Goal: Transaction & Acquisition: Purchase product/service

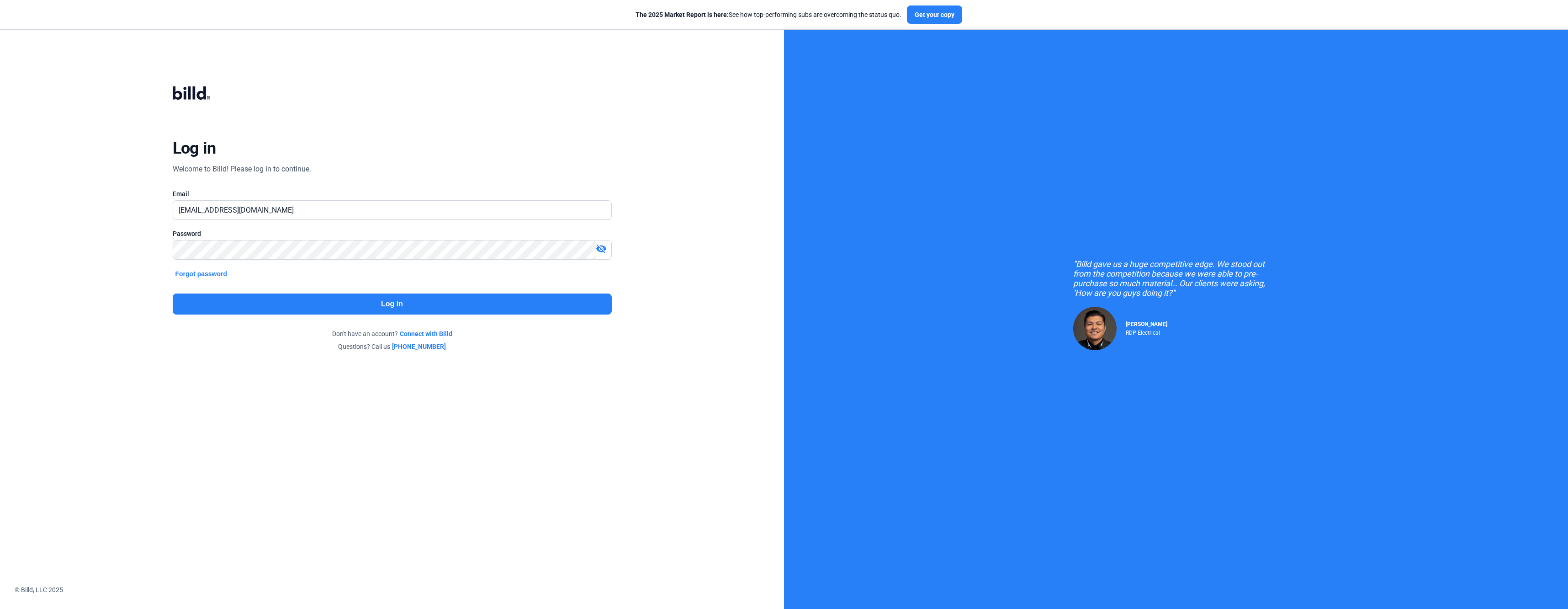
click at [415, 305] on button "Log in" at bounding box center [392, 304] width 439 height 21
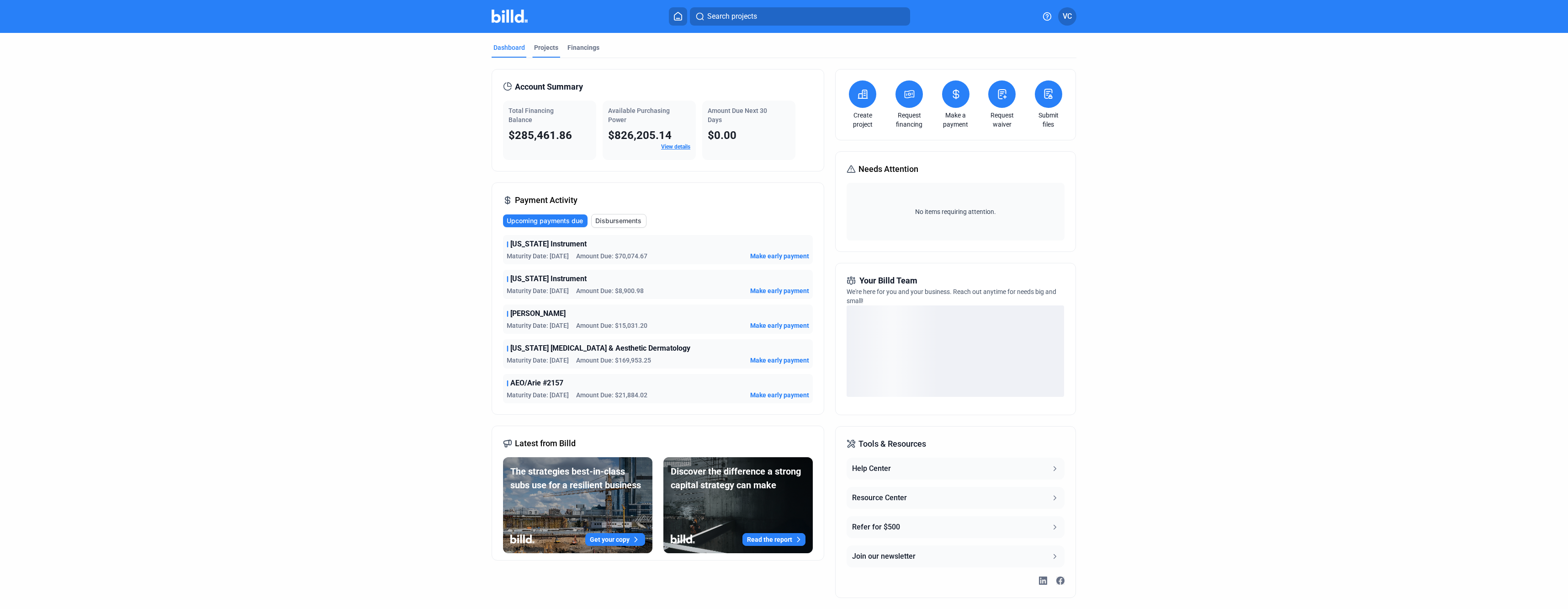
click at [556, 49] on div "Projects" at bounding box center [546, 50] width 28 height 15
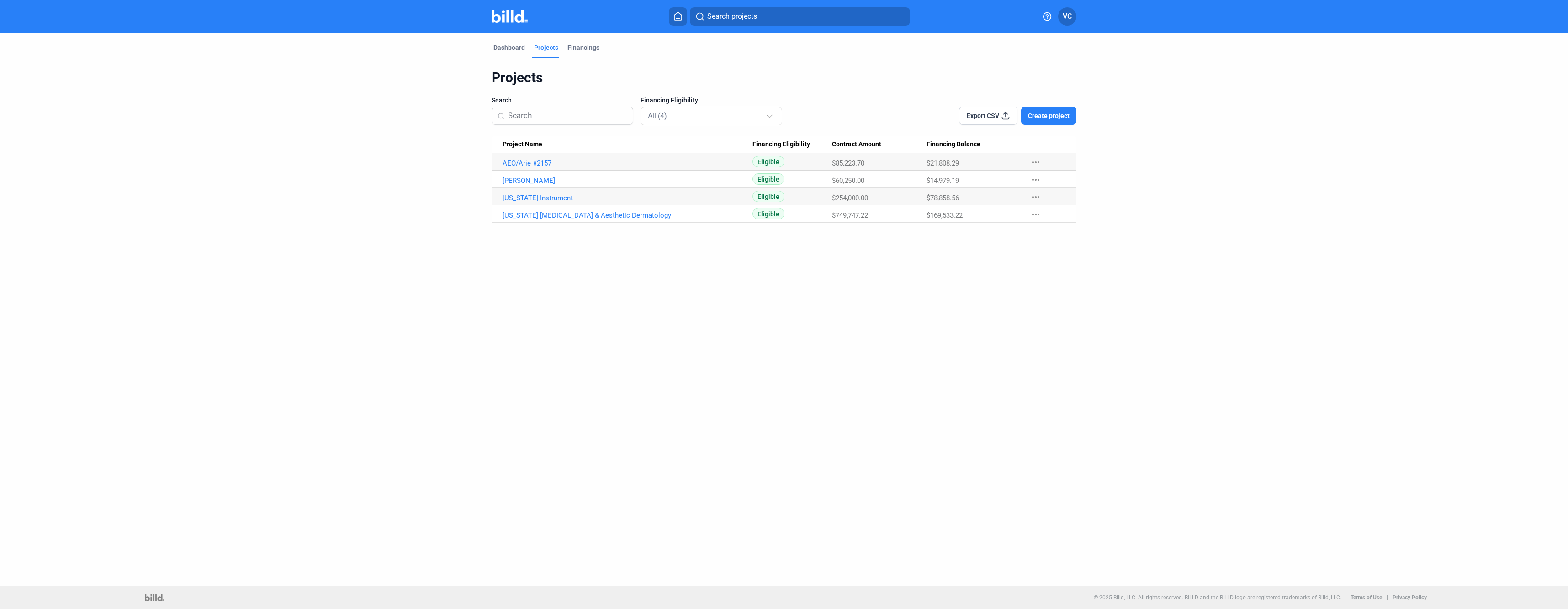
click at [598, 47] on div "Financings" at bounding box center [583, 50] width 35 height 15
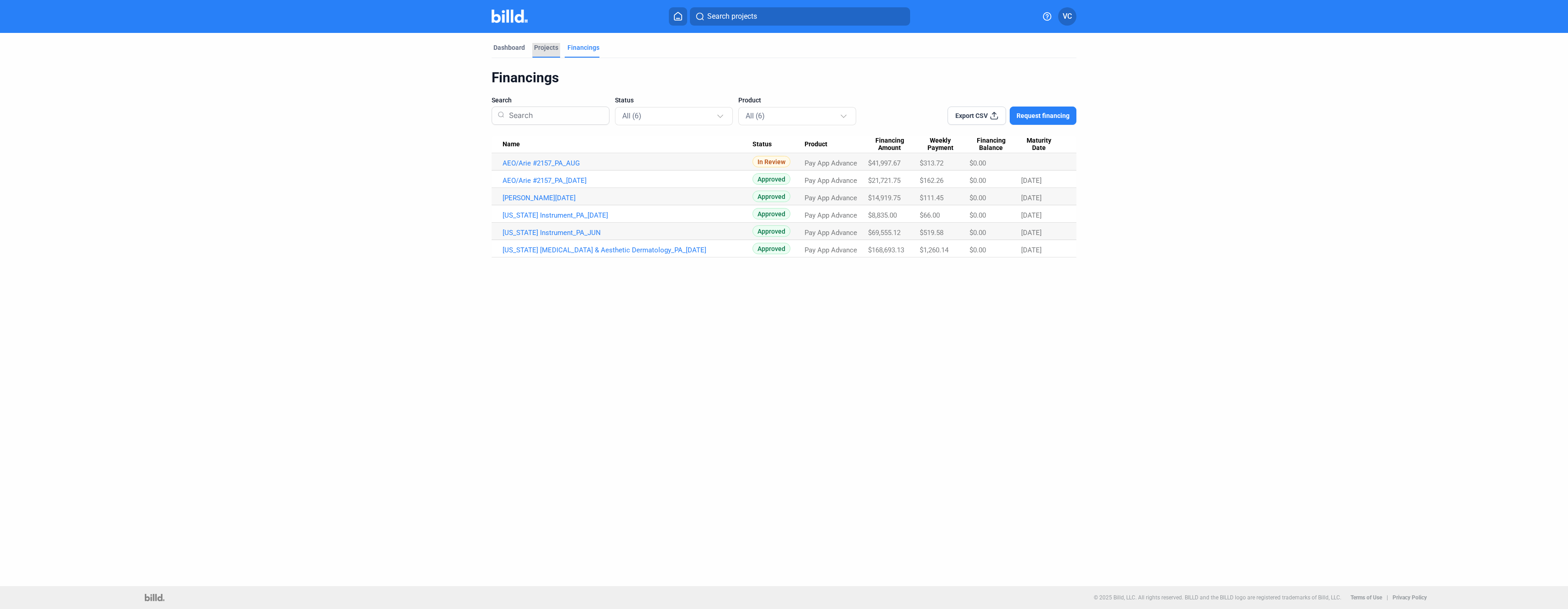
click at [544, 47] on div "Projects" at bounding box center [546, 47] width 24 height 9
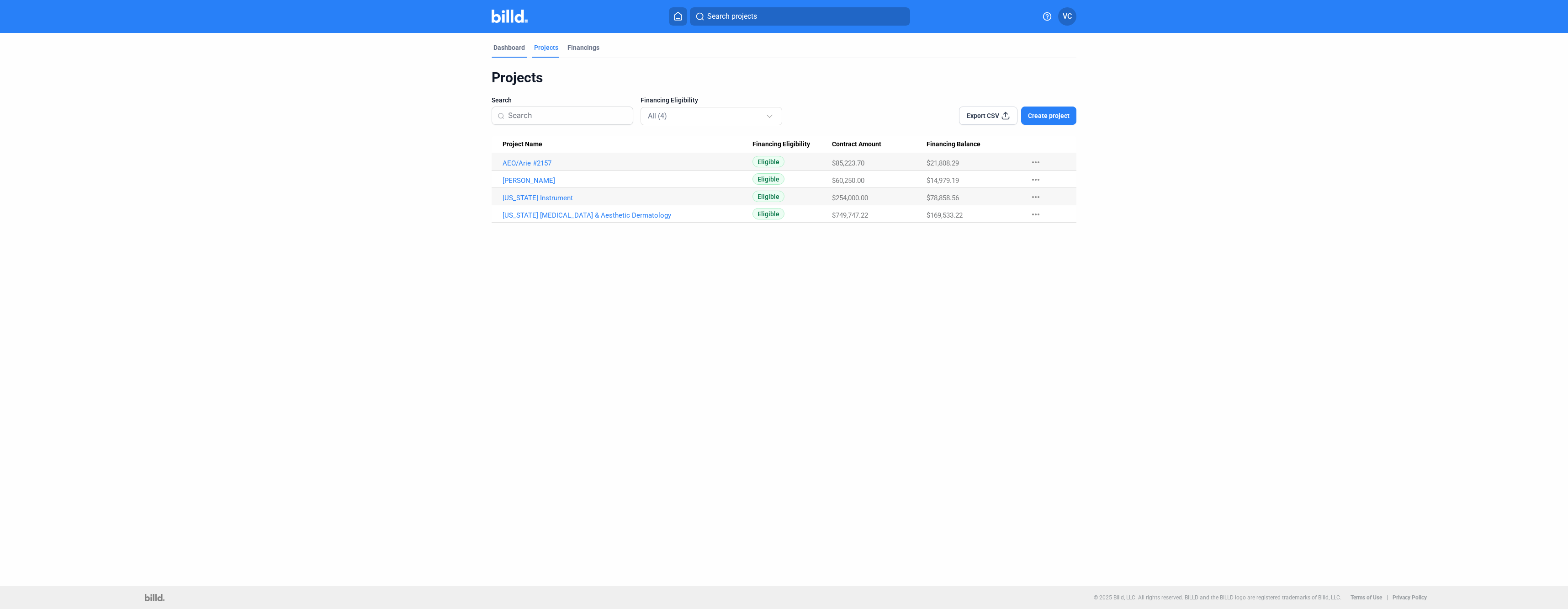
click at [524, 49] on div "Dashboard" at bounding box center [509, 47] width 31 height 9
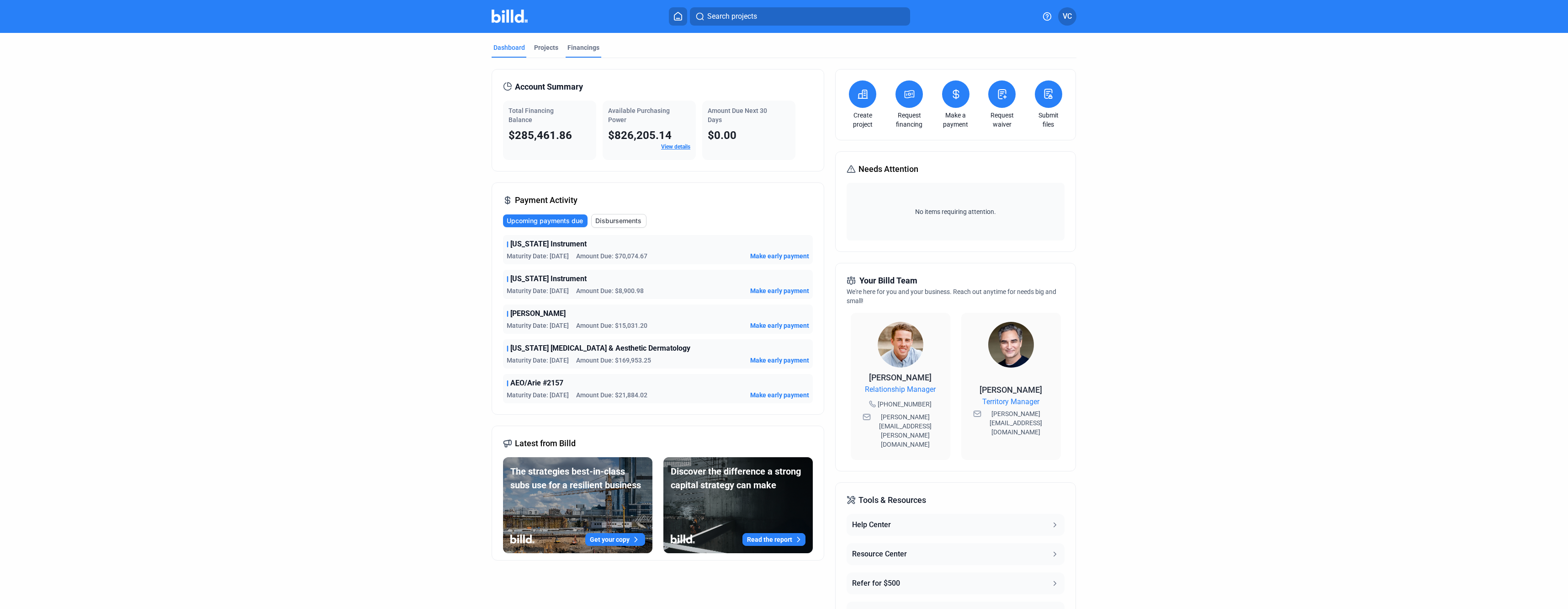
click at [590, 47] on div "Financings" at bounding box center [583, 47] width 32 height 9
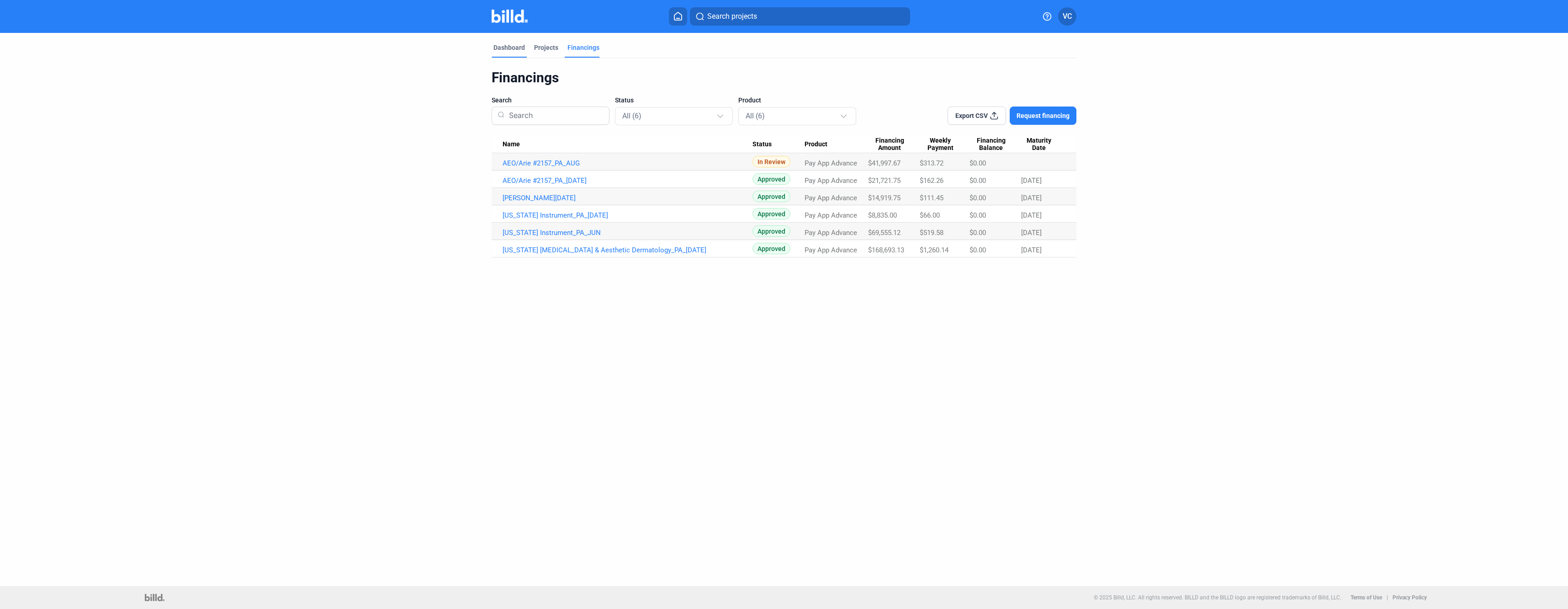
click at [510, 50] on div "Dashboard" at bounding box center [509, 47] width 31 height 9
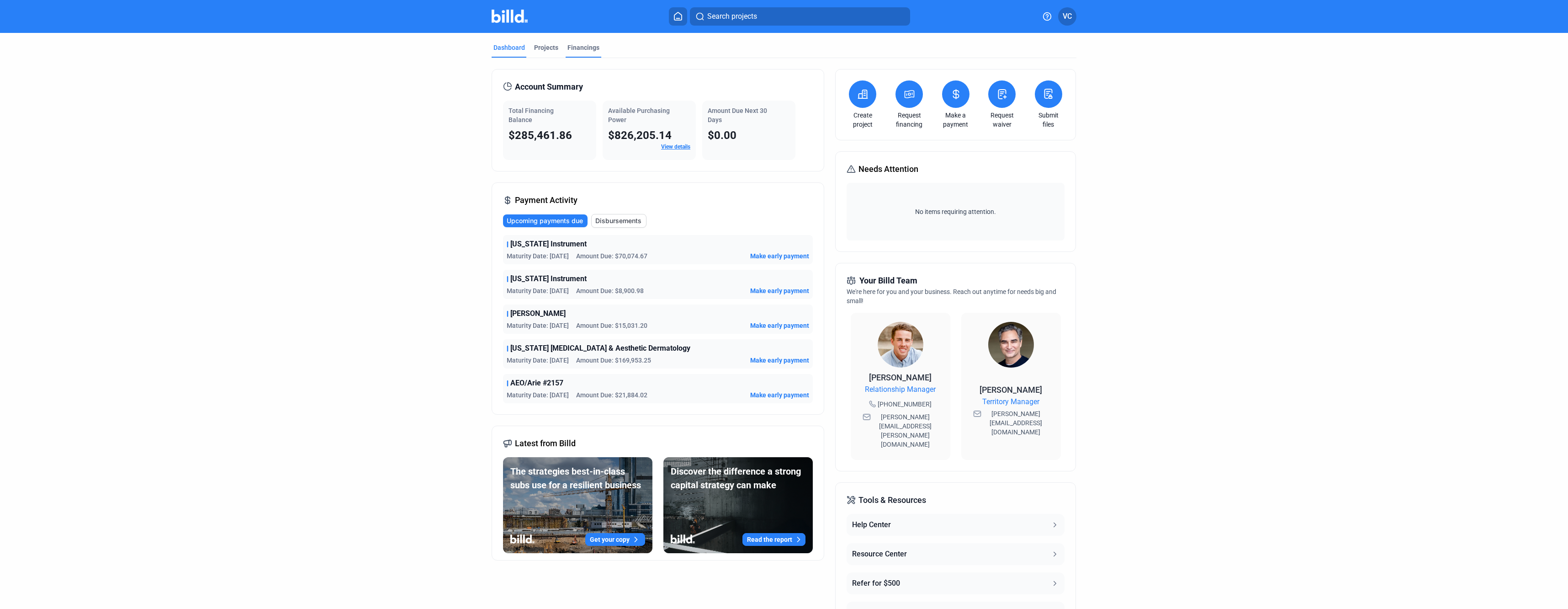
click at [580, 46] on div "Financings" at bounding box center [583, 47] width 32 height 9
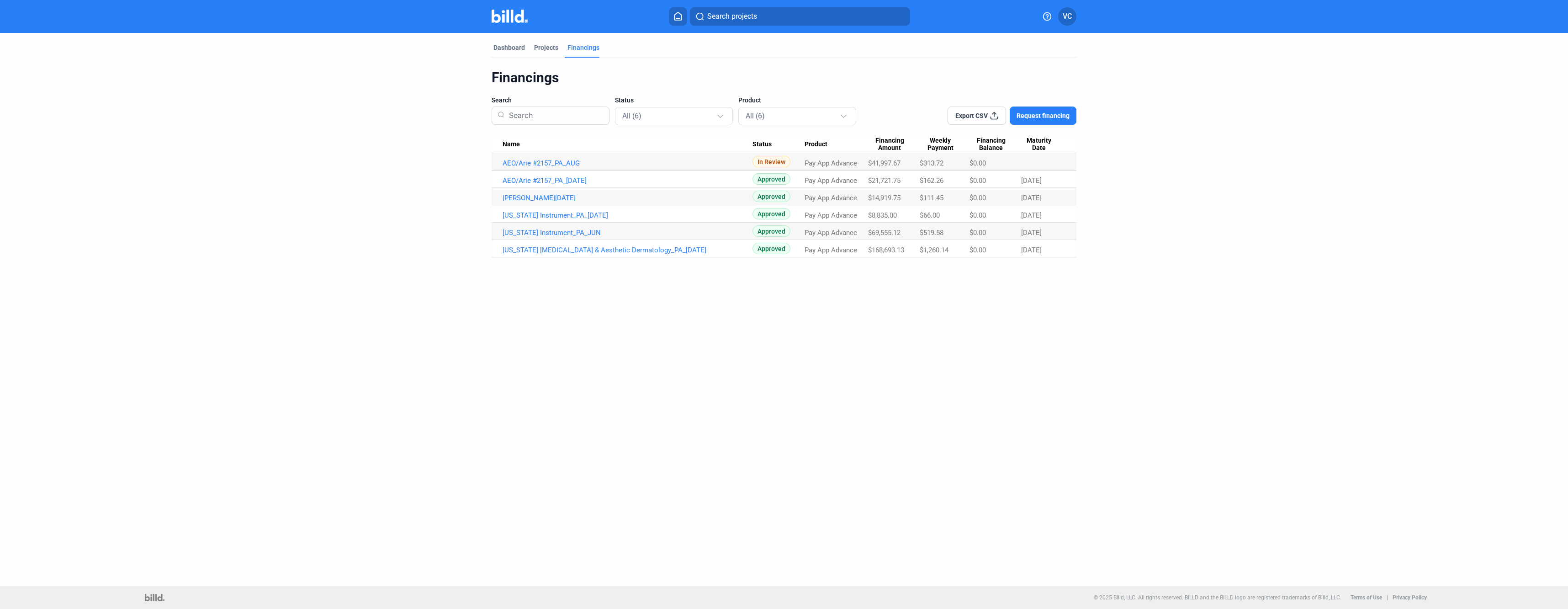
click at [1046, 117] on span "Request financing" at bounding box center [1043, 116] width 53 height 9
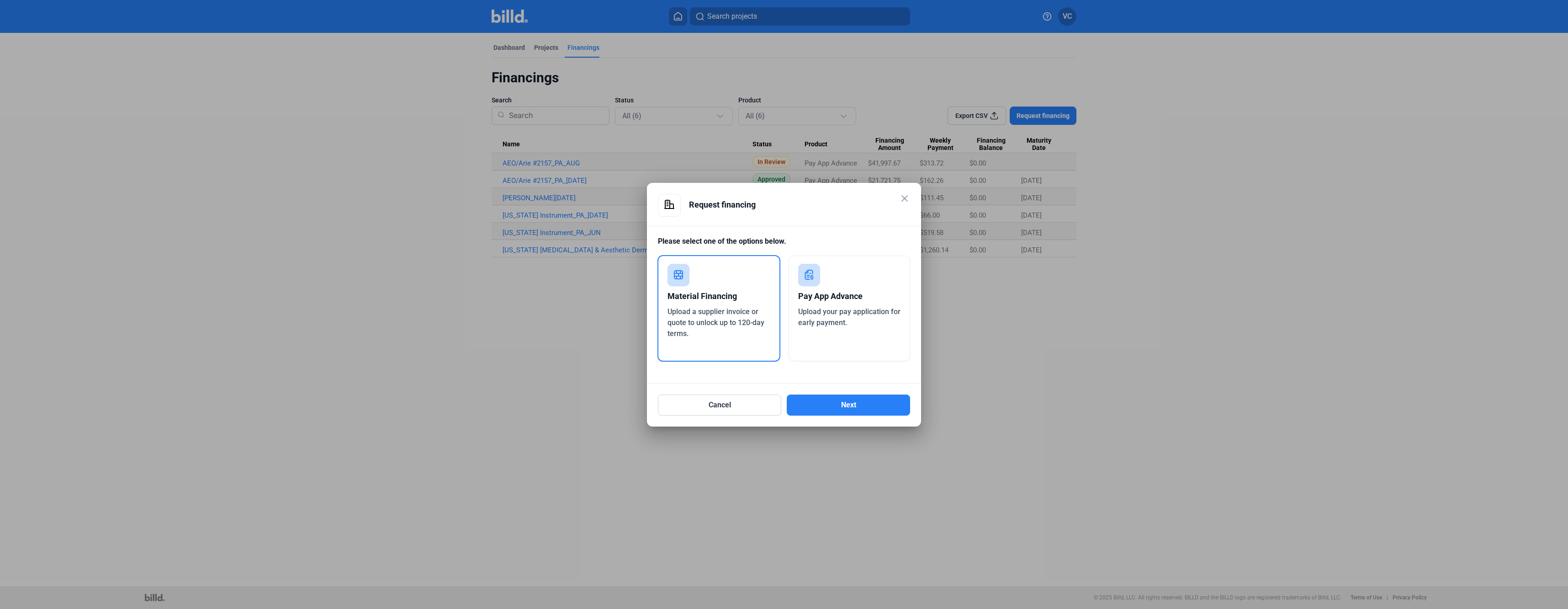
click at [689, 321] on span "Upload a supplier invoice or quote to unlock up to 120-day terms." at bounding box center [715, 323] width 97 height 31
click at [839, 399] on button "Next" at bounding box center [848, 405] width 123 height 21
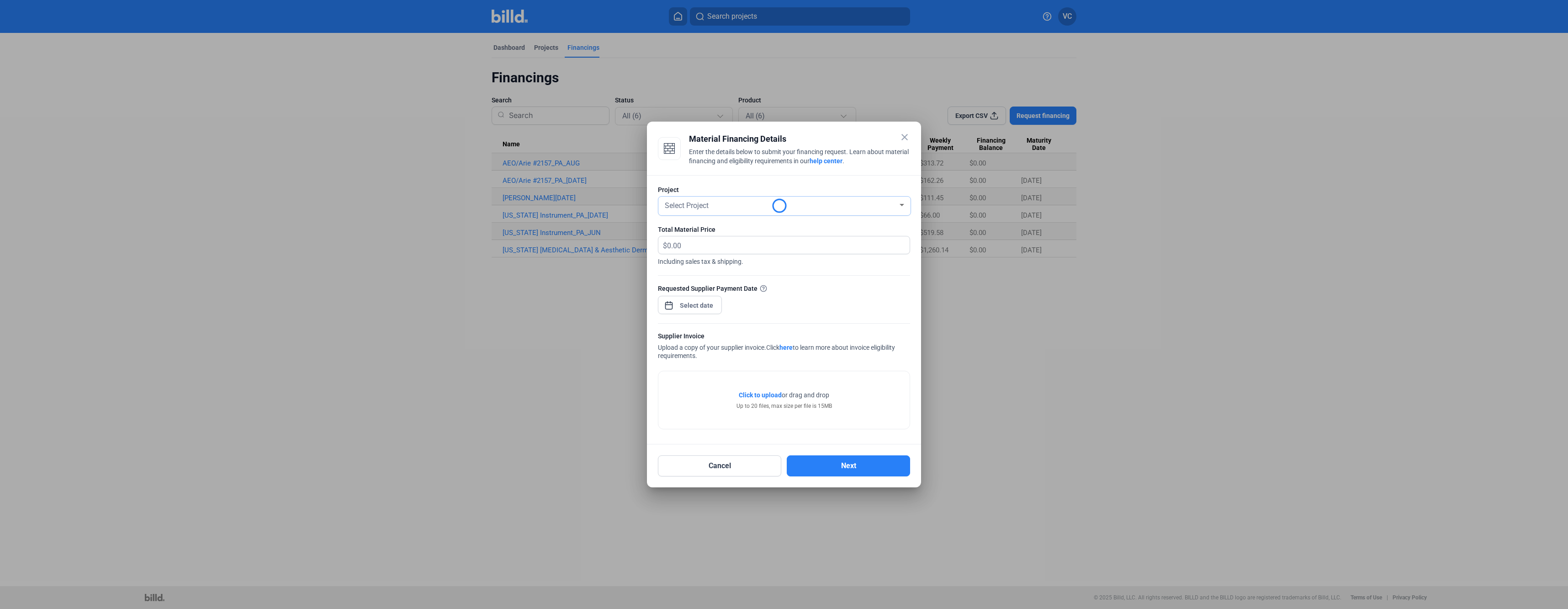
click at [751, 202] on div "Select Project" at bounding box center [781, 204] width 235 height 13
click at [722, 231] on span "[PERSON_NAME]" at bounding box center [785, 238] width 243 height 17
click at [701, 242] on input "text" at bounding box center [789, 245] width 243 height 18
type input "661.69"
click at [701, 306] on div "close Material Financing Details Enter the details below to submit your financi…" at bounding box center [784, 304] width 1568 height 609
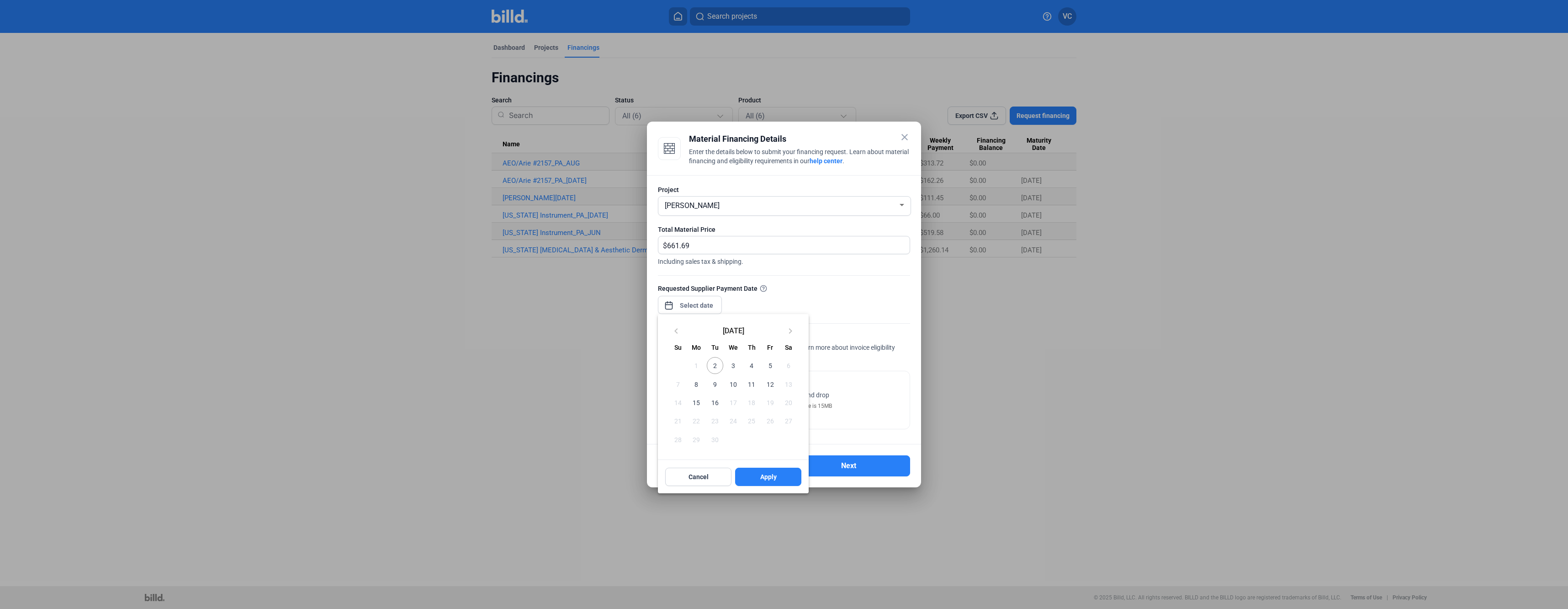
click at [770, 370] on span "5" at bounding box center [769, 365] width 17 height 17
click at [773, 475] on span "Apply" at bounding box center [768, 477] width 17 height 9
type input "[DATE]"
click at [769, 397] on span "Click to upload" at bounding box center [760, 395] width 43 height 7
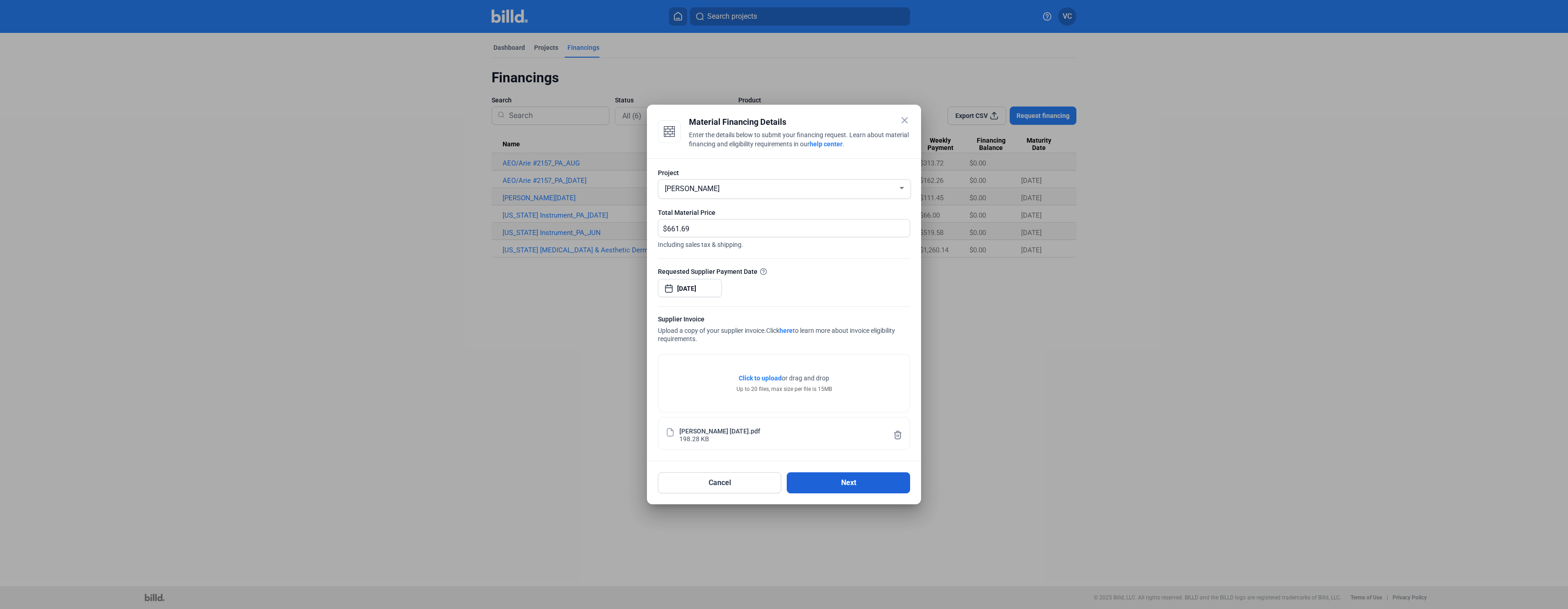
click at [836, 485] on button "Next" at bounding box center [848, 482] width 123 height 21
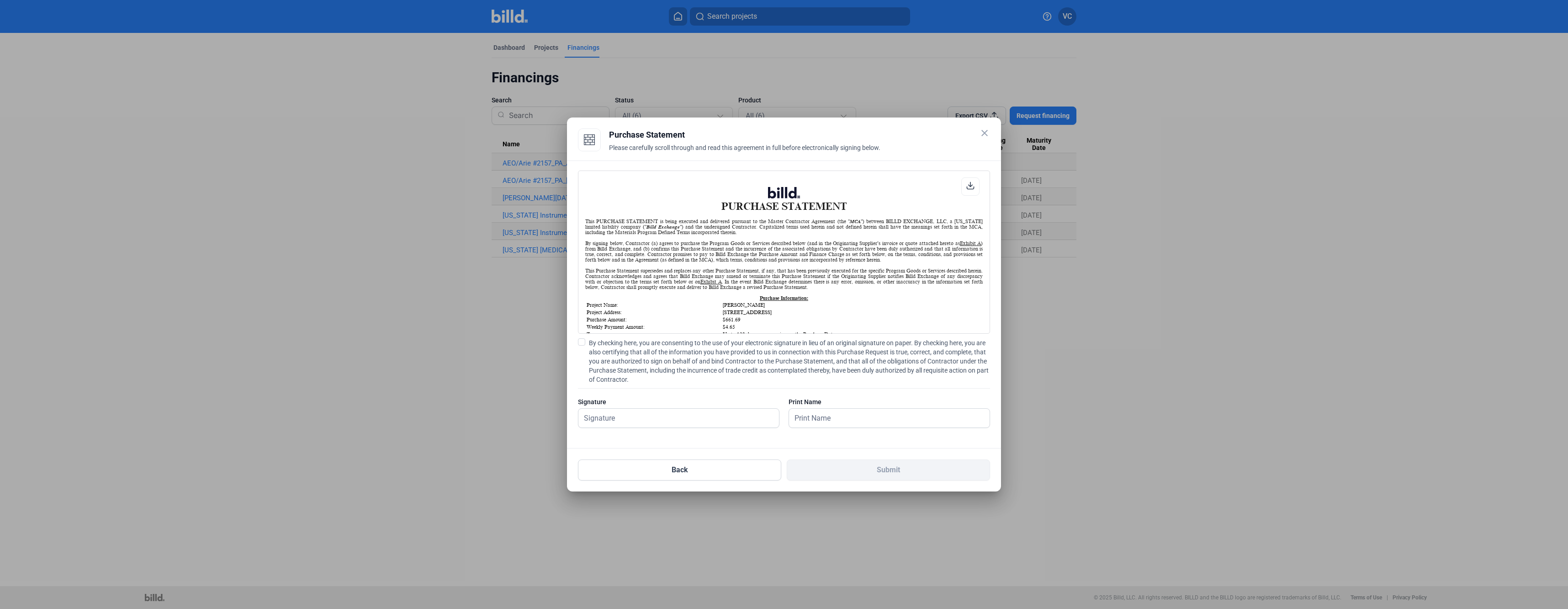
scroll to position [1, 0]
click at [642, 417] on input "text" at bounding box center [674, 418] width 191 height 19
type input "[PERSON_NAME]"
click at [848, 388] on div "By checking here, you are consenting to the use of your electronic signature in…" at bounding box center [784, 388] width 412 height 99
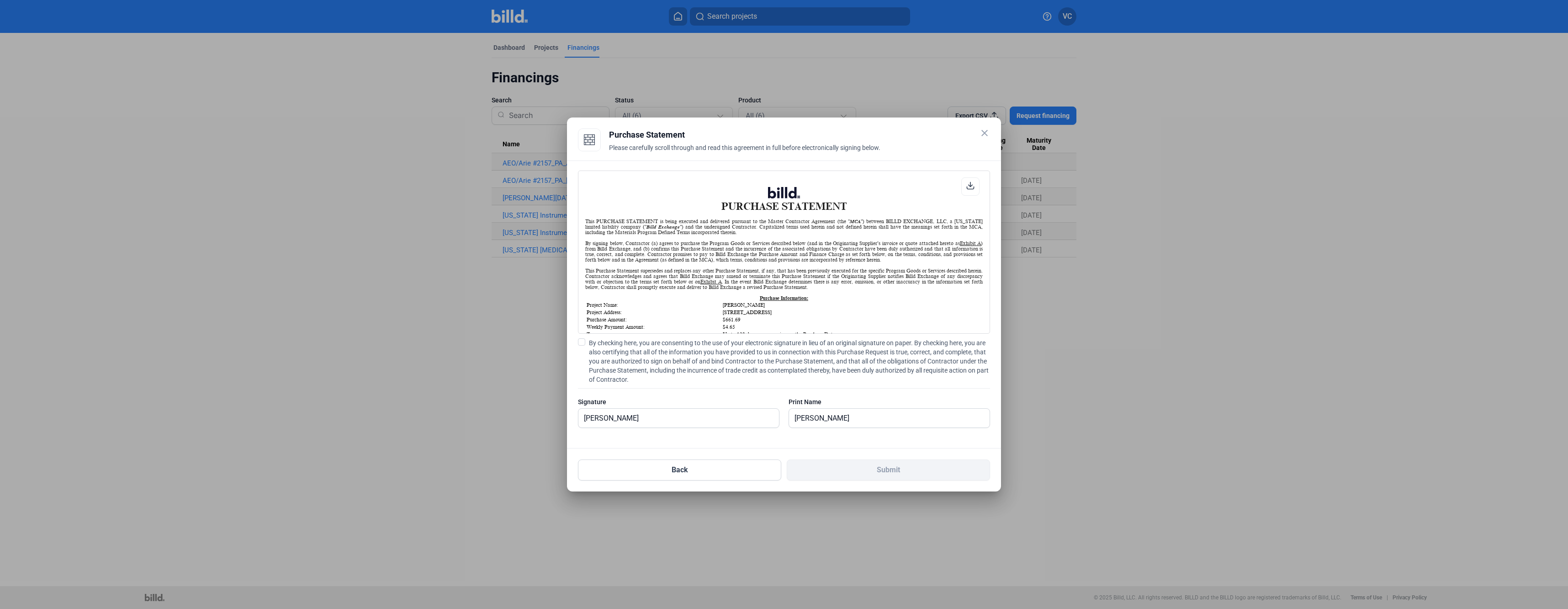
click at [580, 343] on span at bounding box center [581, 342] width 7 height 7
click at [0, 0] on input "By checking here, you are consenting to the use of your electronic signature in…" at bounding box center [0, 0] width 0 height 0
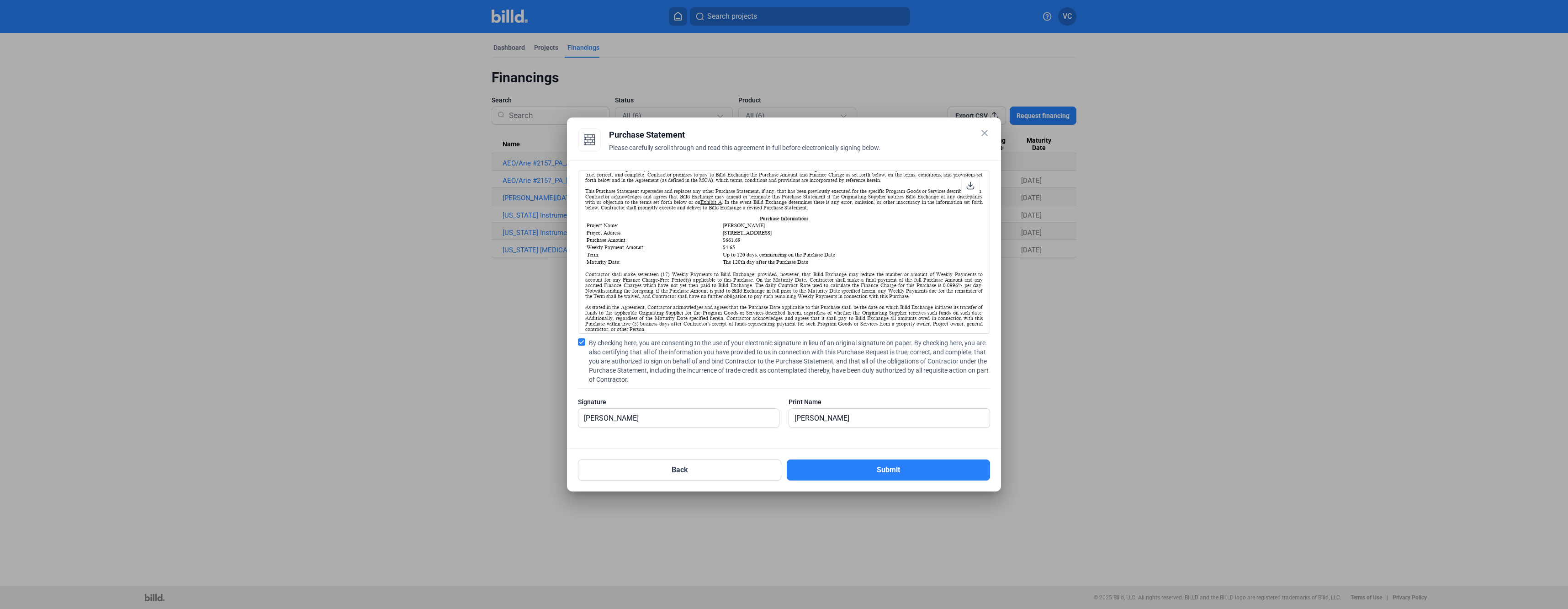
scroll to position [91, 0]
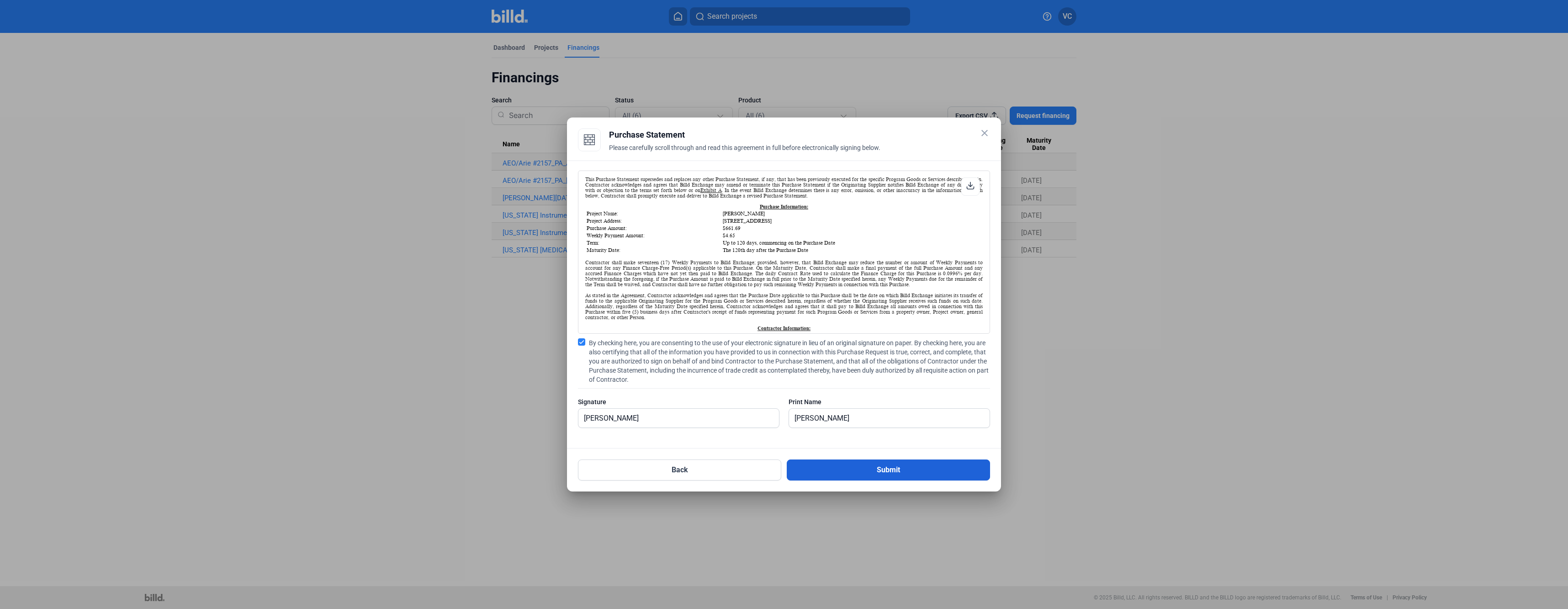
click at [857, 469] on button "Submit" at bounding box center [888, 469] width 204 height 21
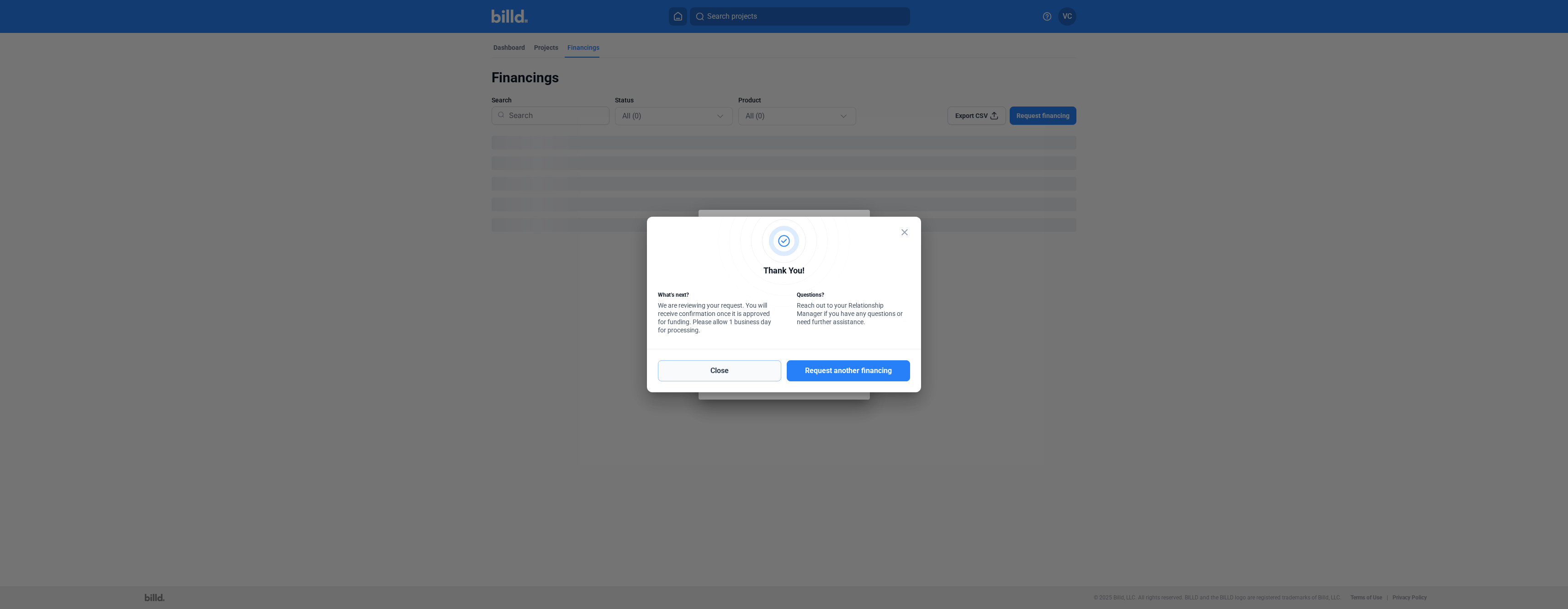
click at [732, 372] on button "Close" at bounding box center [719, 371] width 123 height 21
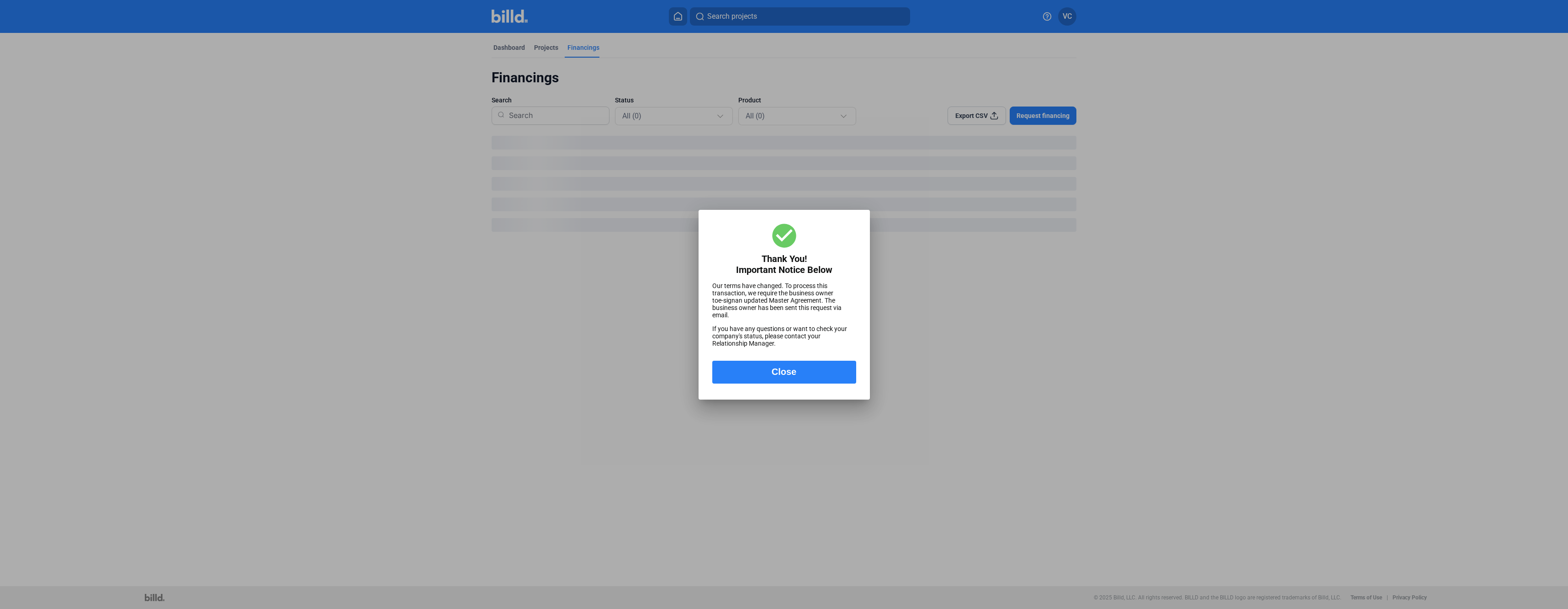
click at [788, 383] on button "Close" at bounding box center [785, 372] width 144 height 23
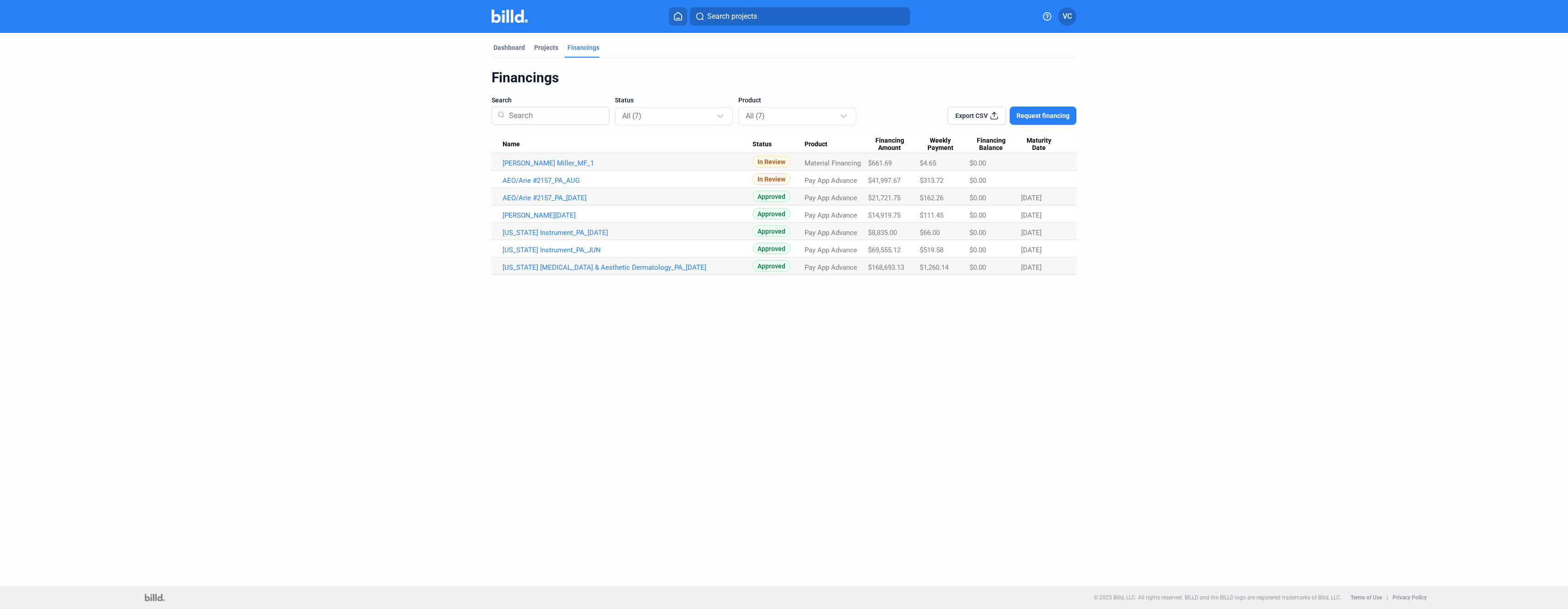
click at [1053, 112] on span "Request financing" at bounding box center [1043, 116] width 53 height 9
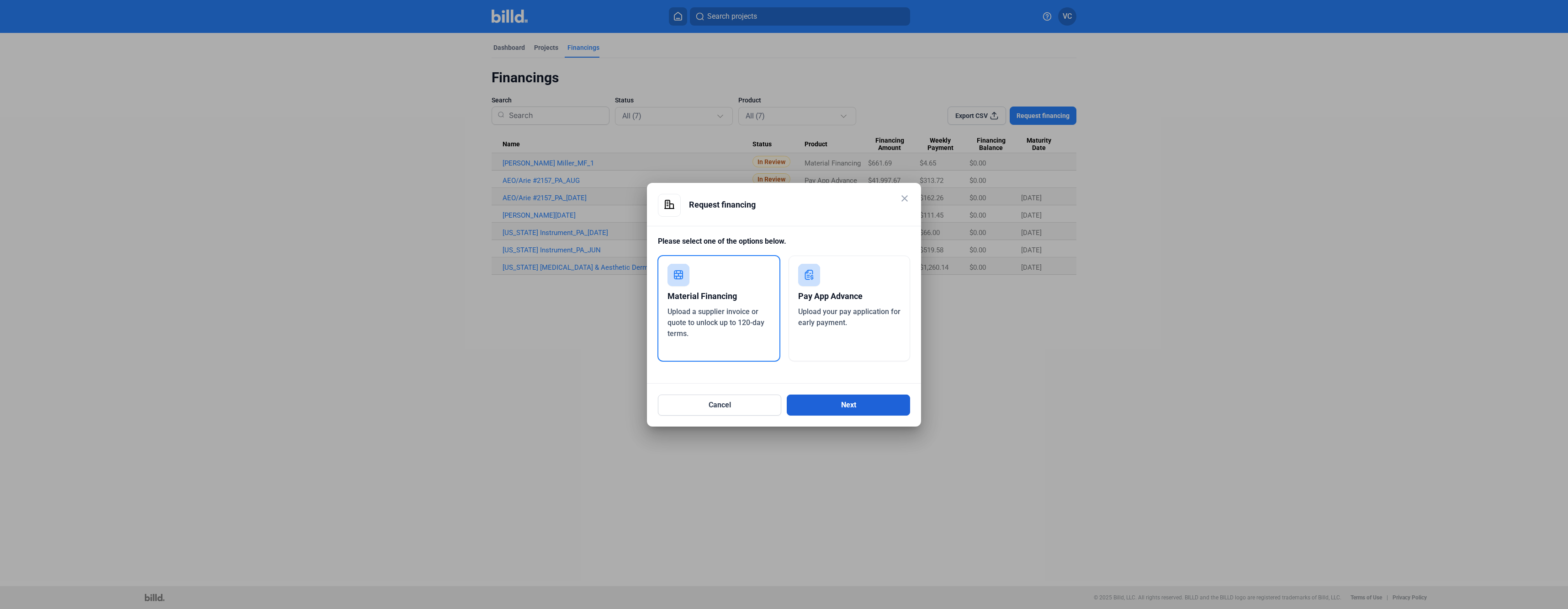
click at [839, 408] on button "Next" at bounding box center [848, 405] width 123 height 21
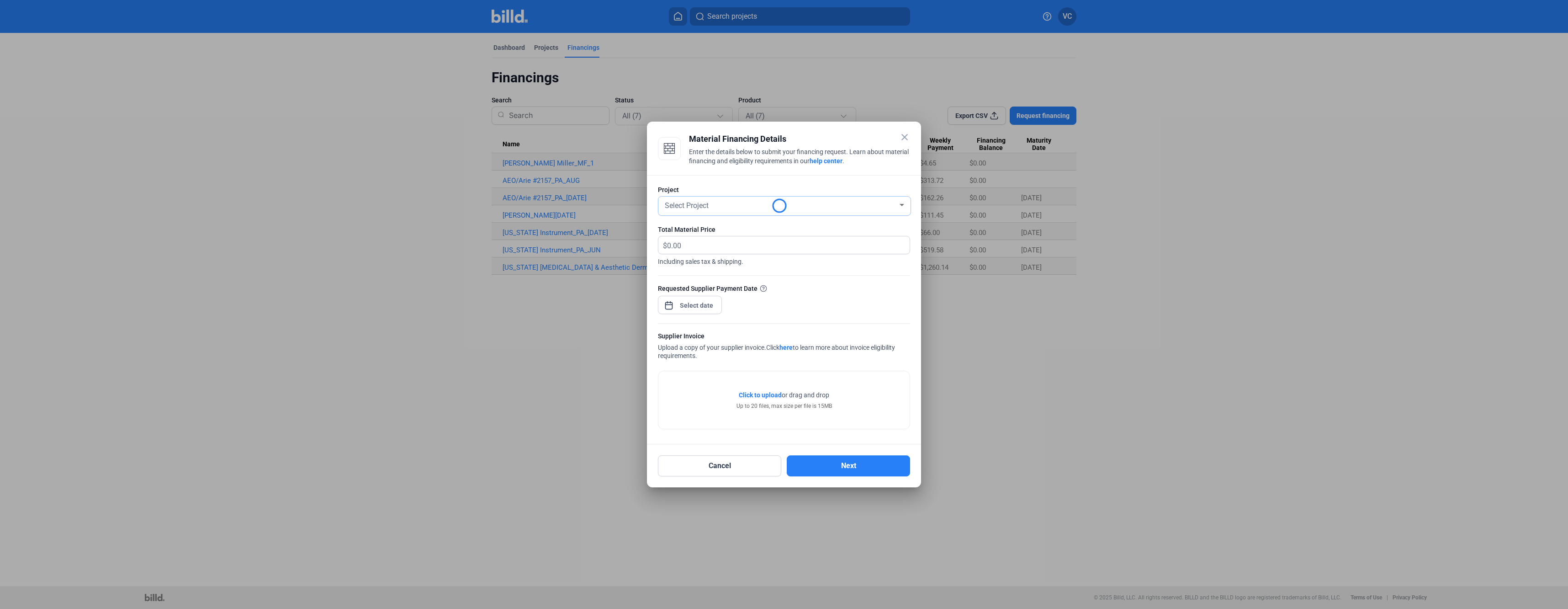
click at [753, 207] on div "Select Project" at bounding box center [781, 204] width 235 height 13
click at [753, 250] on span "[US_STATE] Instrument" at bounding box center [785, 254] width 243 height 17
click at [737, 249] on input "text" at bounding box center [783, 245] width 232 height 18
type input "2,927.46"
click at [711, 308] on div "close Material Financing Details Enter the details below to submit your financi…" at bounding box center [784, 304] width 1568 height 609
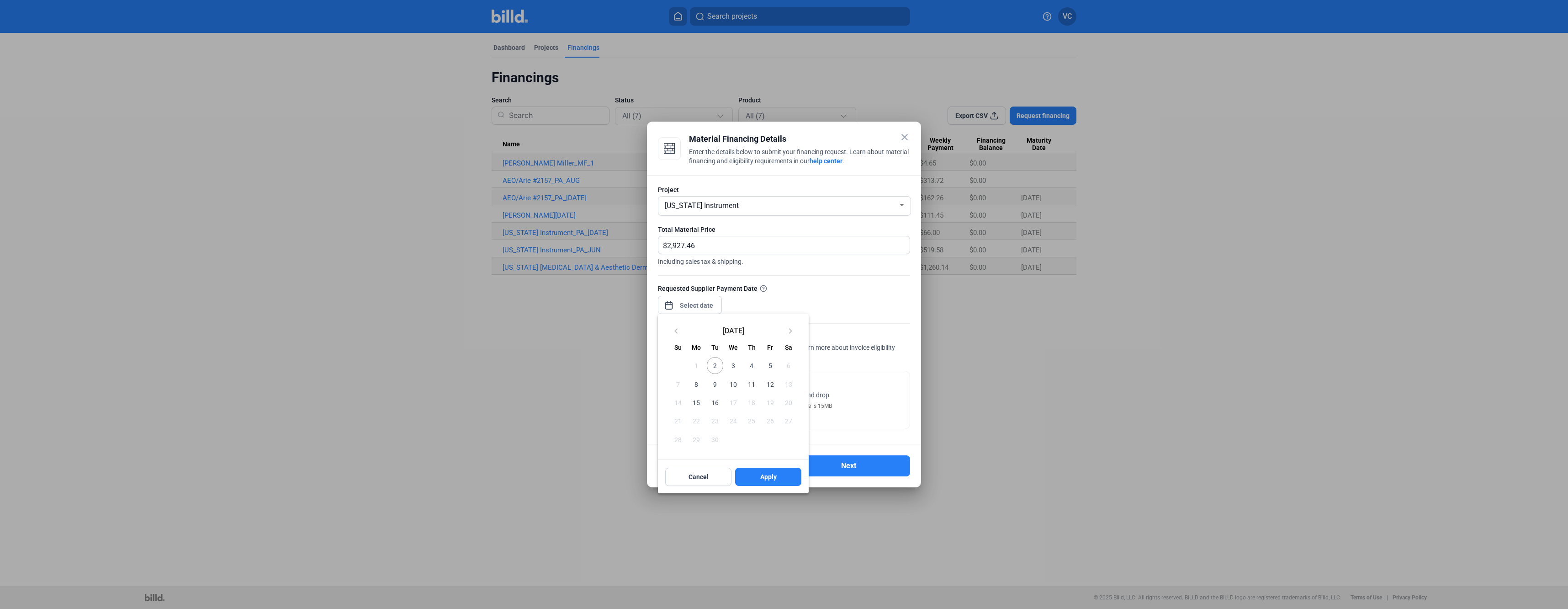
click at [698, 385] on span "8" at bounding box center [696, 384] width 17 height 17
click at [766, 477] on span "Apply" at bounding box center [768, 477] width 17 height 9
type input "[DATE]"
click at [763, 400] on div "Click to upload Tap to upload or drag and drop Up to 20 files, max size per fil…" at bounding box center [784, 400] width 95 height 19
click at [764, 397] on span "Click to upload" at bounding box center [760, 395] width 43 height 7
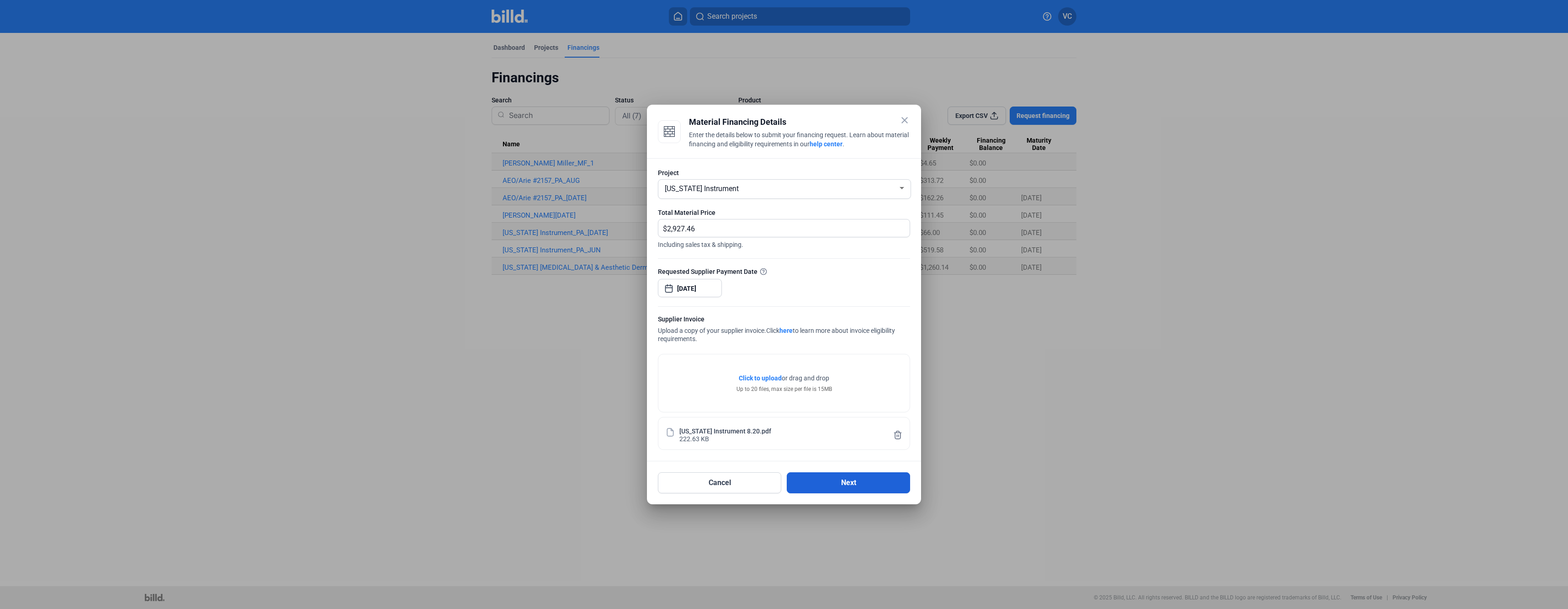
click at [863, 482] on button "Next" at bounding box center [848, 482] width 123 height 21
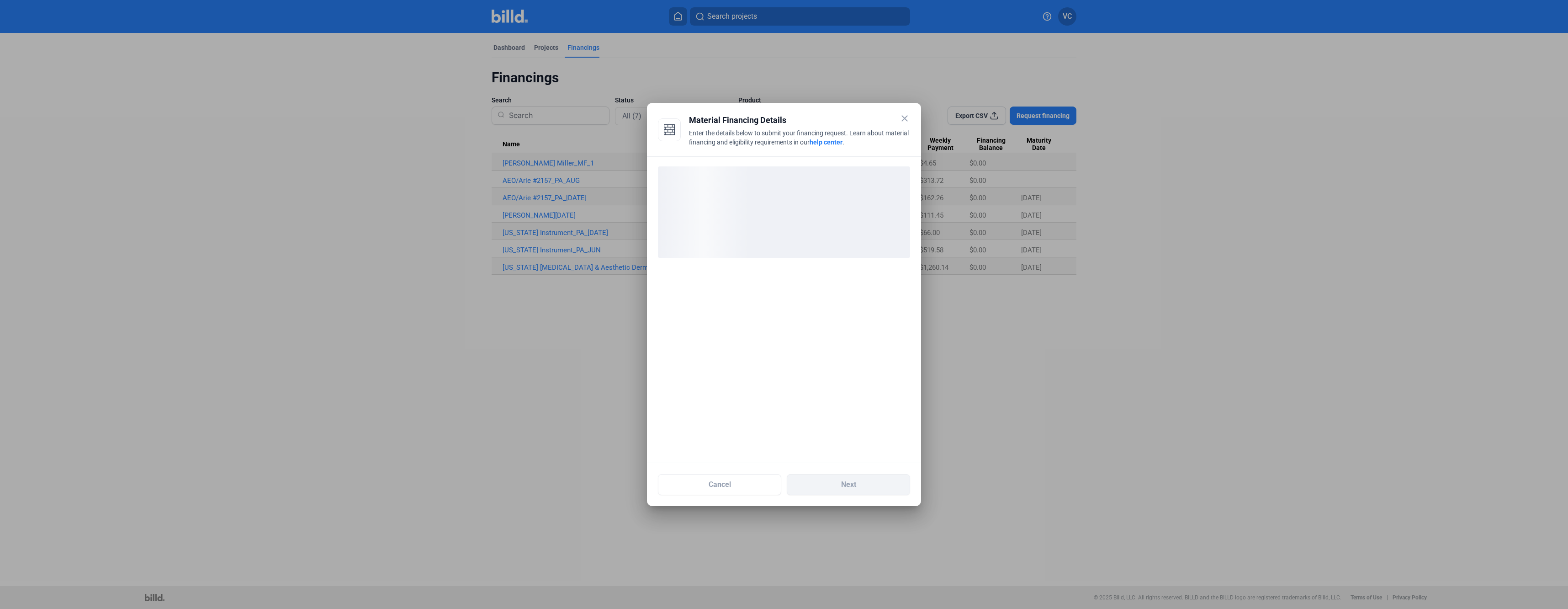
drag, startPoint x: 802, startPoint y: 112, endPoint x: 401, endPoint y: 99, distance: 401.2
click at [398, 99] on div "close Material Financing Details Enter the details below to submit your financi…" at bounding box center [784, 304] width 1568 height 609
click at [812, 336] on div at bounding box center [784, 309] width 274 height 307
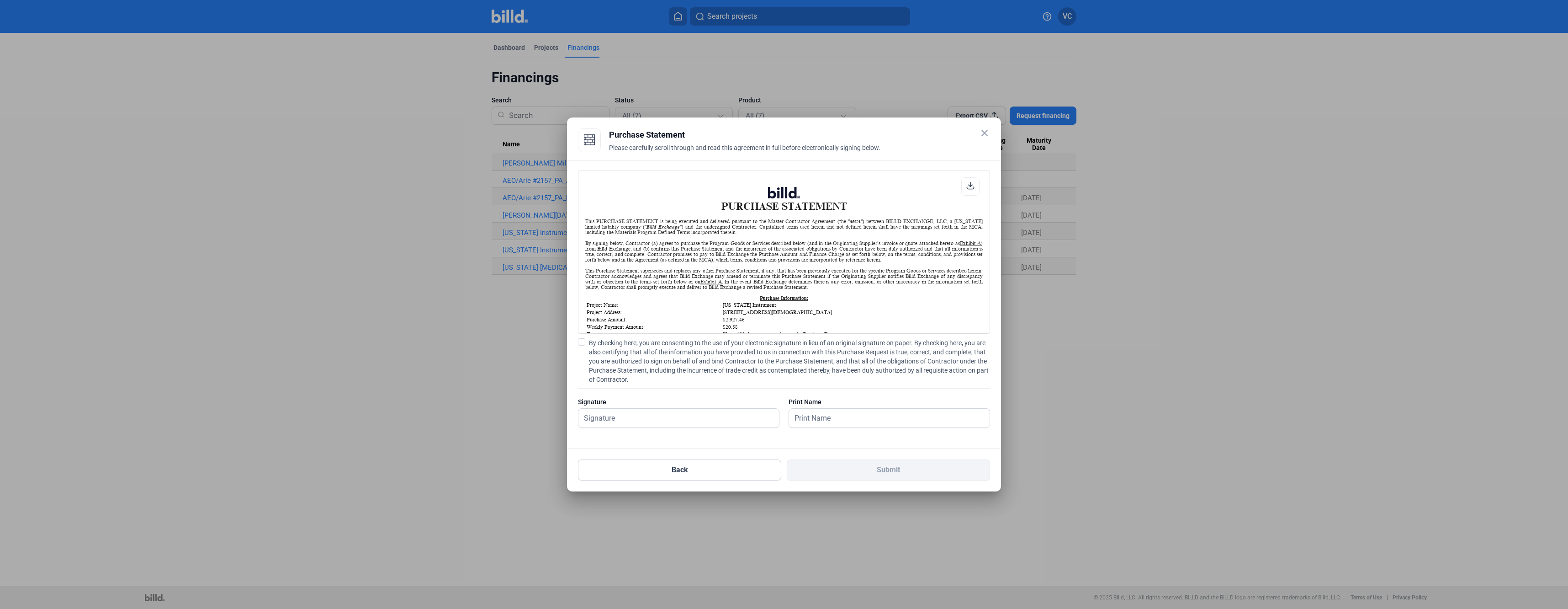
scroll to position [1, 0]
click at [581, 341] on span at bounding box center [581, 342] width 7 height 7
click at [0, 0] on input "By checking here, you are consenting to the use of your electronic signature in…" at bounding box center [0, 0] width 0 height 0
click at [669, 423] on input "text" at bounding box center [674, 418] width 191 height 19
type input "[PERSON_NAME]"
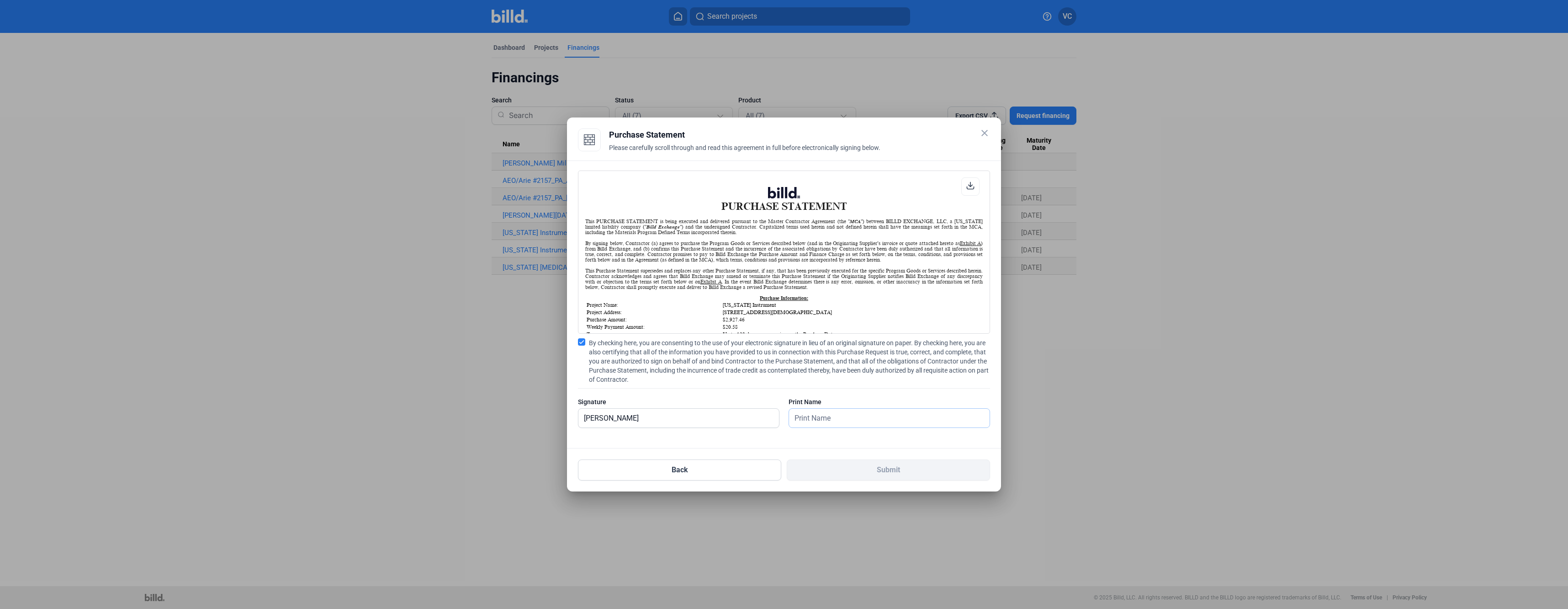
type input "[PERSON_NAME]"
click at [870, 477] on button "Submit" at bounding box center [888, 469] width 204 height 21
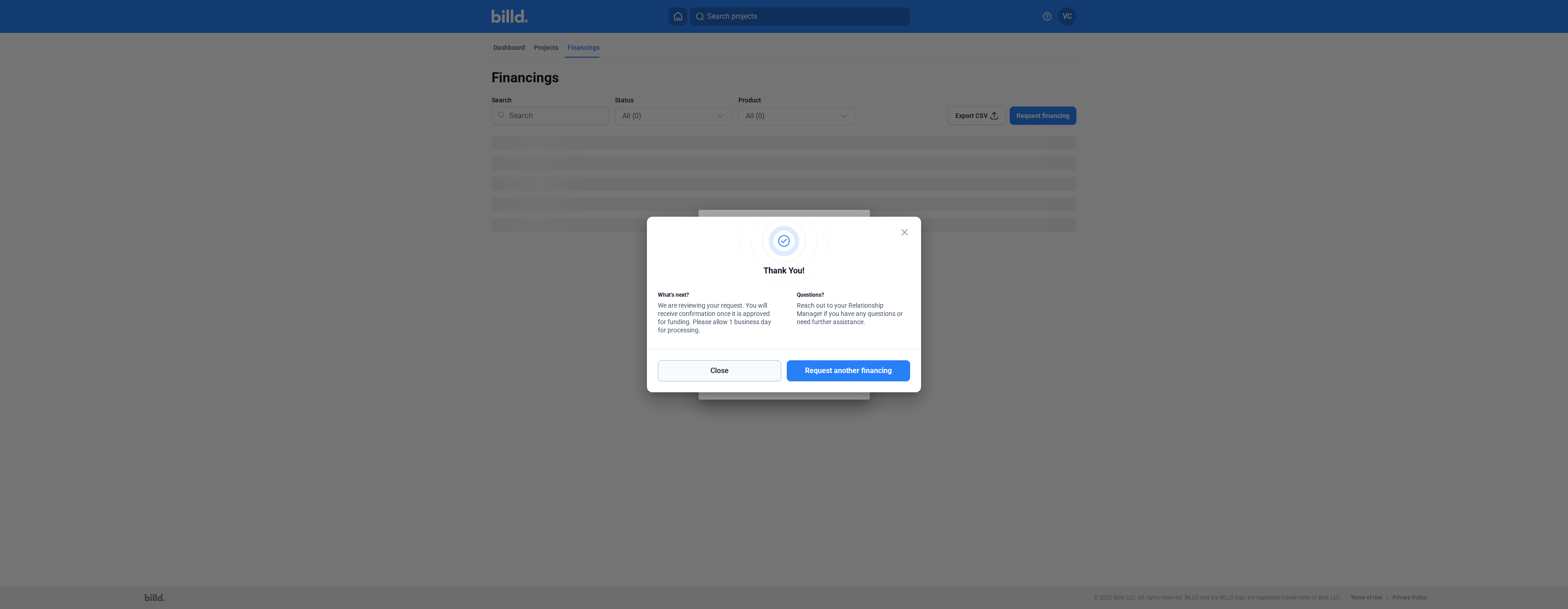
click at [759, 370] on button "Close" at bounding box center [719, 371] width 123 height 21
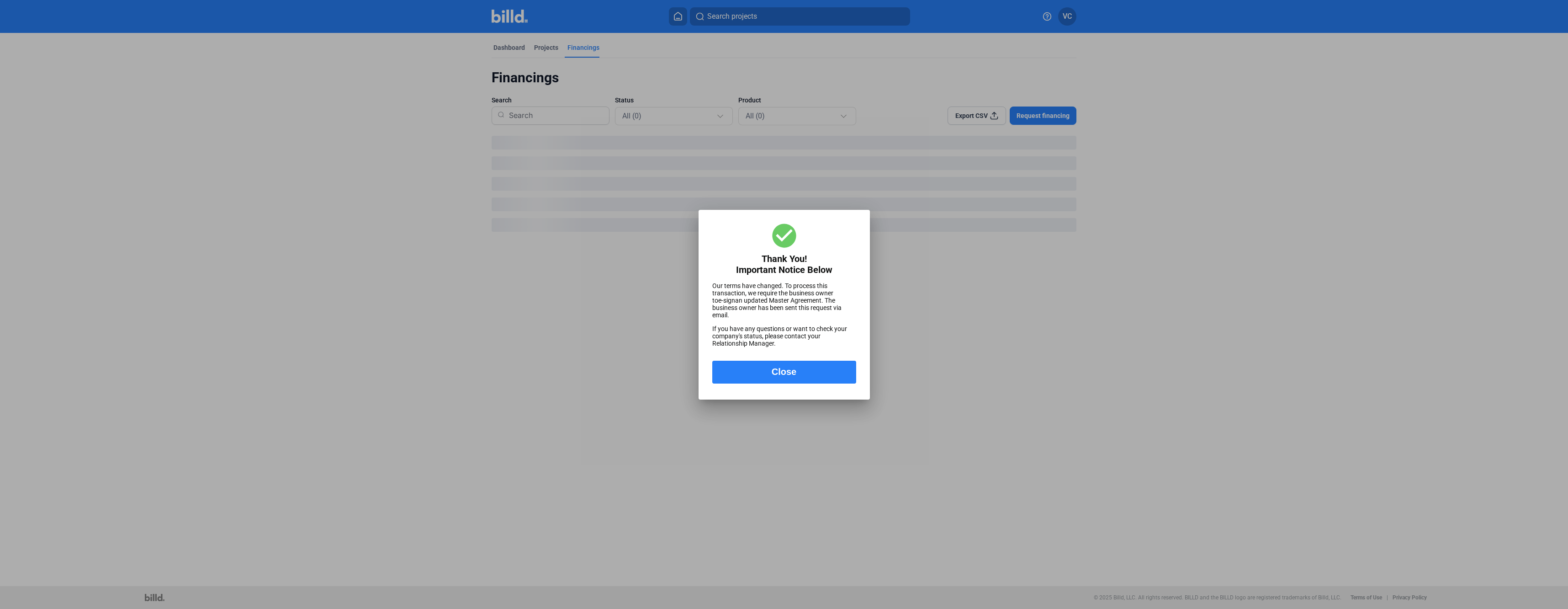
drag, startPoint x: 805, startPoint y: 376, endPoint x: 769, endPoint y: 349, distance: 45.0
click at [801, 373] on button "Close" at bounding box center [785, 372] width 144 height 23
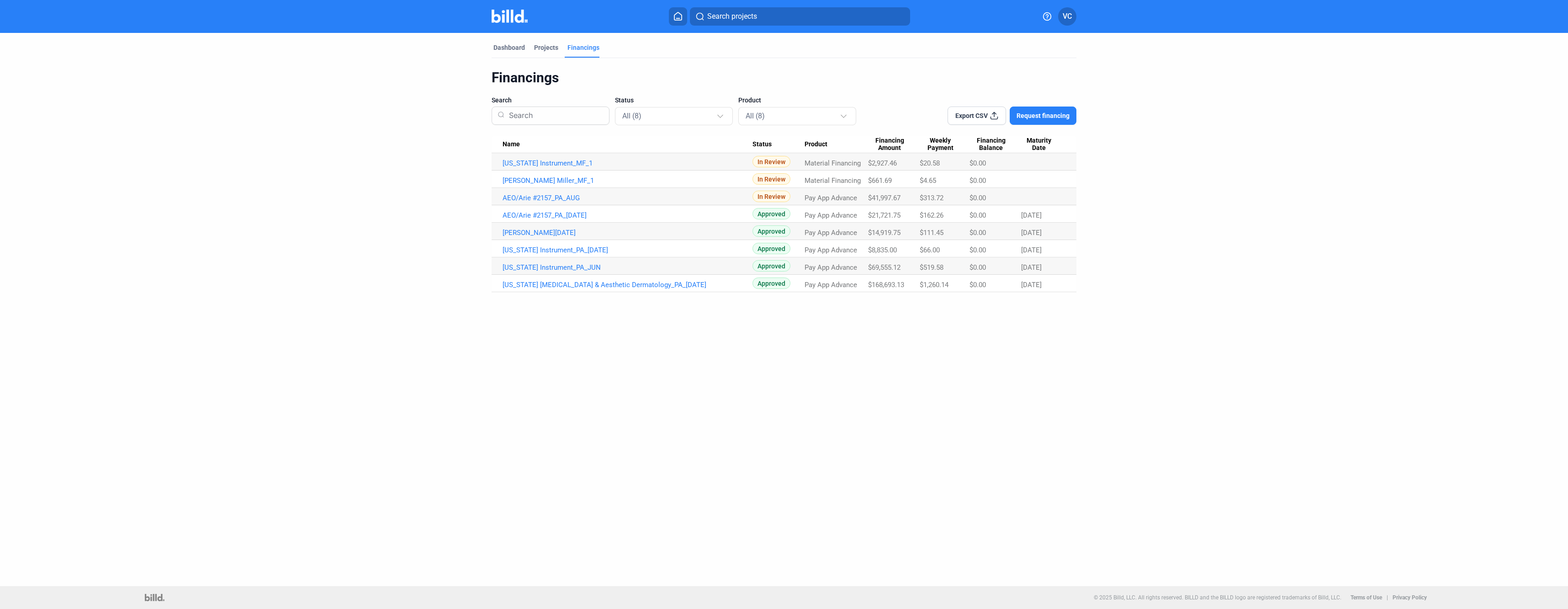
click at [1038, 117] on span "Request financing" at bounding box center [1043, 116] width 53 height 9
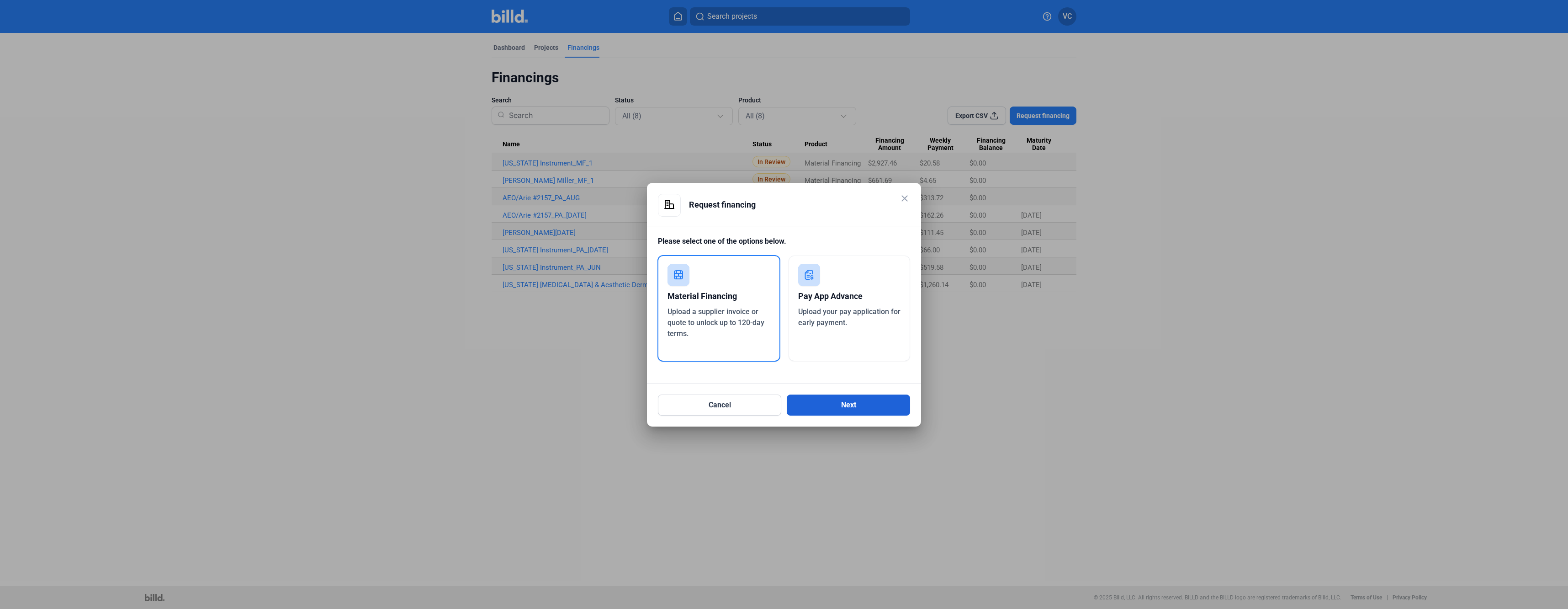
click at [850, 404] on button "Next" at bounding box center [848, 405] width 123 height 21
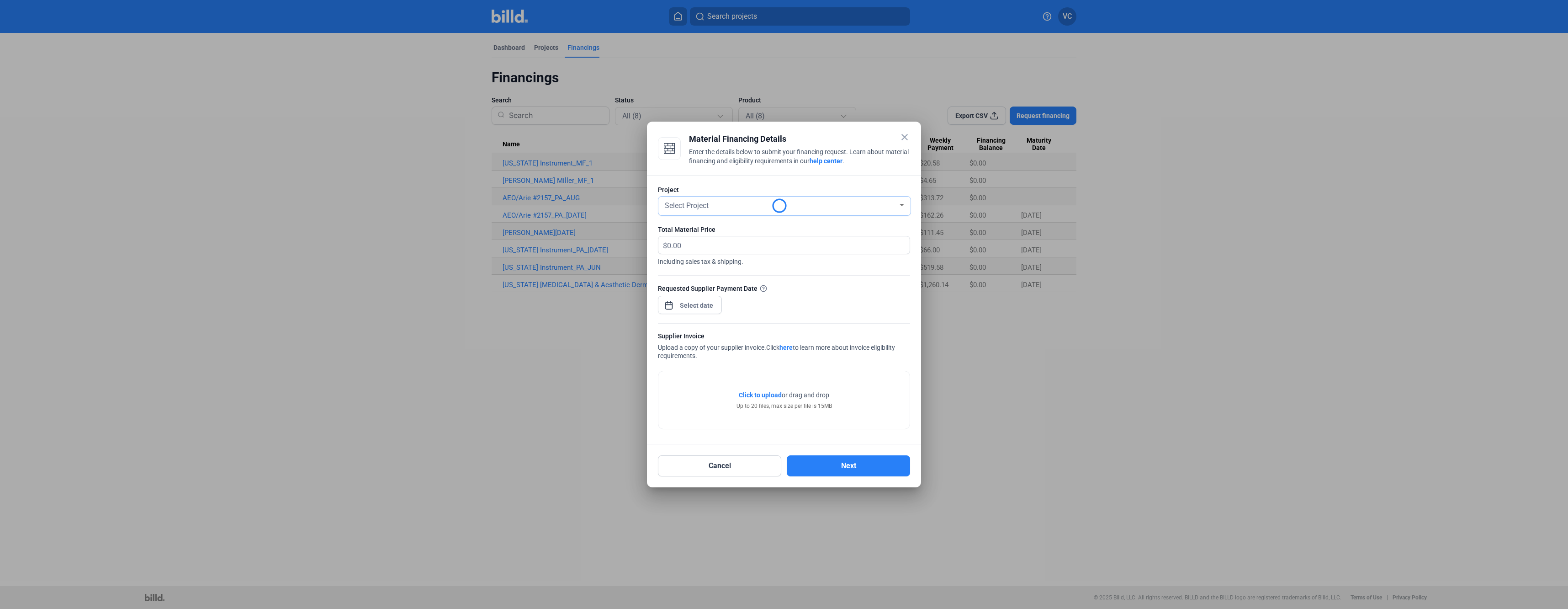
click at [751, 210] on div "Select Project" at bounding box center [781, 204] width 235 height 13
click at [737, 249] on span "[US_STATE] Instrument" at bounding box center [785, 254] width 243 height 17
click at [737, 249] on input "text" at bounding box center [783, 245] width 232 height 18
type input "482.38"
click at [685, 302] on div "close Material Financing Details Enter the details below to submit your financi…" at bounding box center [784, 304] width 1568 height 609
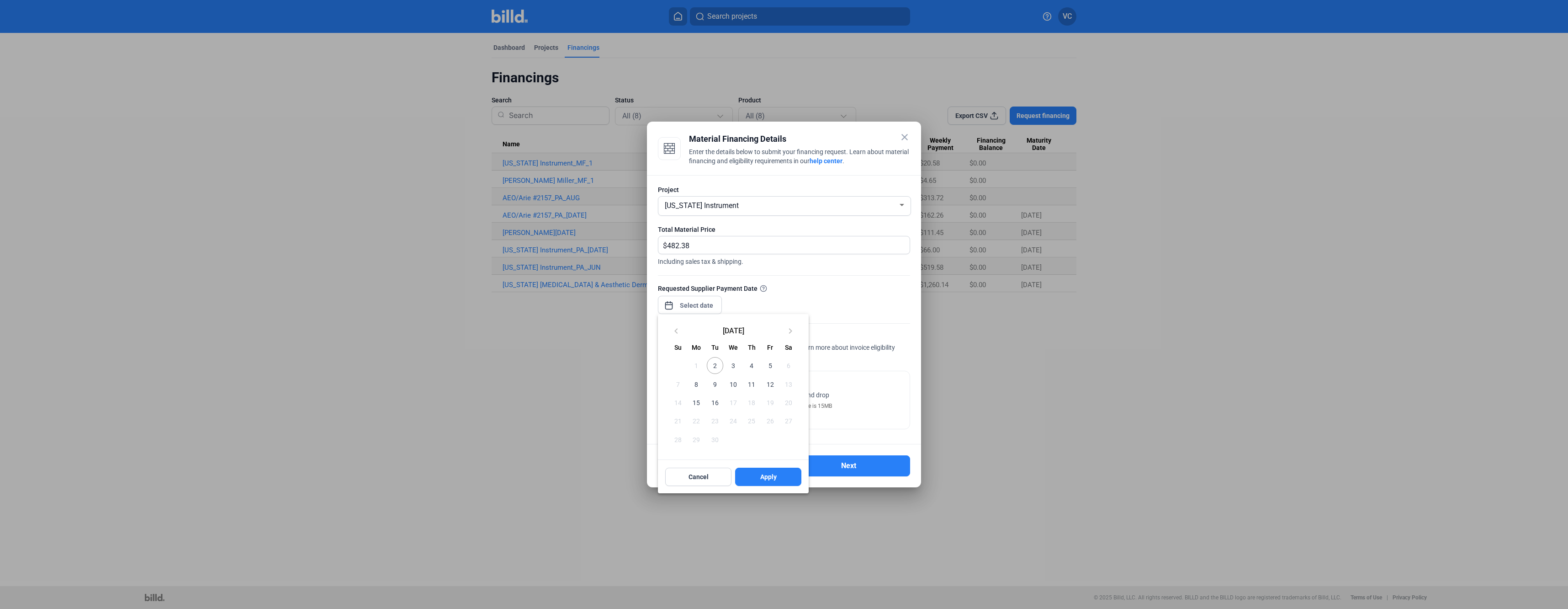
click at [697, 385] on span "8" at bounding box center [696, 384] width 17 height 17
click at [857, 317] on div at bounding box center [784, 304] width 1568 height 609
click at [709, 311] on div at bounding box center [697, 305] width 39 height 17
click at [693, 384] on span "8" at bounding box center [696, 384] width 17 height 17
click at [696, 383] on span "8" at bounding box center [696, 384] width 17 height 17
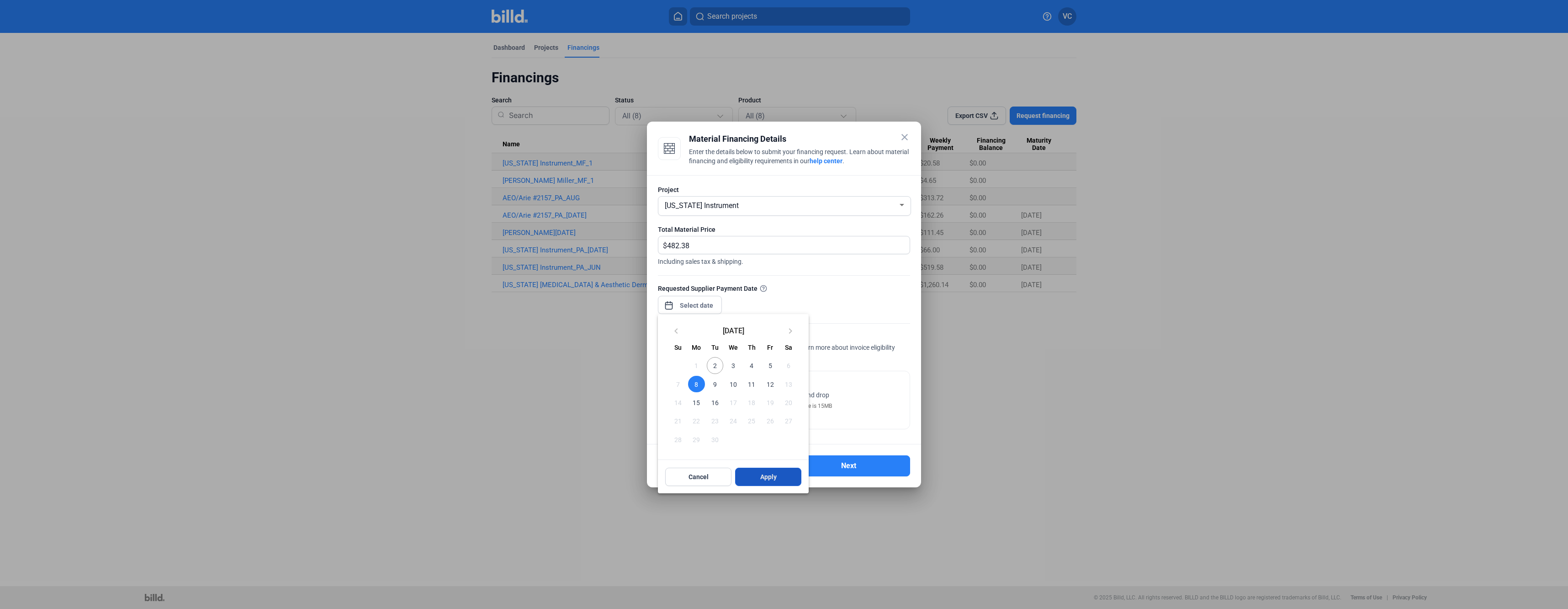
click at [759, 475] on button "Apply" at bounding box center [768, 477] width 66 height 18
type input "[DATE]"
click at [764, 393] on span "Click to upload" at bounding box center [760, 395] width 43 height 7
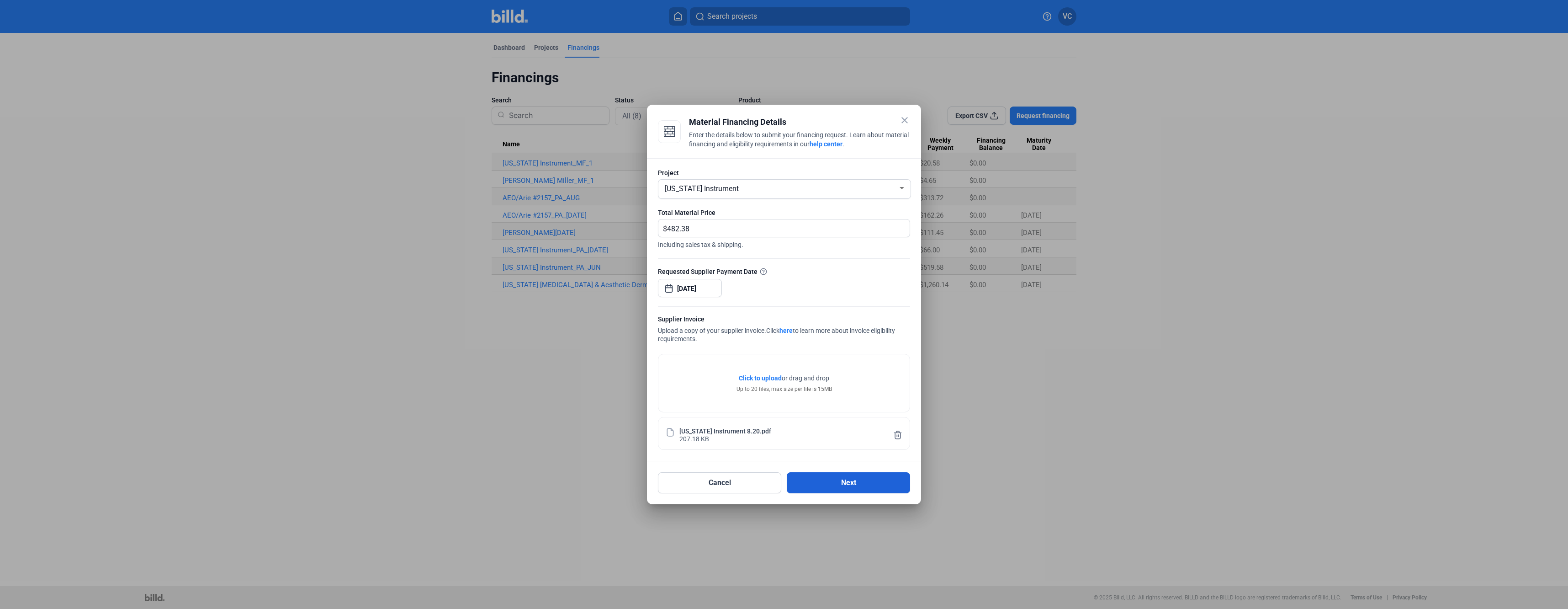
click at [807, 486] on button "Next" at bounding box center [848, 482] width 123 height 21
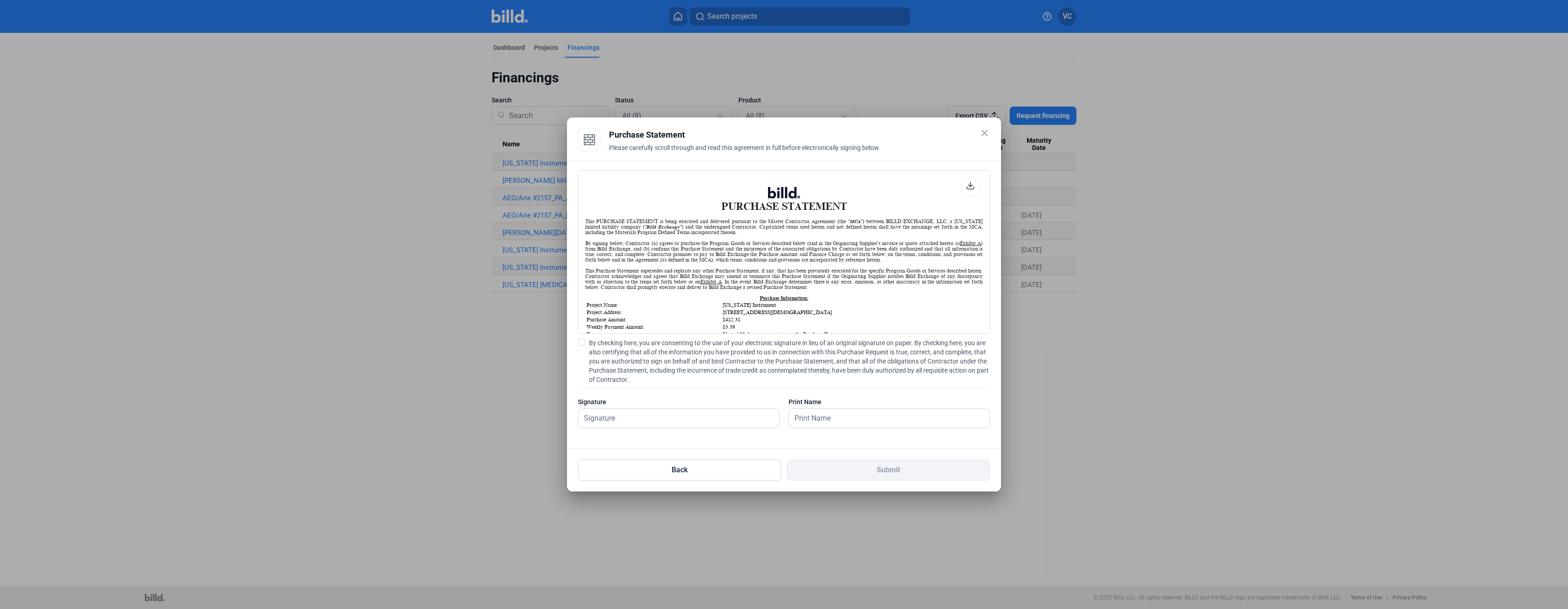
click at [582, 343] on span at bounding box center [581, 342] width 7 height 7
click at [0, 0] on input "By checking here, you are consenting to the use of your electronic signature in…" at bounding box center [0, 0] width 0 height 0
click at [619, 411] on input "text" at bounding box center [674, 418] width 191 height 19
type input "[PERSON_NAME]"
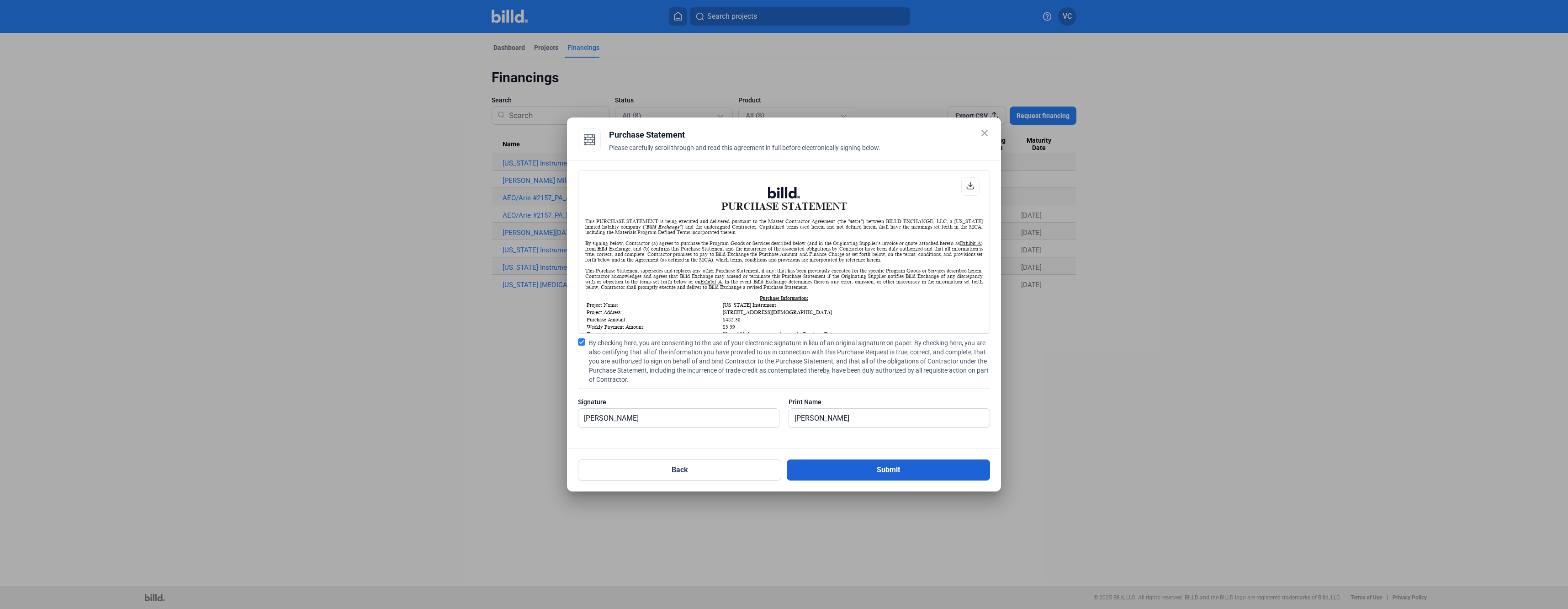
click at [835, 474] on button "Submit" at bounding box center [888, 469] width 204 height 21
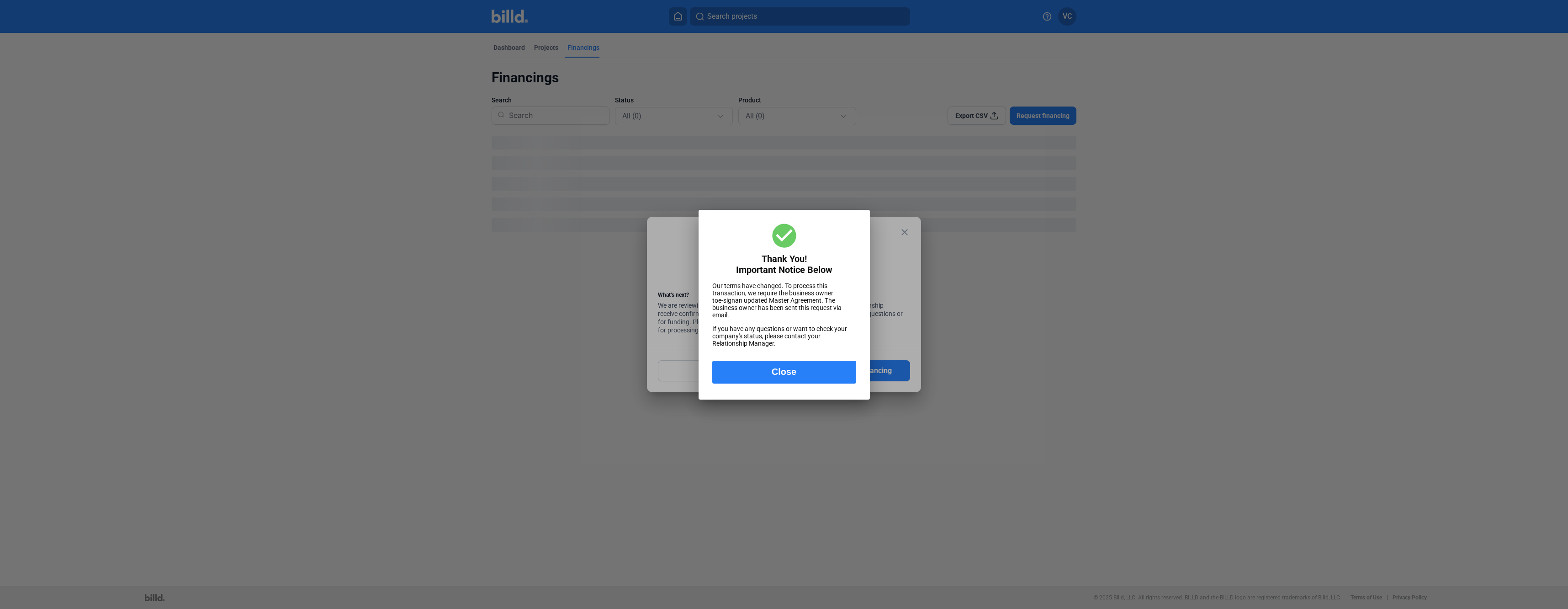
click at [802, 368] on button "Close" at bounding box center [785, 372] width 144 height 23
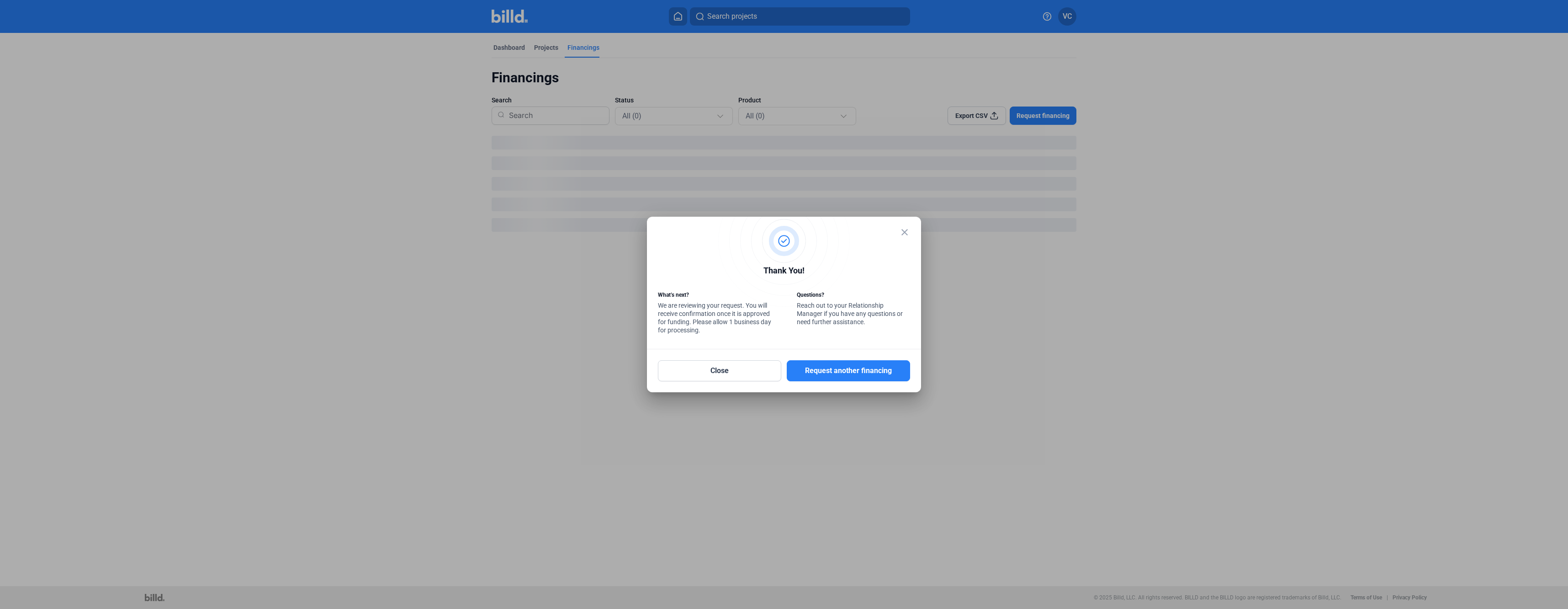
click at [903, 232] on mat-icon "close" at bounding box center [905, 232] width 11 height 11
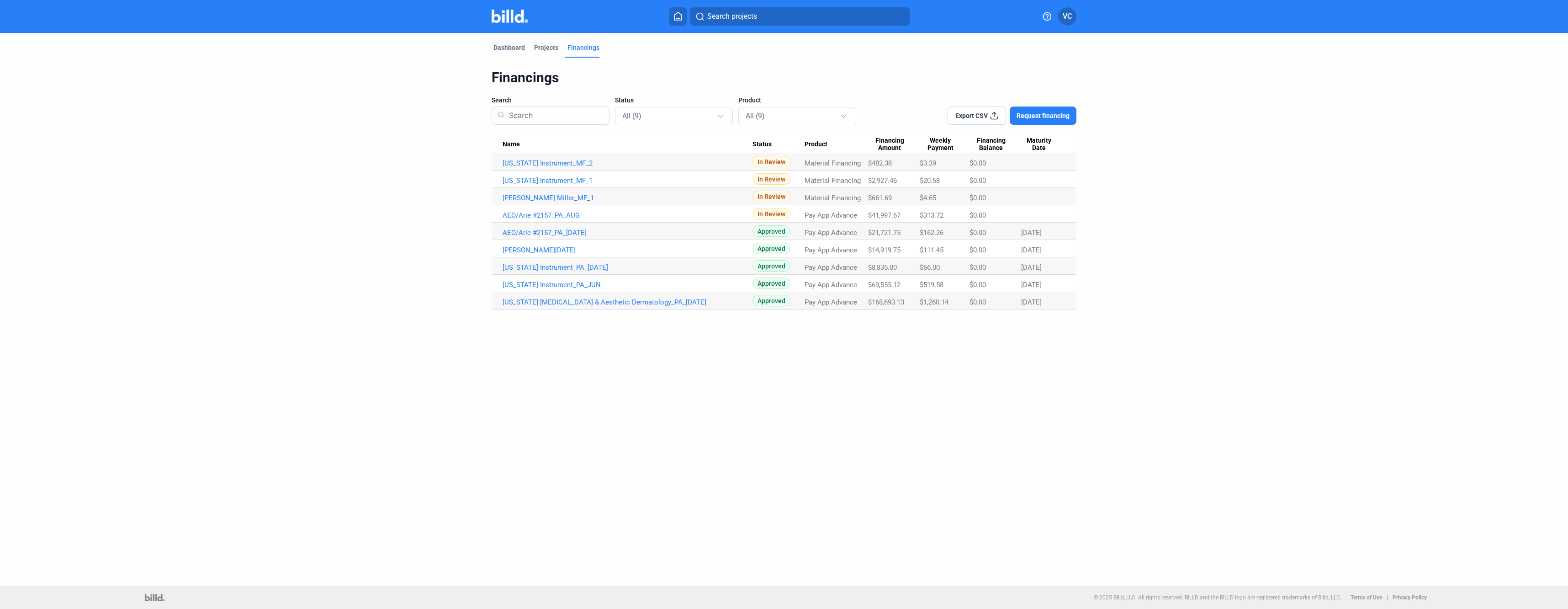
click at [1027, 120] on span "Request financing" at bounding box center [1043, 116] width 53 height 9
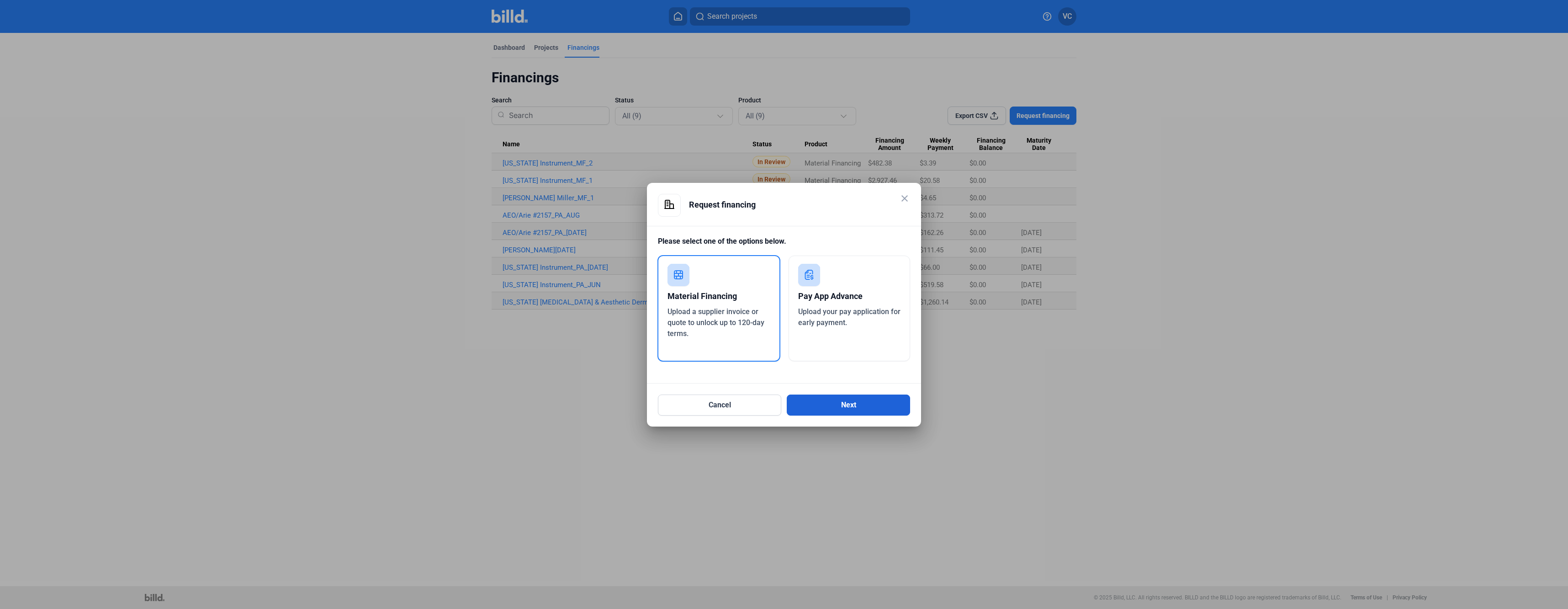
click at [834, 405] on button "Next" at bounding box center [848, 405] width 123 height 21
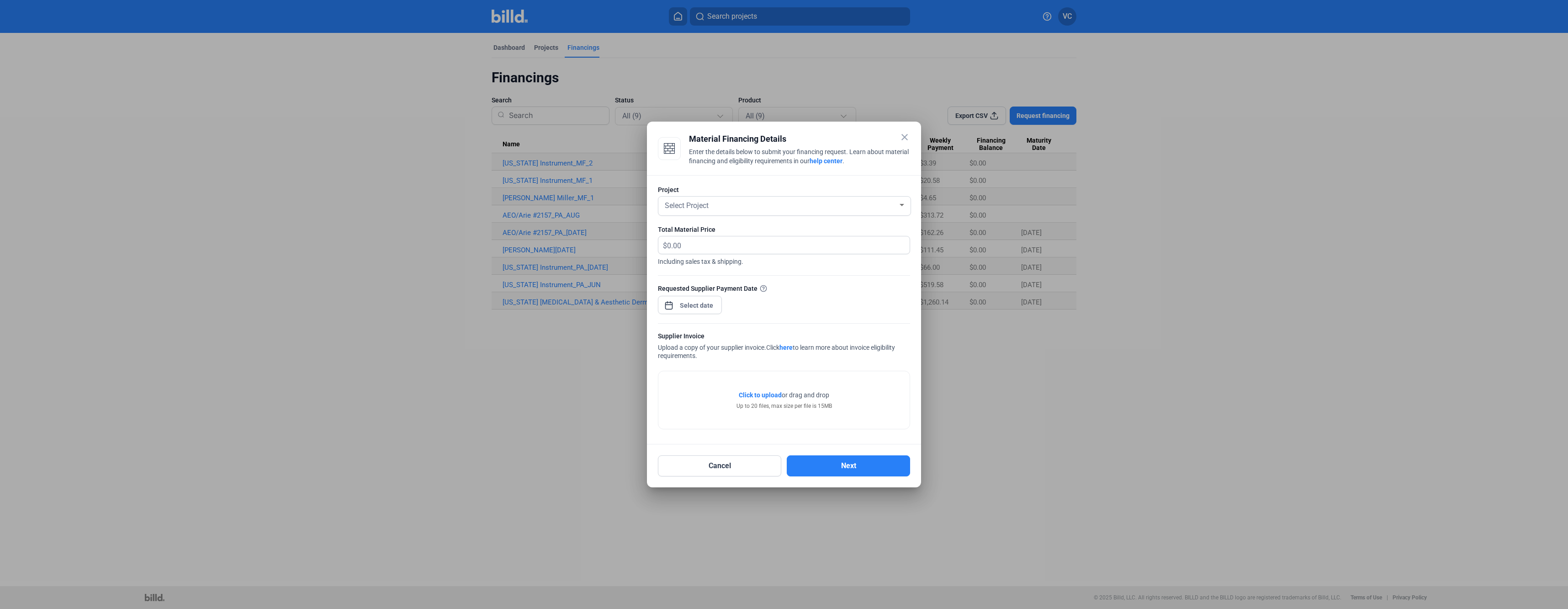
click at [773, 190] on div "Project" at bounding box center [784, 190] width 252 height 9
click at [763, 207] on div "Select Project" at bounding box center [781, 204] width 235 height 13
click at [739, 240] on span "[PERSON_NAME]" at bounding box center [785, 238] width 243 height 17
click at [719, 244] on input "text" at bounding box center [783, 245] width 232 height 18
type input "1,754.49"
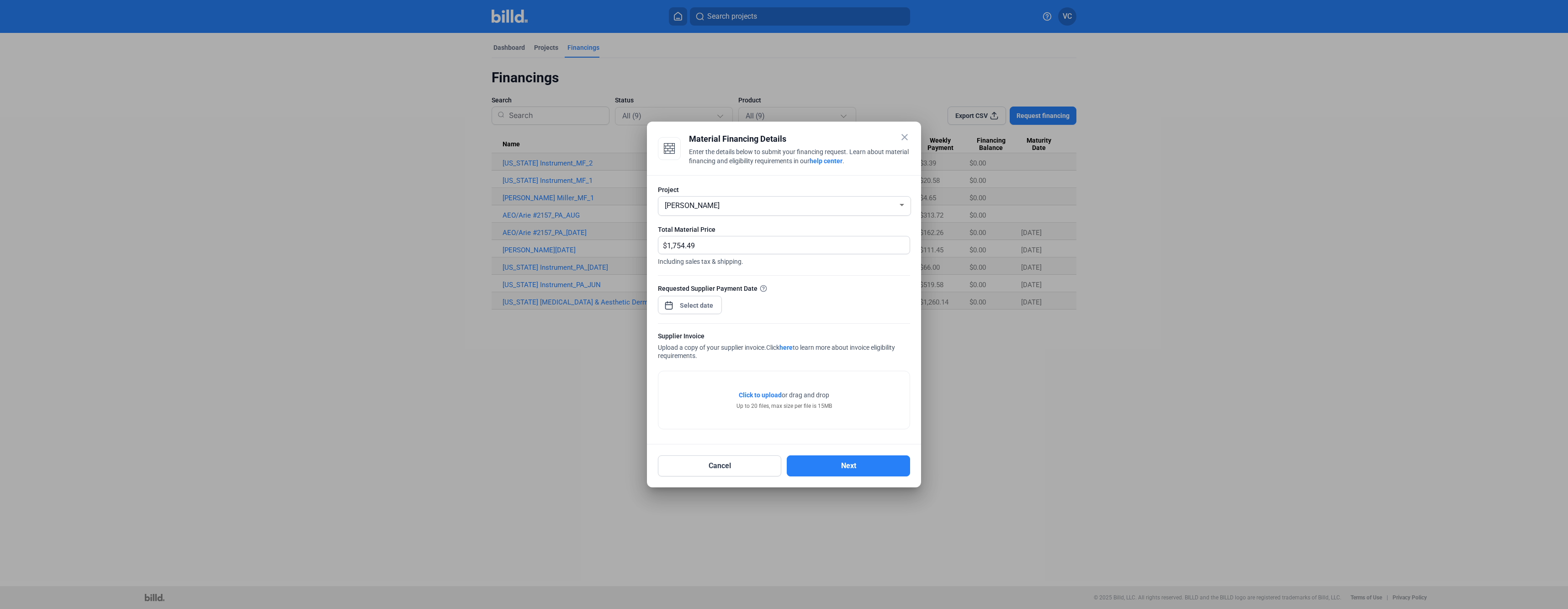
click at [685, 311] on div at bounding box center [697, 305] width 39 height 17
click at [689, 302] on div at bounding box center [784, 304] width 1568 height 609
click at [685, 300] on input at bounding box center [697, 305] width 39 height 11
click at [697, 384] on span "8" at bounding box center [696, 384] width 17 height 17
drag, startPoint x: 695, startPoint y: 383, endPoint x: 755, endPoint y: 466, distance: 102.4
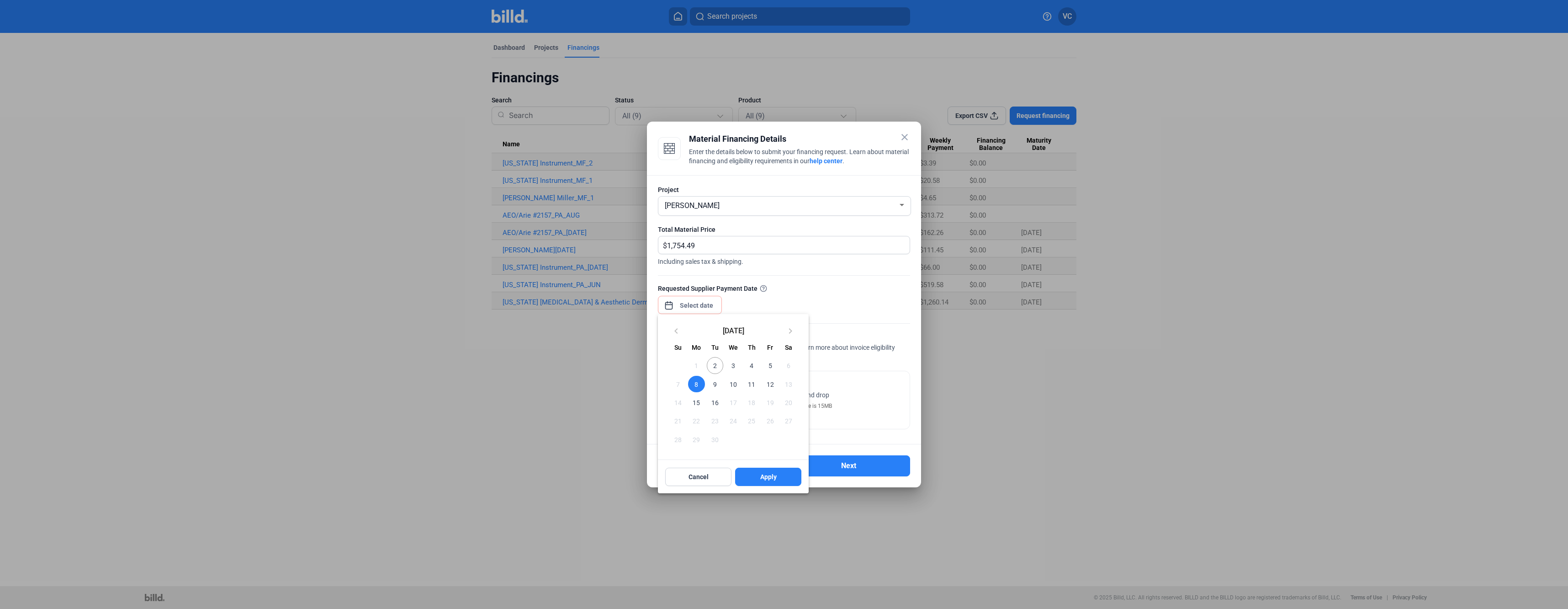
click at [695, 384] on span "8" at bounding box center [696, 384] width 17 height 17
click at [761, 473] on span "Apply" at bounding box center [768, 477] width 17 height 9
type input "[DATE]"
click at [761, 393] on span "Click to upload" at bounding box center [760, 395] width 43 height 7
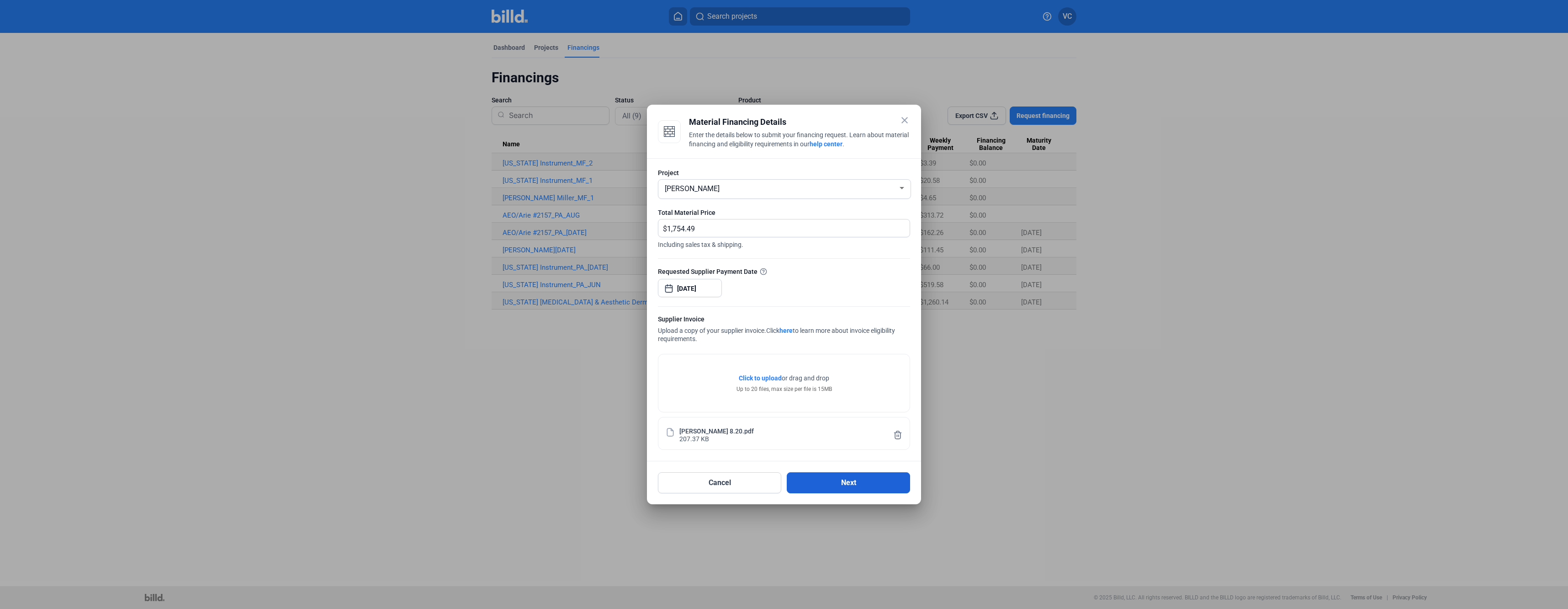
click at [847, 484] on button "Next" at bounding box center [848, 482] width 123 height 21
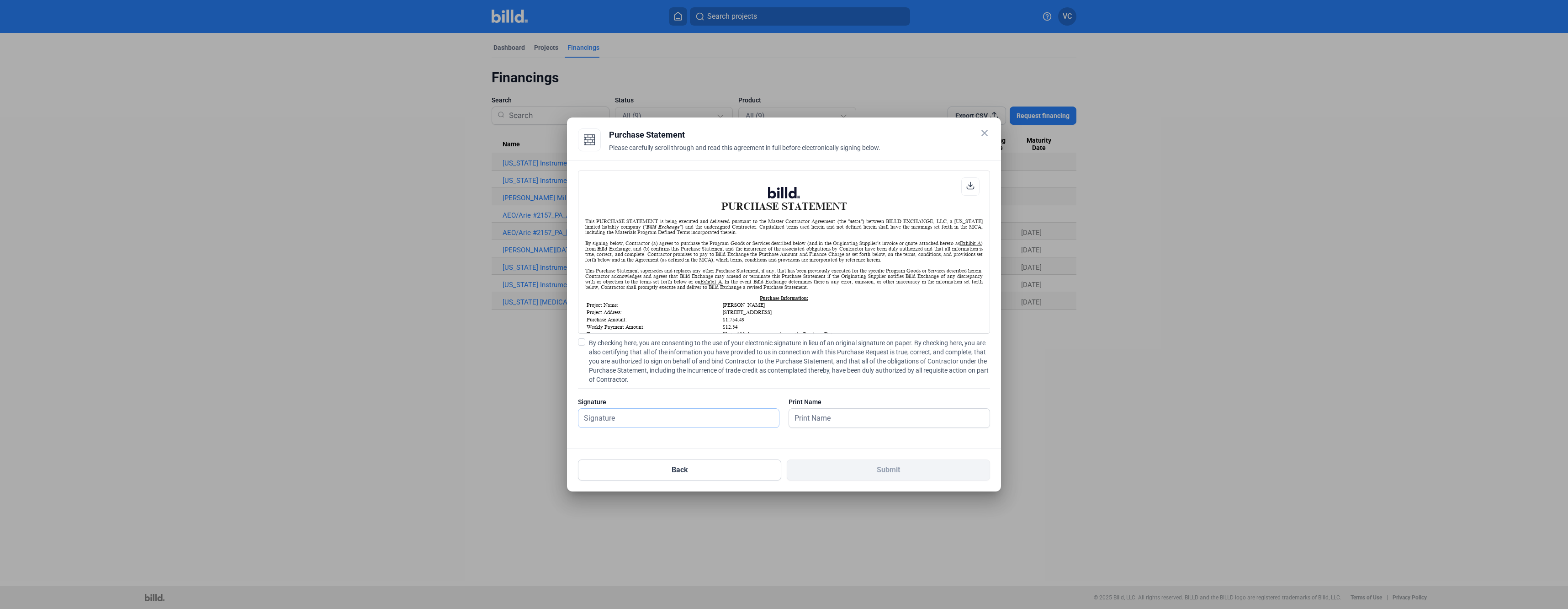
click at [614, 420] on input "text" at bounding box center [679, 418] width 201 height 19
type input "[PERSON_NAME]"
click at [582, 343] on span at bounding box center [581, 342] width 7 height 7
click at [0, 0] on input "By checking here, you are consenting to the use of your electronic signature in…" at bounding box center [0, 0] width 0 height 0
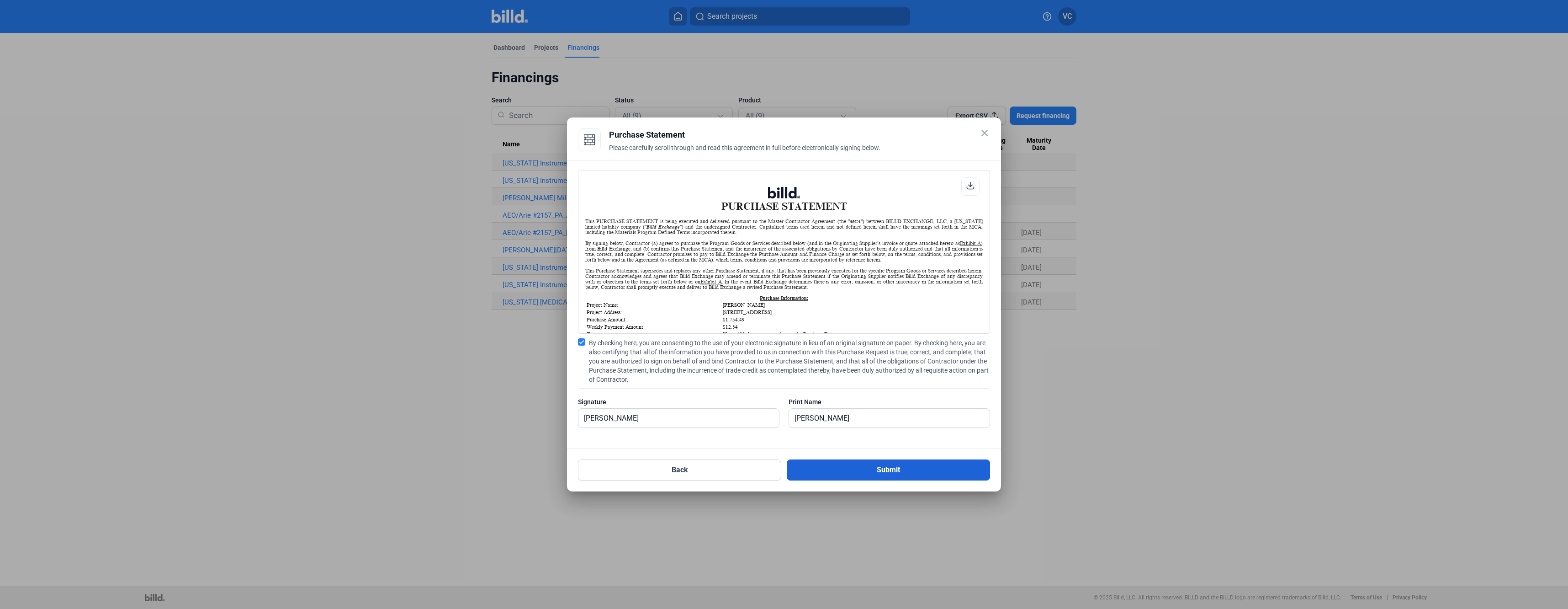
click at [868, 467] on button "Submit" at bounding box center [888, 469] width 204 height 21
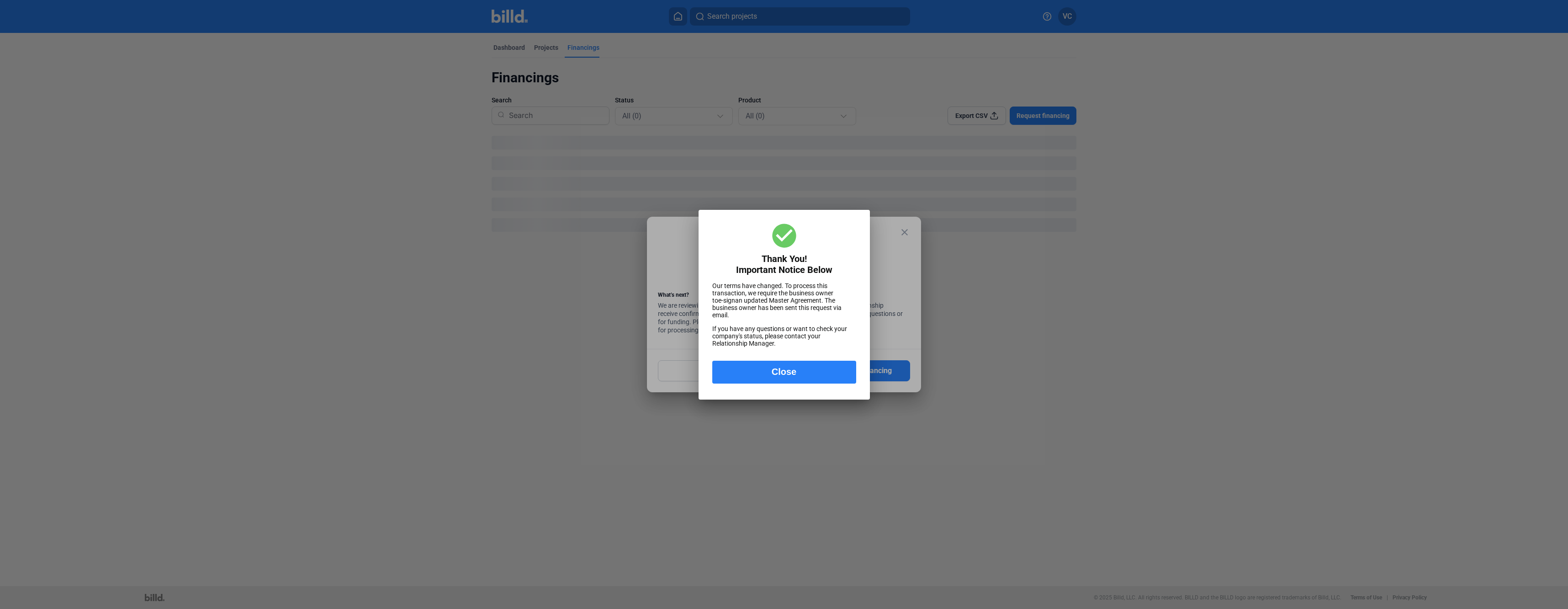
click at [783, 373] on button "Close" at bounding box center [785, 372] width 144 height 23
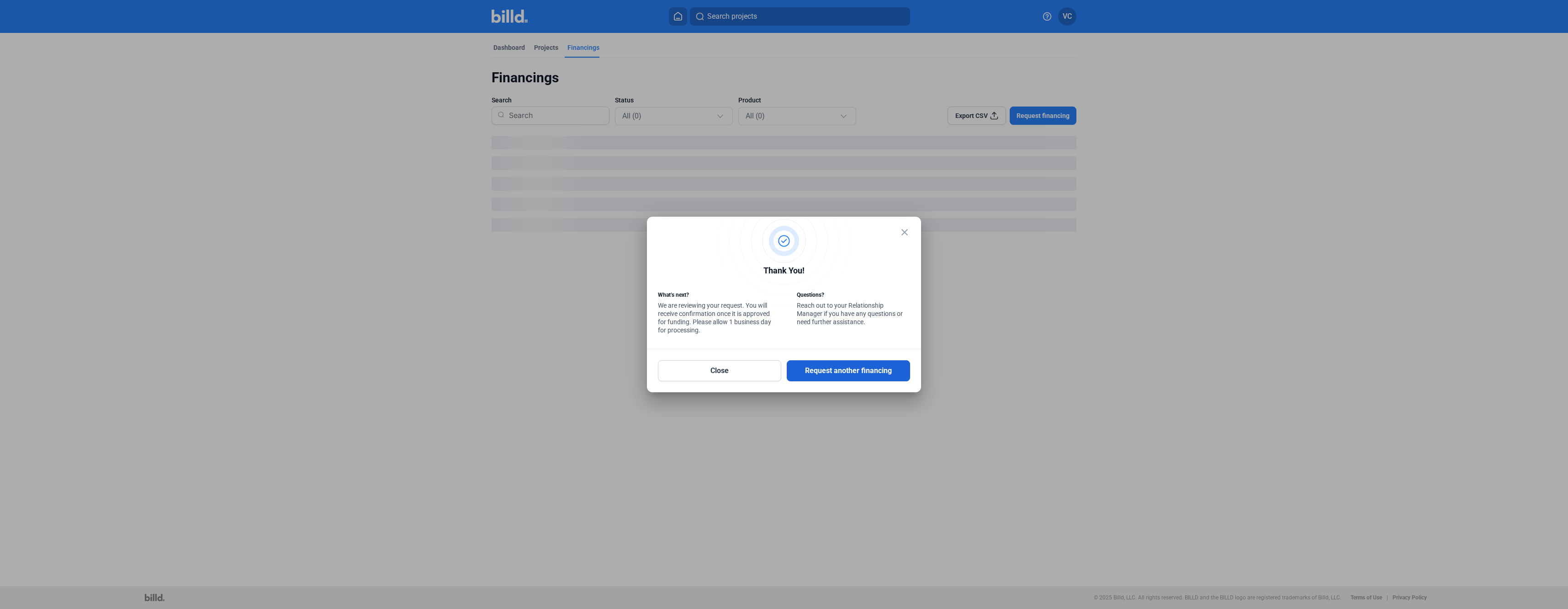
click at [845, 371] on button "Request another financing" at bounding box center [848, 371] width 123 height 21
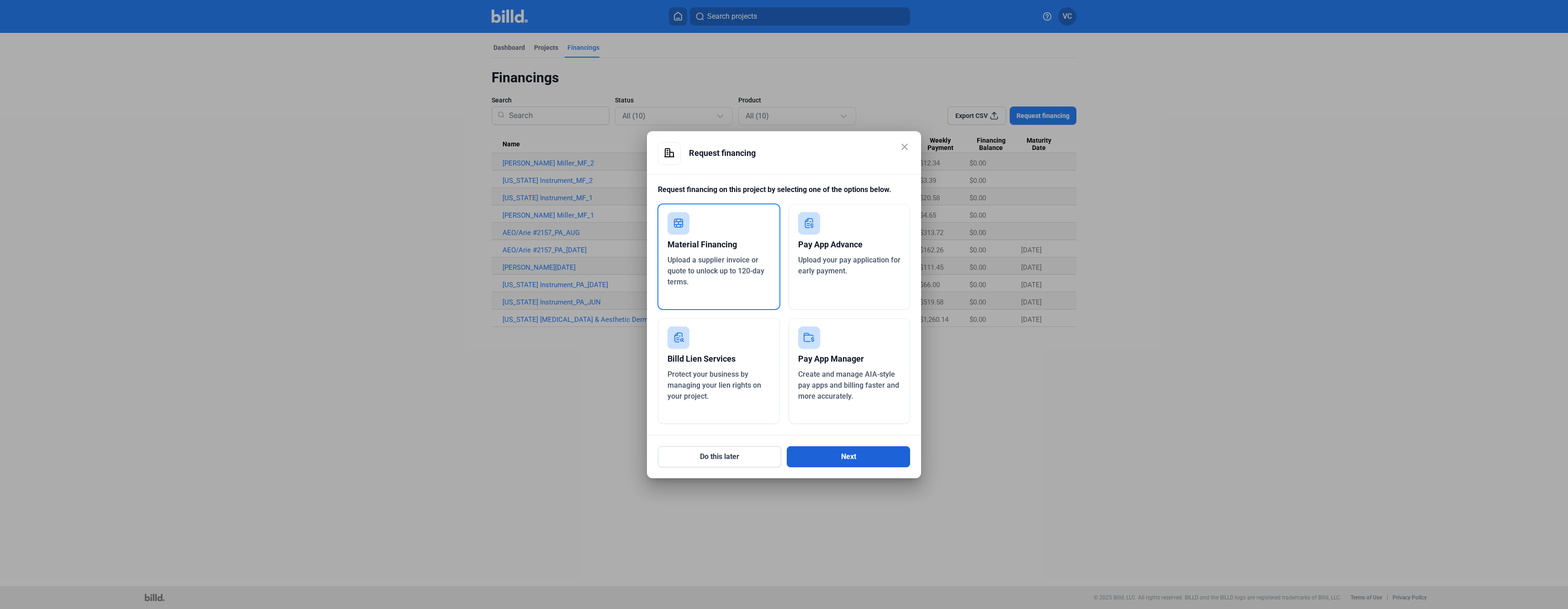
click at [834, 457] on button "Next" at bounding box center [848, 456] width 123 height 21
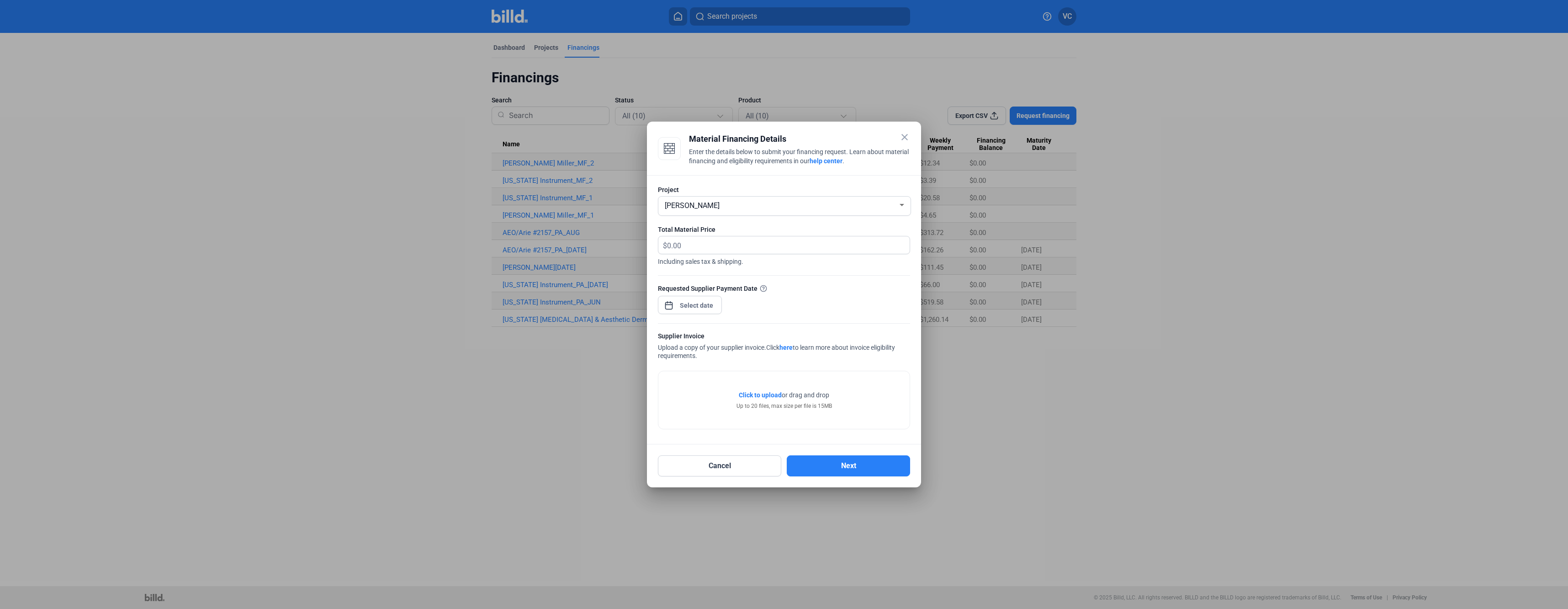
click at [692, 204] on span "[PERSON_NAME]" at bounding box center [692, 205] width 55 height 9
click at [807, 212] on span "[PERSON_NAME]" at bounding box center [785, 204] width 243 height 17
click at [894, 208] on div "[PERSON_NAME]" at bounding box center [781, 204] width 235 height 13
click at [898, 206] on span "[PERSON_NAME]" at bounding box center [785, 204] width 243 height 17
click at [901, 136] on mat-icon "close" at bounding box center [905, 137] width 11 height 11
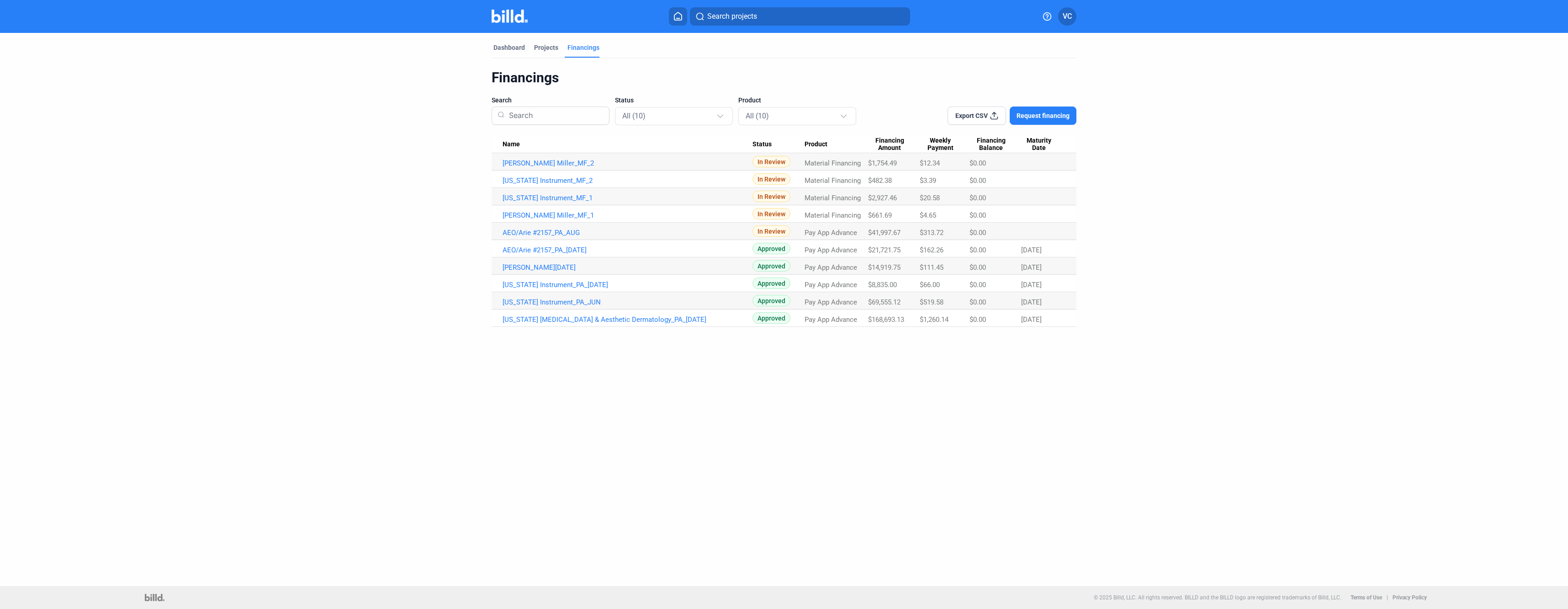
click at [1030, 114] on span "Request financing" at bounding box center [1043, 116] width 53 height 9
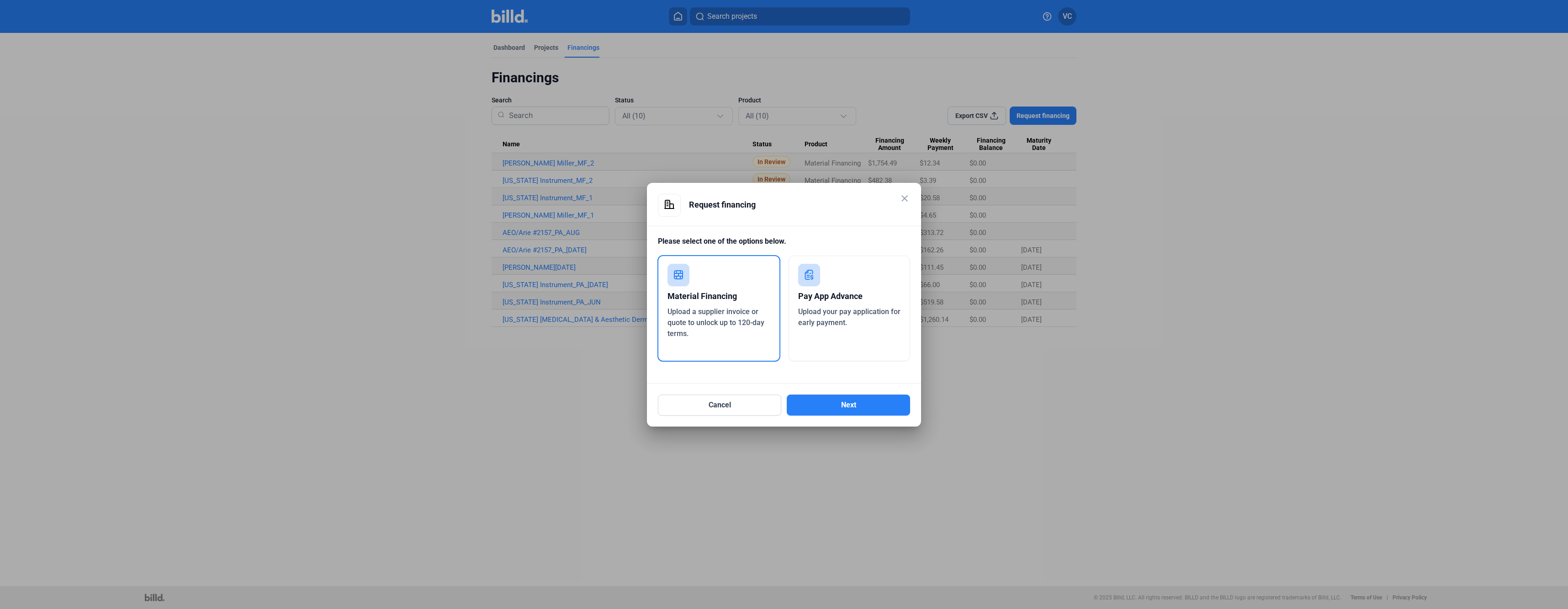
click at [731, 323] on span "Upload a supplier invoice or quote to unlock up to 120-day terms." at bounding box center [715, 323] width 97 height 31
click at [845, 407] on button "Next" at bounding box center [848, 405] width 123 height 21
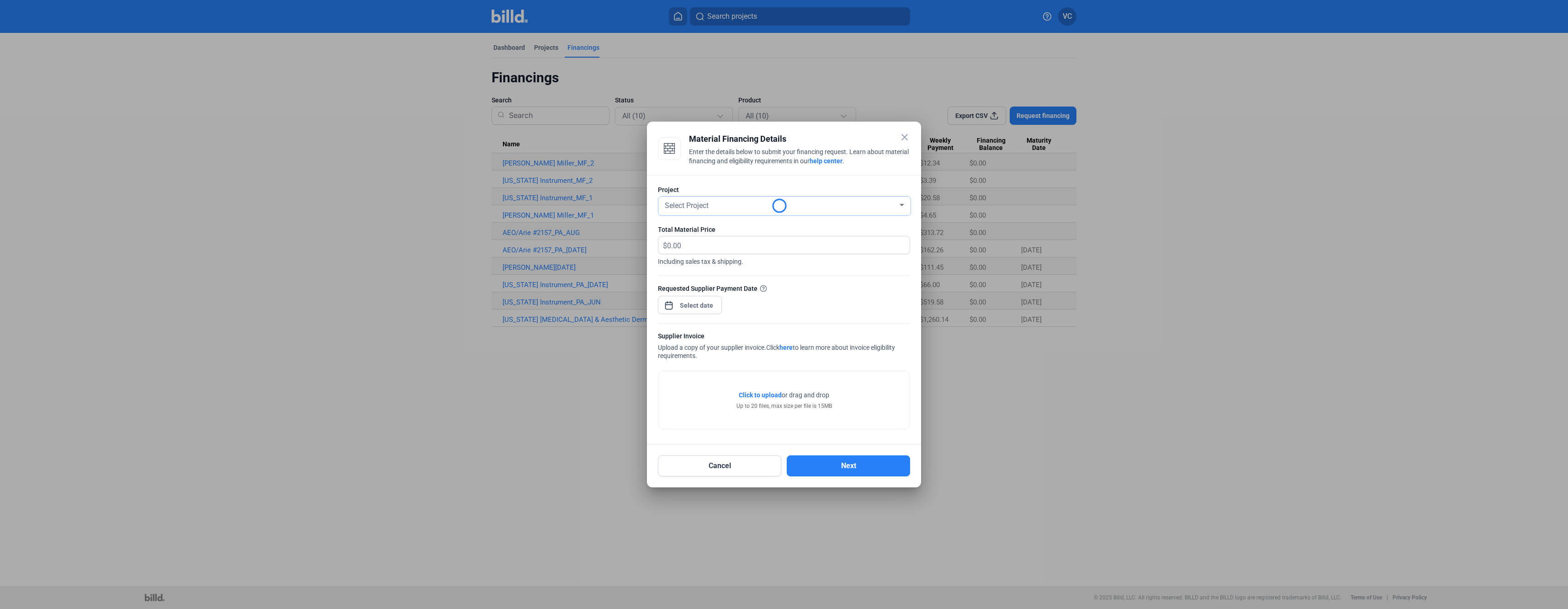
click at [854, 208] on div "Select Project" at bounding box center [781, 204] width 235 height 13
click at [753, 254] on span "[US_STATE] Instrument" at bounding box center [785, 254] width 243 height 17
click at [721, 247] on input "text" at bounding box center [783, 245] width 232 height 18
type input "251.06"
click at [691, 307] on div "close Material Financing Details Enter the details below to submit your financi…" at bounding box center [784, 304] width 1568 height 609
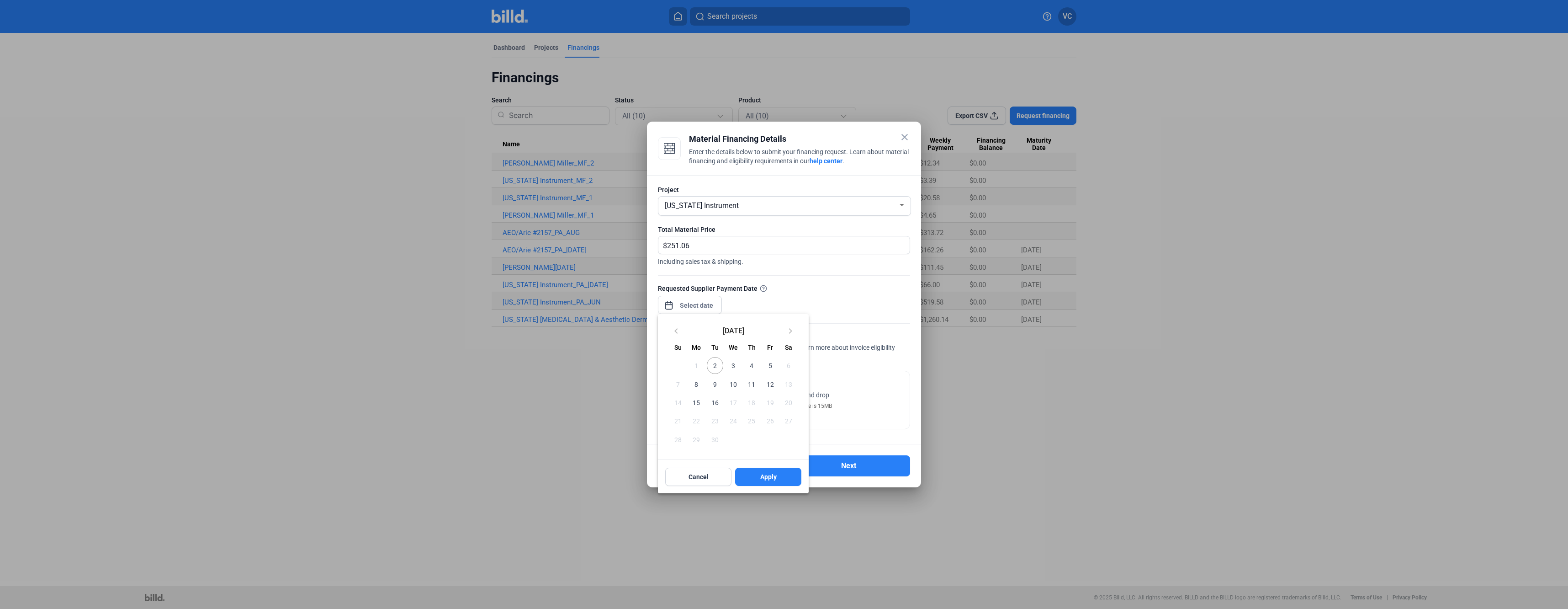
click at [697, 386] on span "8" at bounding box center [696, 384] width 17 height 17
click at [762, 479] on span "Apply" at bounding box center [768, 477] width 17 height 9
type input "[DATE]"
click at [750, 395] on span "Click to upload" at bounding box center [760, 395] width 43 height 7
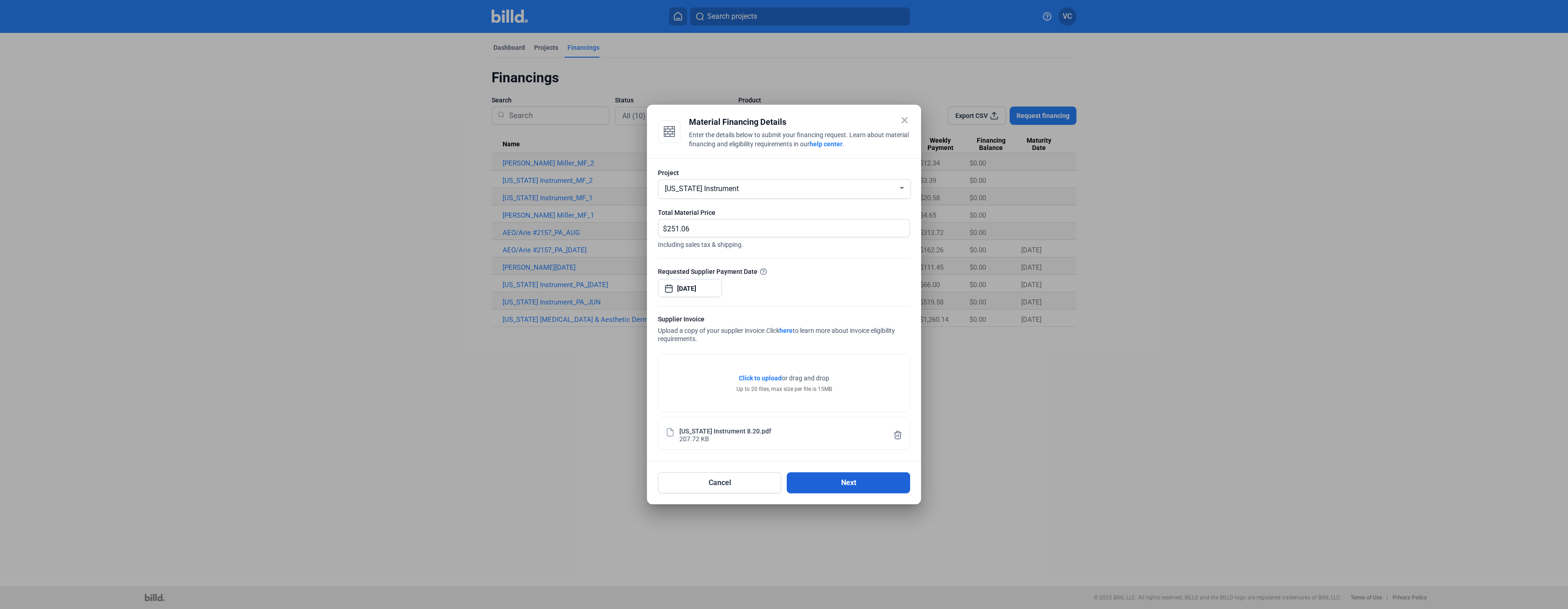
click at [855, 486] on button "Next" at bounding box center [848, 482] width 123 height 21
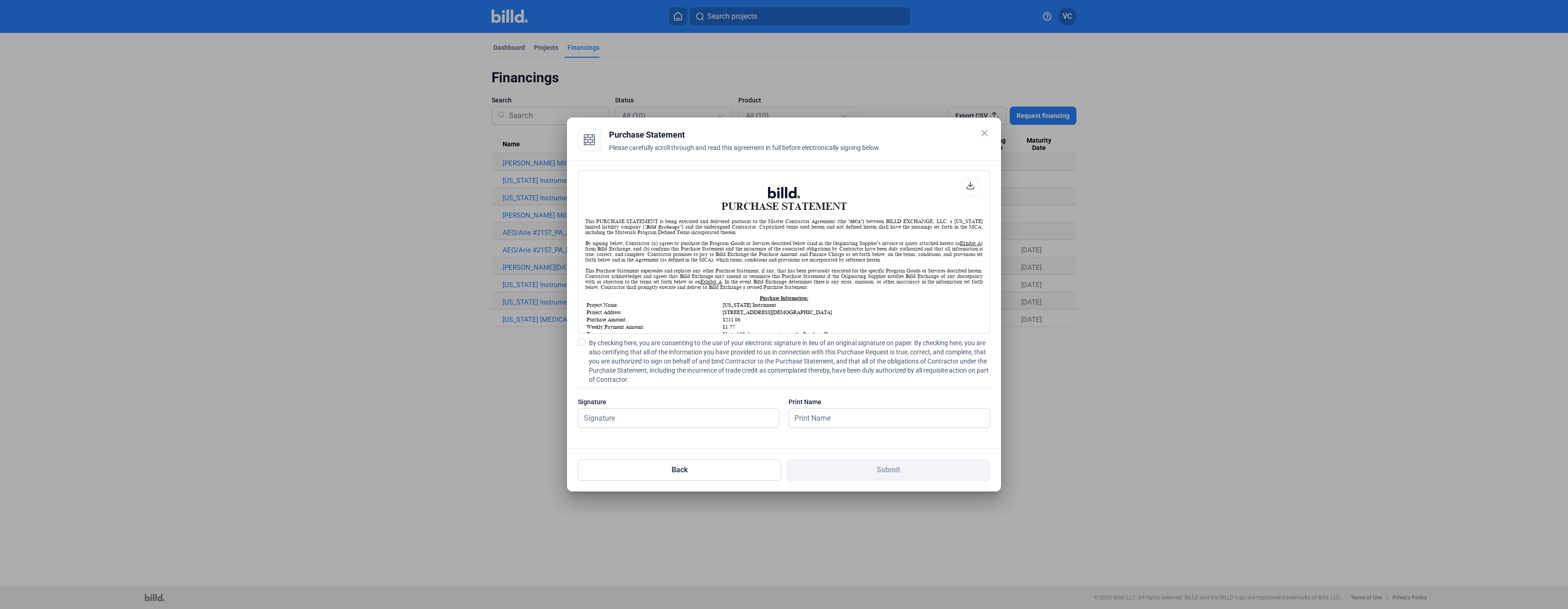
click at [581, 340] on span at bounding box center [581, 342] width 7 height 7
click at [0, 0] on input "By checking here, you are consenting to the use of your electronic signature in…" at bounding box center [0, 0] width 0 height 0
click at [656, 413] on input "text" at bounding box center [674, 418] width 191 height 19
type input "[PERSON_NAME]"
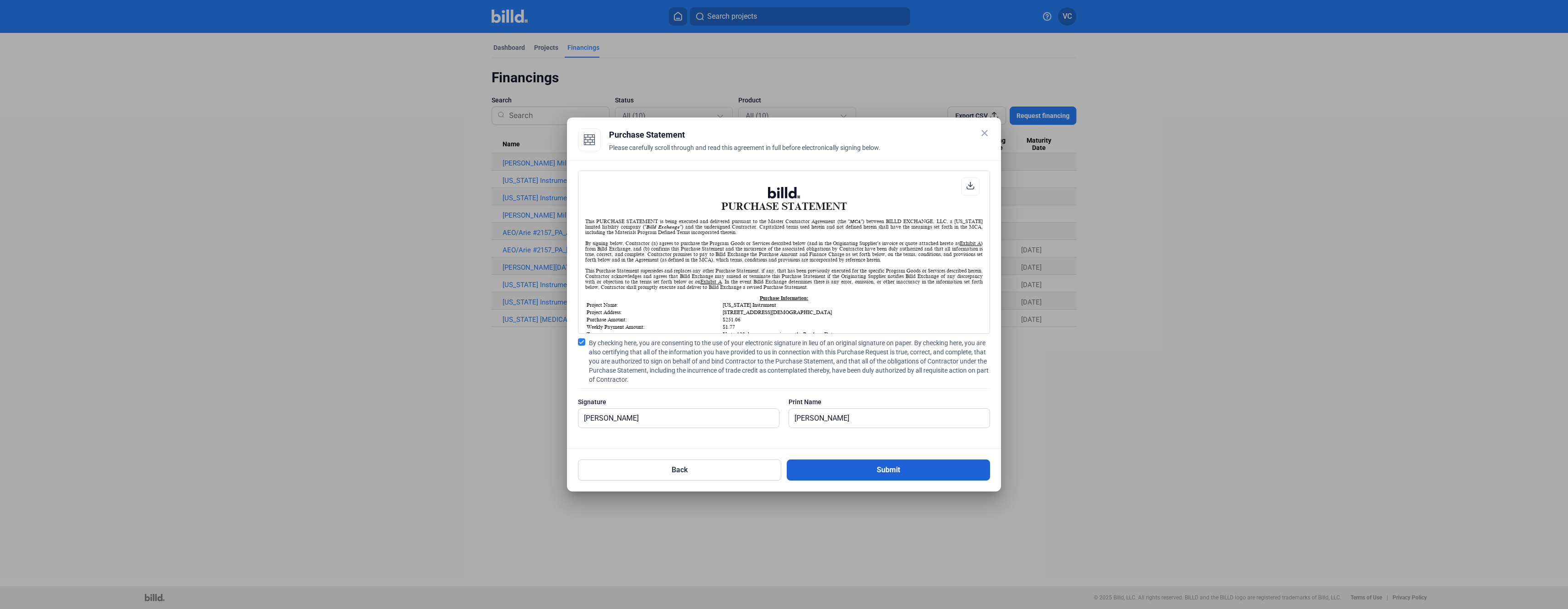
click at [842, 475] on button "Submit" at bounding box center [888, 469] width 204 height 21
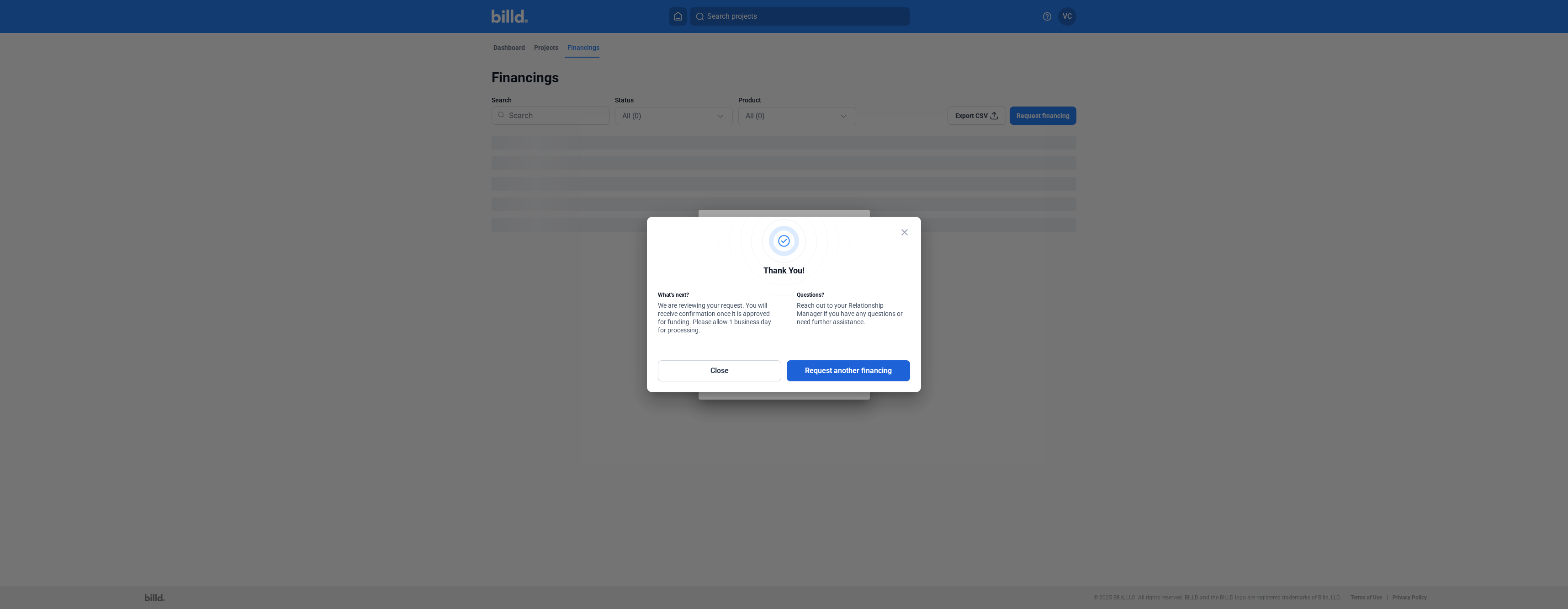
click at [821, 377] on button "Request another financing" at bounding box center [848, 371] width 123 height 21
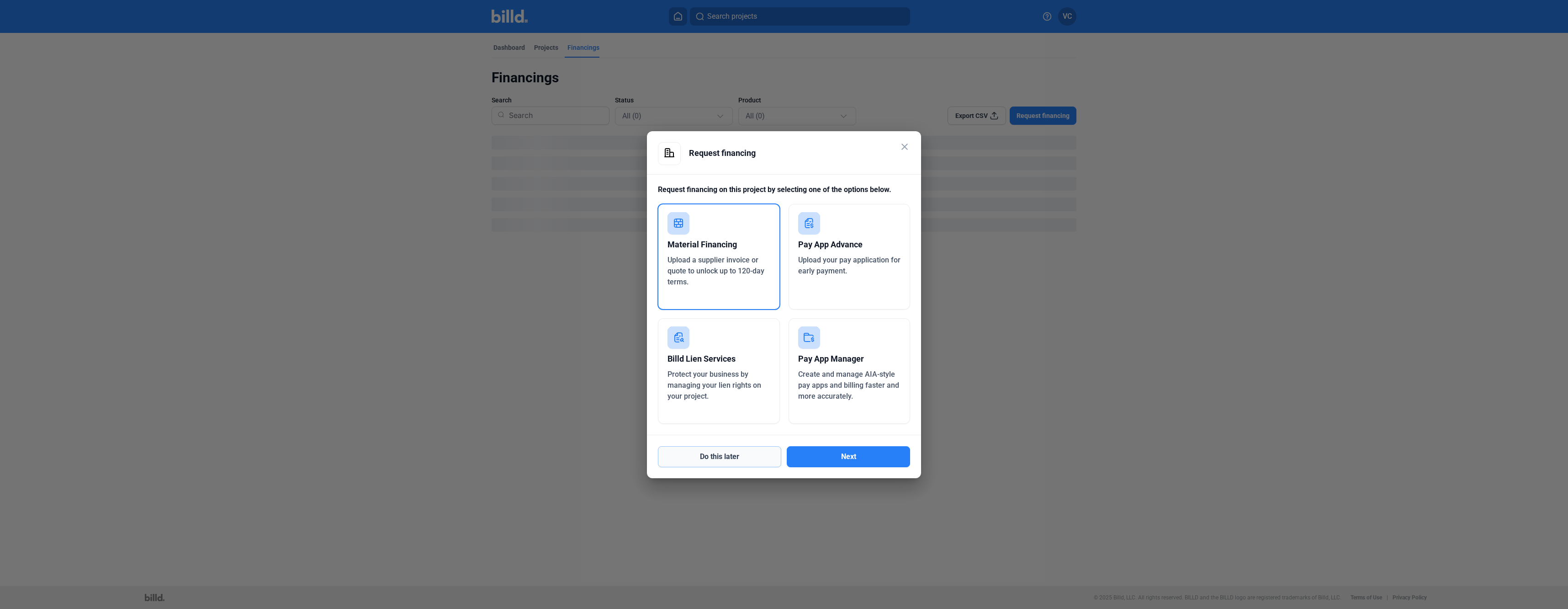
click at [747, 457] on button "Do this later" at bounding box center [719, 456] width 123 height 21
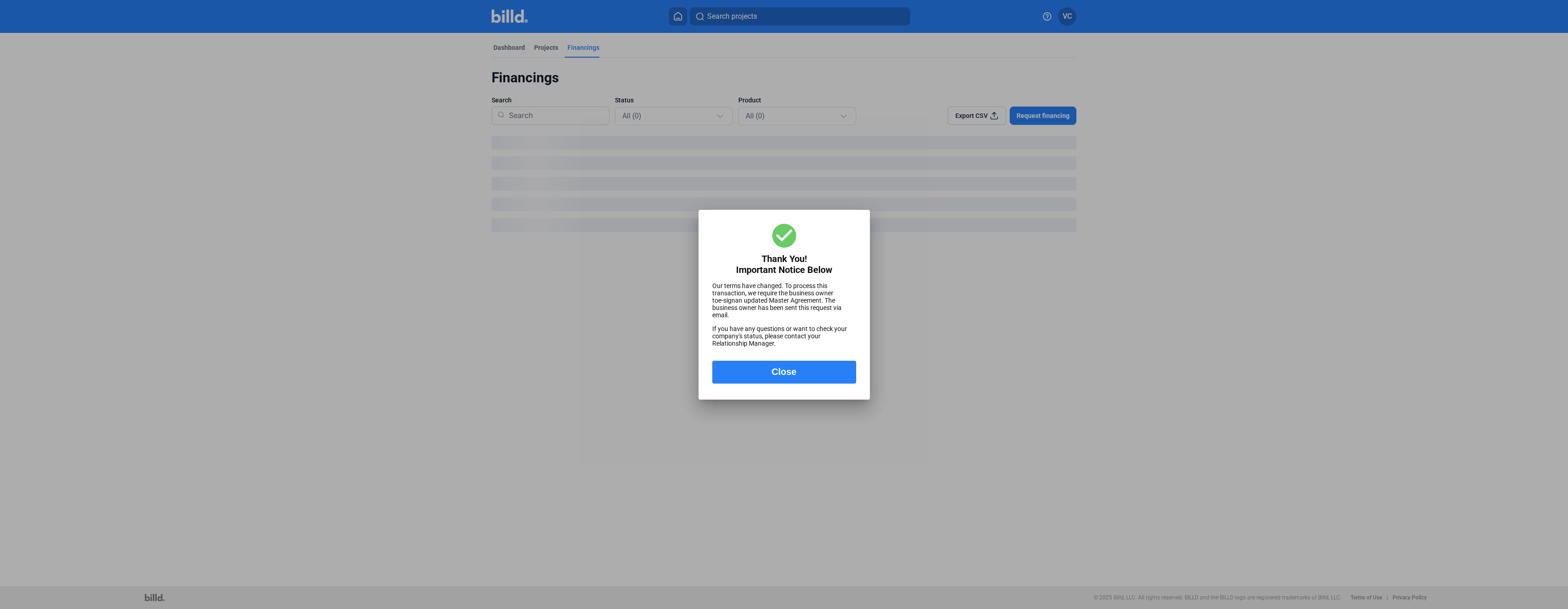
click at [803, 373] on button "Close" at bounding box center [785, 372] width 144 height 23
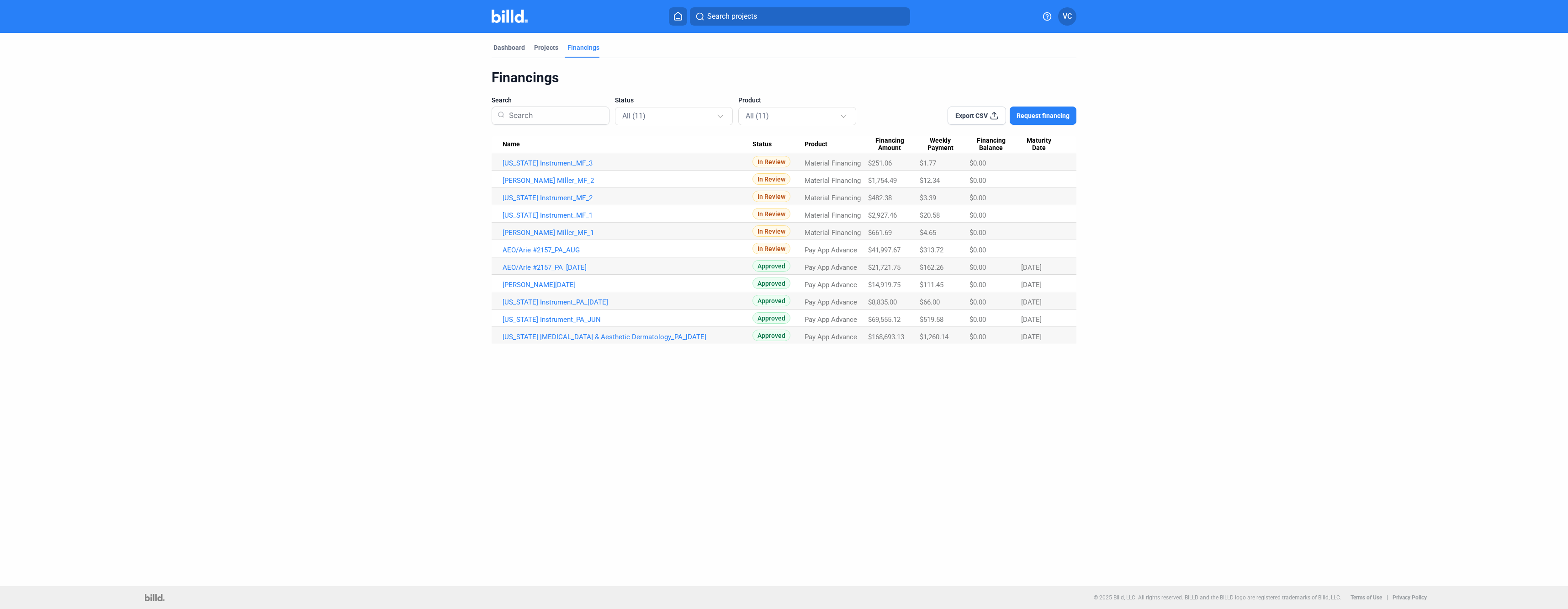
click at [1040, 121] on button "Request financing" at bounding box center [1043, 116] width 67 height 18
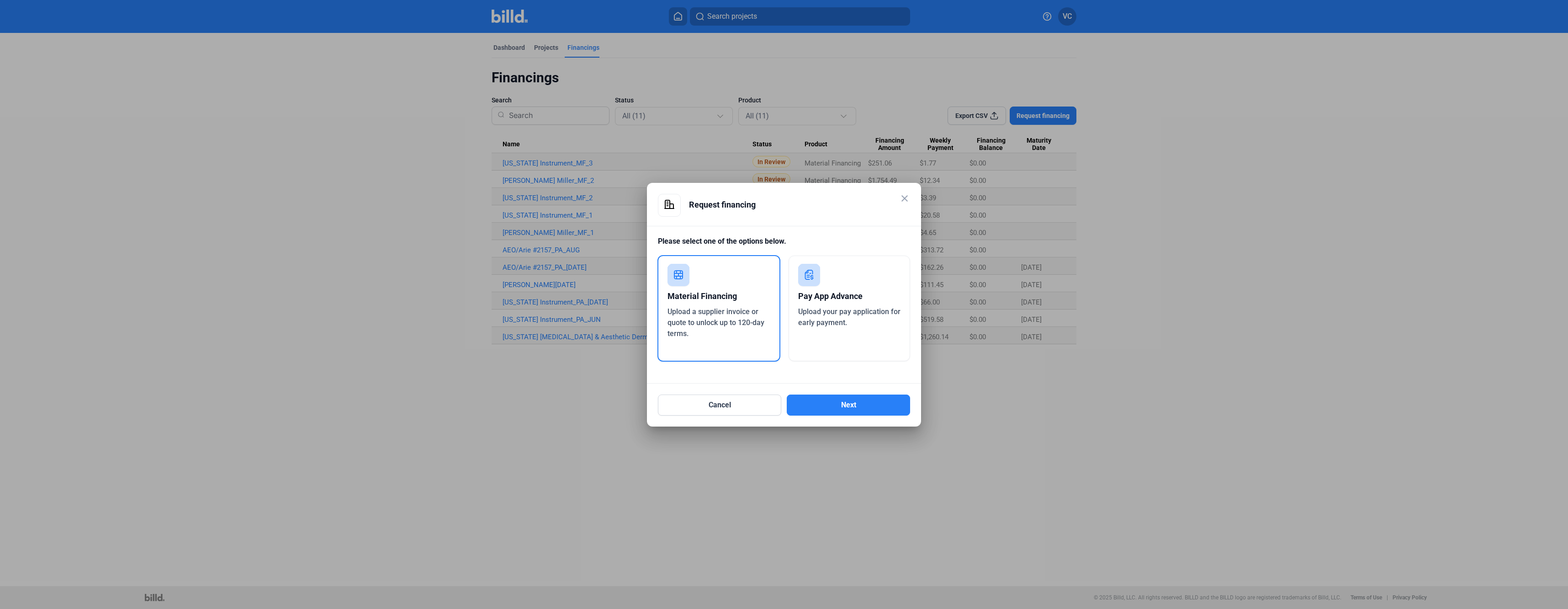
click at [709, 298] on div "Material Financing" at bounding box center [719, 296] width 103 height 20
click at [837, 410] on button "Next" at bounding box center [848, 405] width 123 height 21
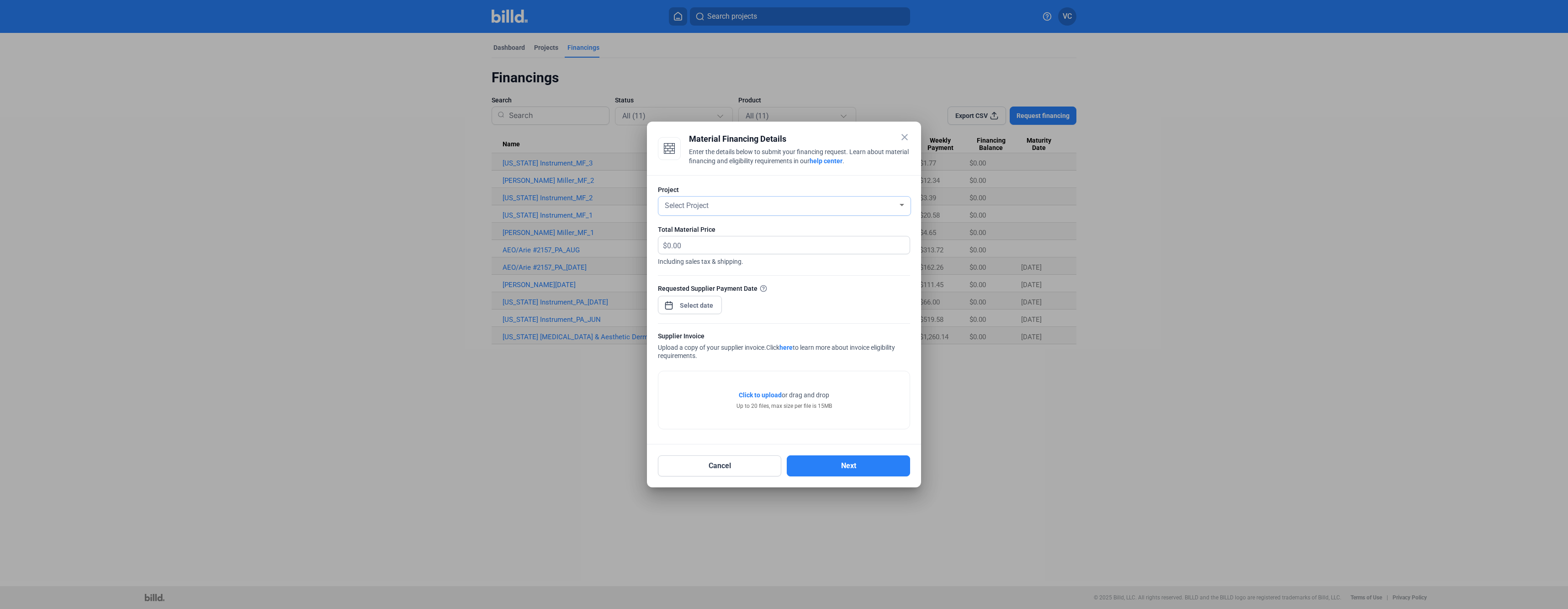
click at [835, 210] on div "Select Project" at bounding box center [781, 204] width 235 height 13
click at [778, 269] on span "[US_STATE] [MEDICAL_DATA] & Aesthetic Dermatology" at bounding box center [771, 270] width 176 height 9
click at [755, 250] on input "text" at bounding box center [783, 245] width 232 height 18
type input "53,667.34"
click at [701, 300] on div "close Material Financing Details Enter the details below to submit your financi…" at bounding box center [784, 304] width 1568 height 609
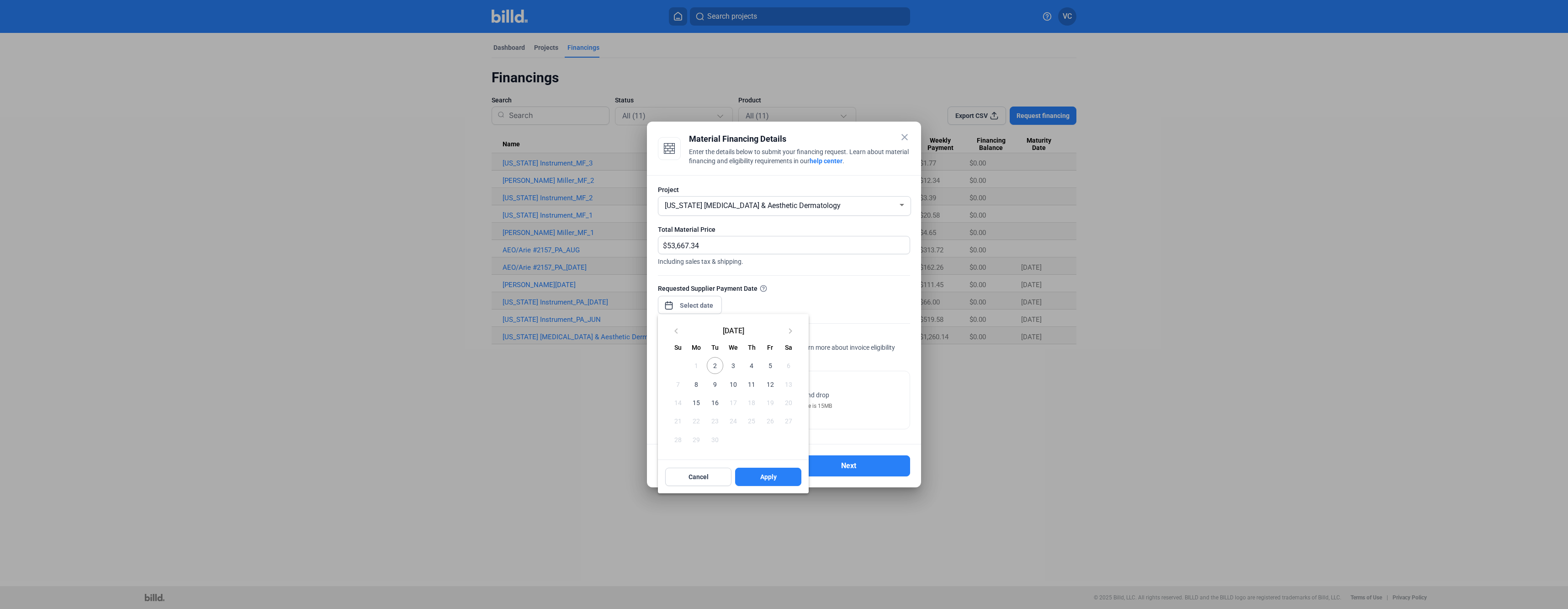
click at [769, 384] on span "12" at bounding box center [769, 384] width 17 height 17
click at [767, 481] on span "Apply" at bounding box center [768, 477] width 17 height 9
type input "[DATE]"
click at [746, 395] on span "Click to upload" at bounding box center [760, 395] width 43 height 7
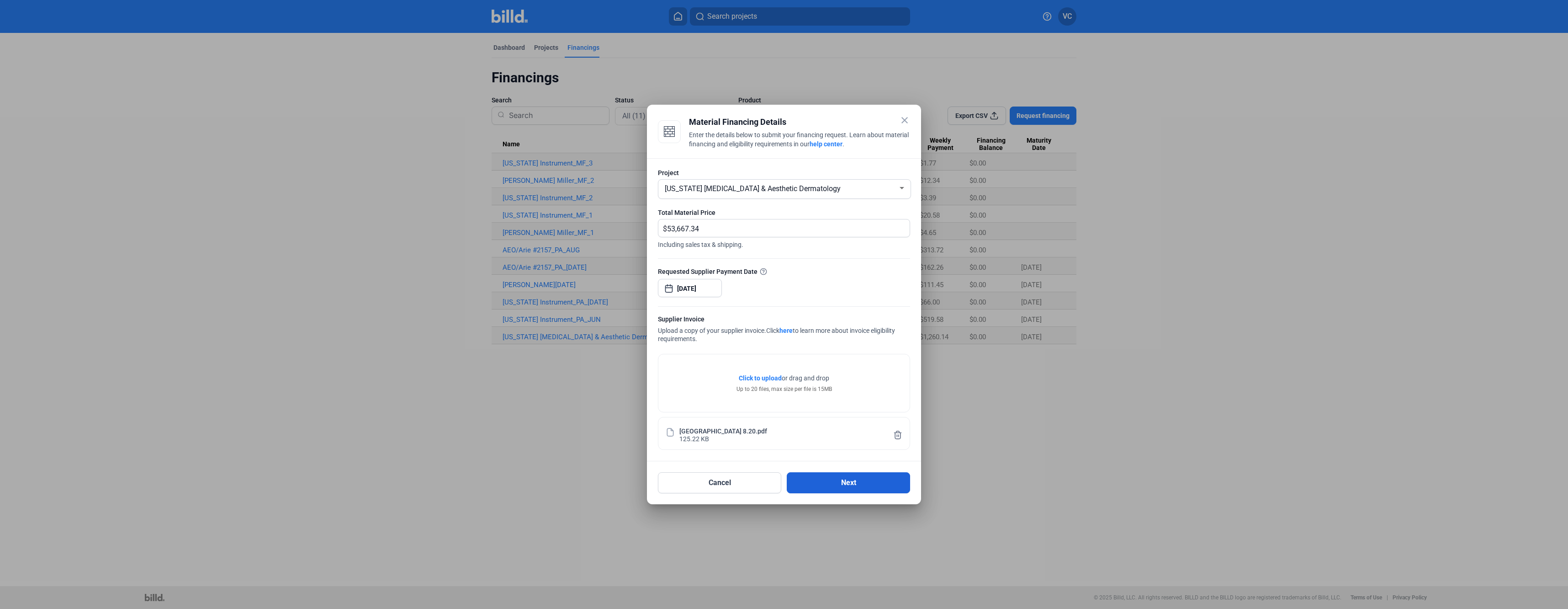
click at [854, 484] on button "Next" at bounding box center [848, 482] width 123 height 21
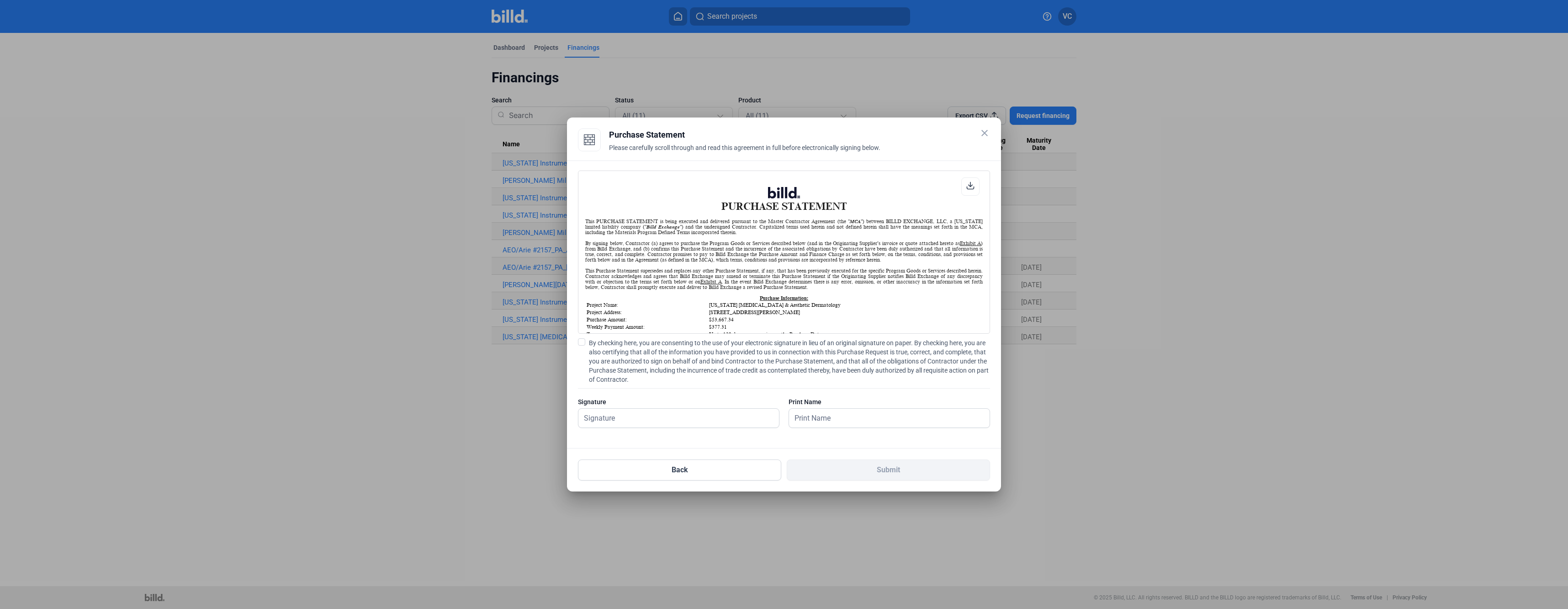
click at [582, 346] on label "By checking here, you are consenting to the use of your electronic signature in…" at bounding box center [784, 361] width 412 height 45
click at [0, 0] on input "By checking here, you are consenting to the use of your electronic signature in…" at bounding box center [0, 0] width 0 height 0
drag, startPoint x: 637, startPoint y: 414, endPoint x: 635, endPoint y: 419, distance: 5.4
click at [637, 413] on input "text" at bounding box center [679, 418] width 201 height 19
type input "[PERSON_NAME]"
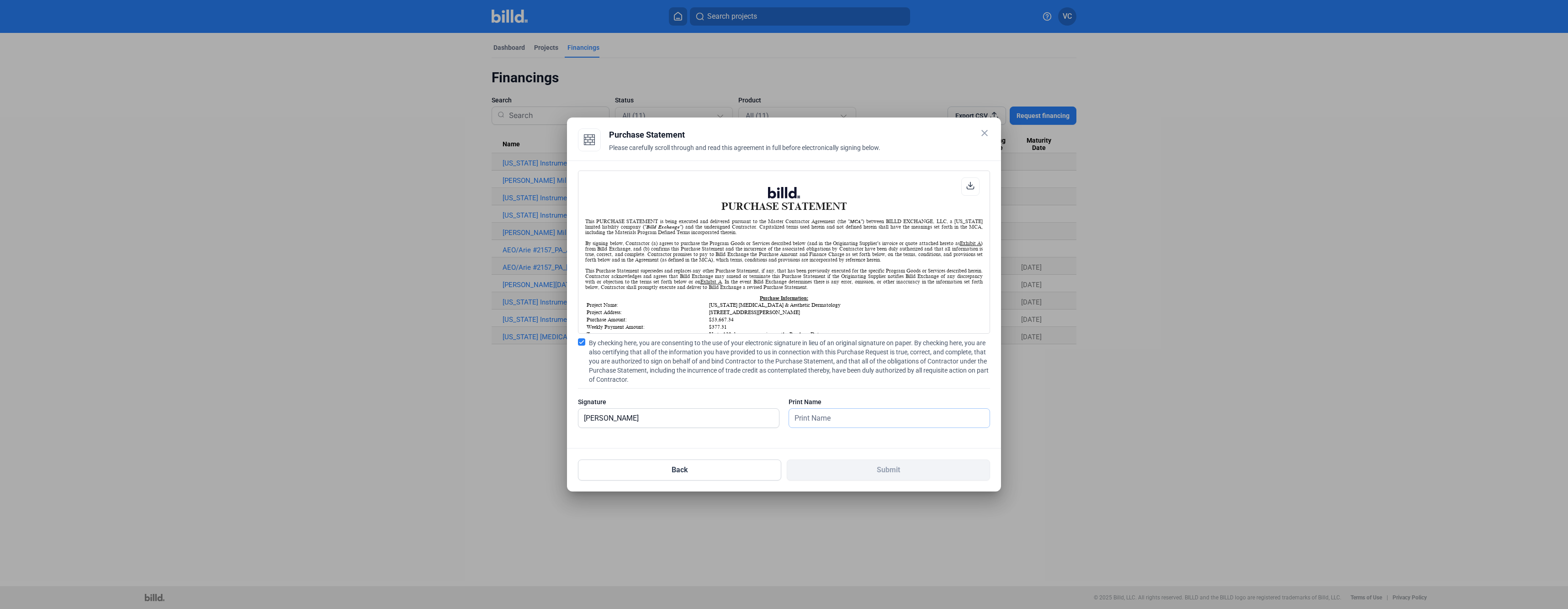
type input "[PERSON_NAME]"
click at [869, 468] on button "Submit" at bounding box center [888, 469] width 204 height 21
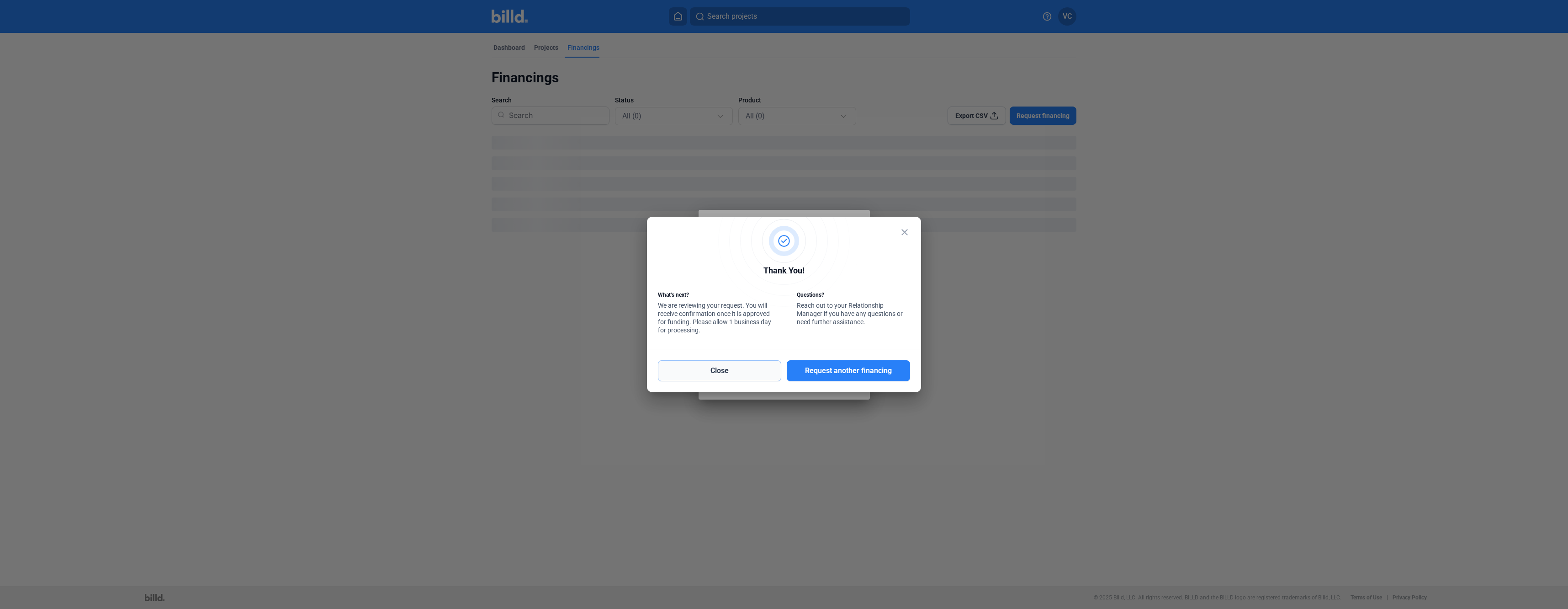
click at [747, 375] on button "Close" at bounding box center [719, 371] width 123 height 21
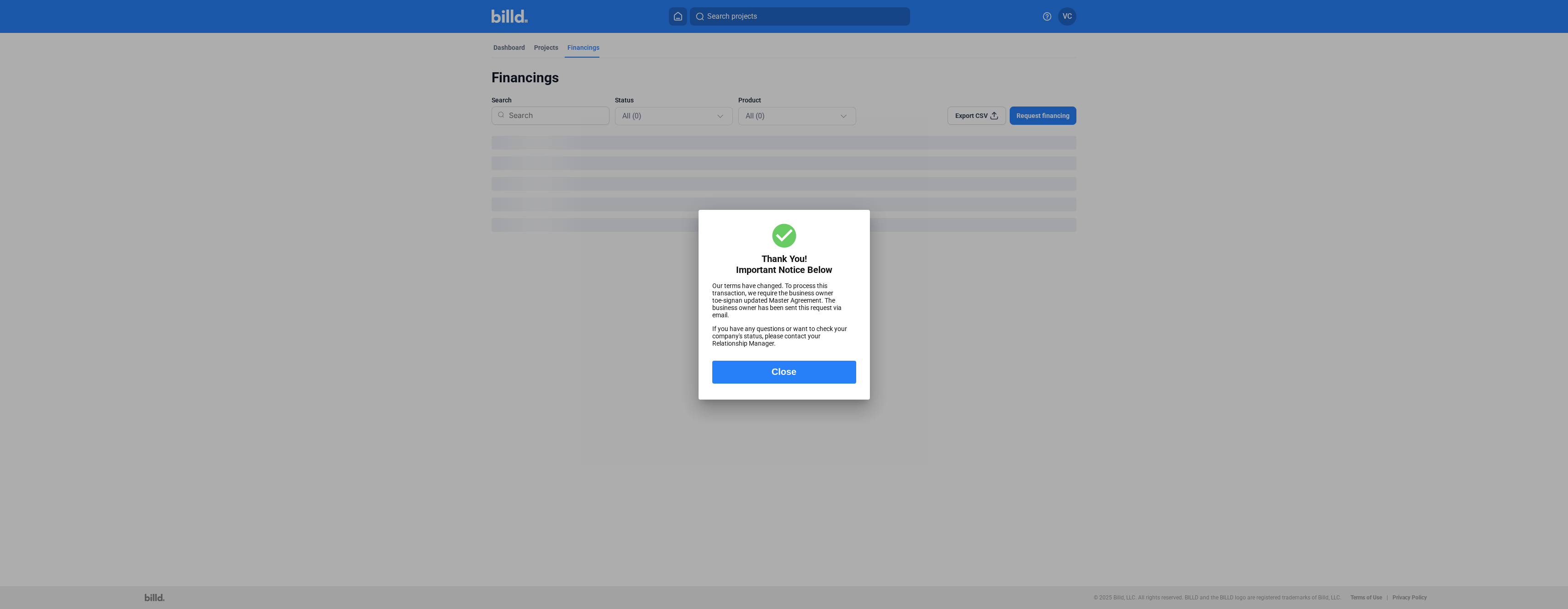
click at [767, 383] on button "Close" at bounding box center [785, 372] width 144 height 23
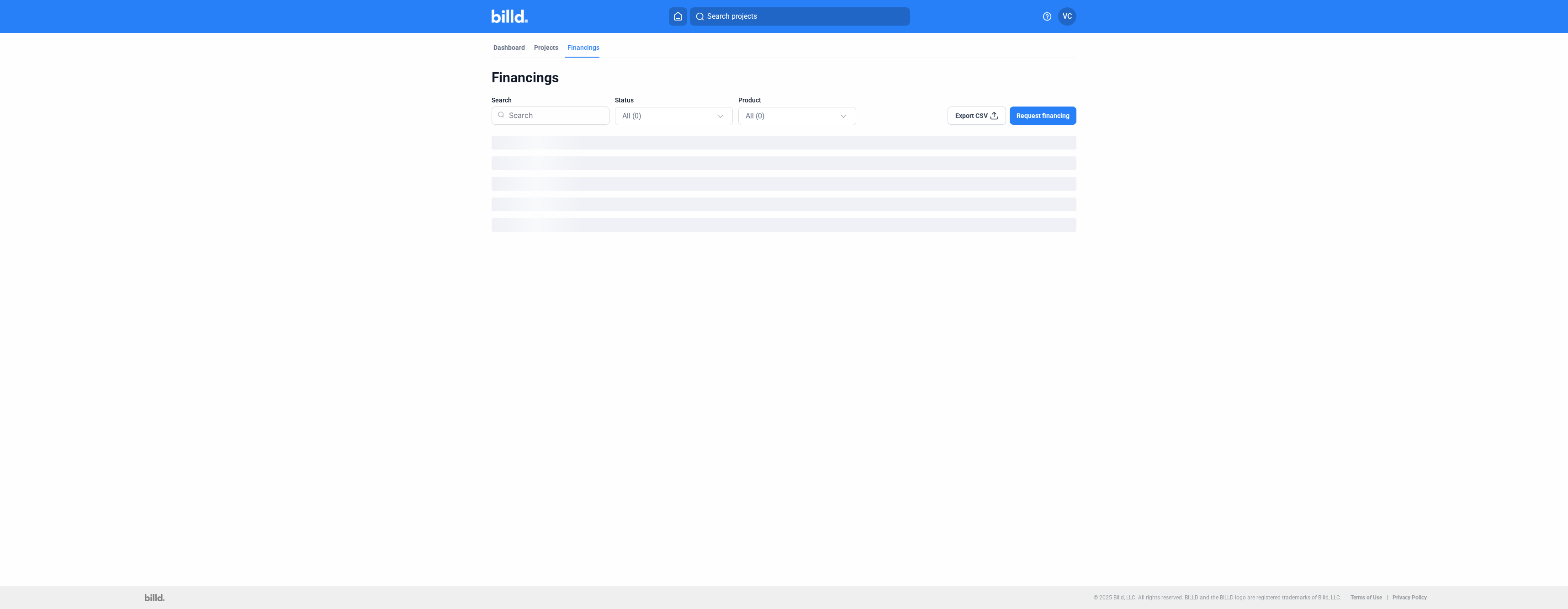
click at [1059, 112] on span "Request financing" at bounding box center [1043, 116] width 53 height 9
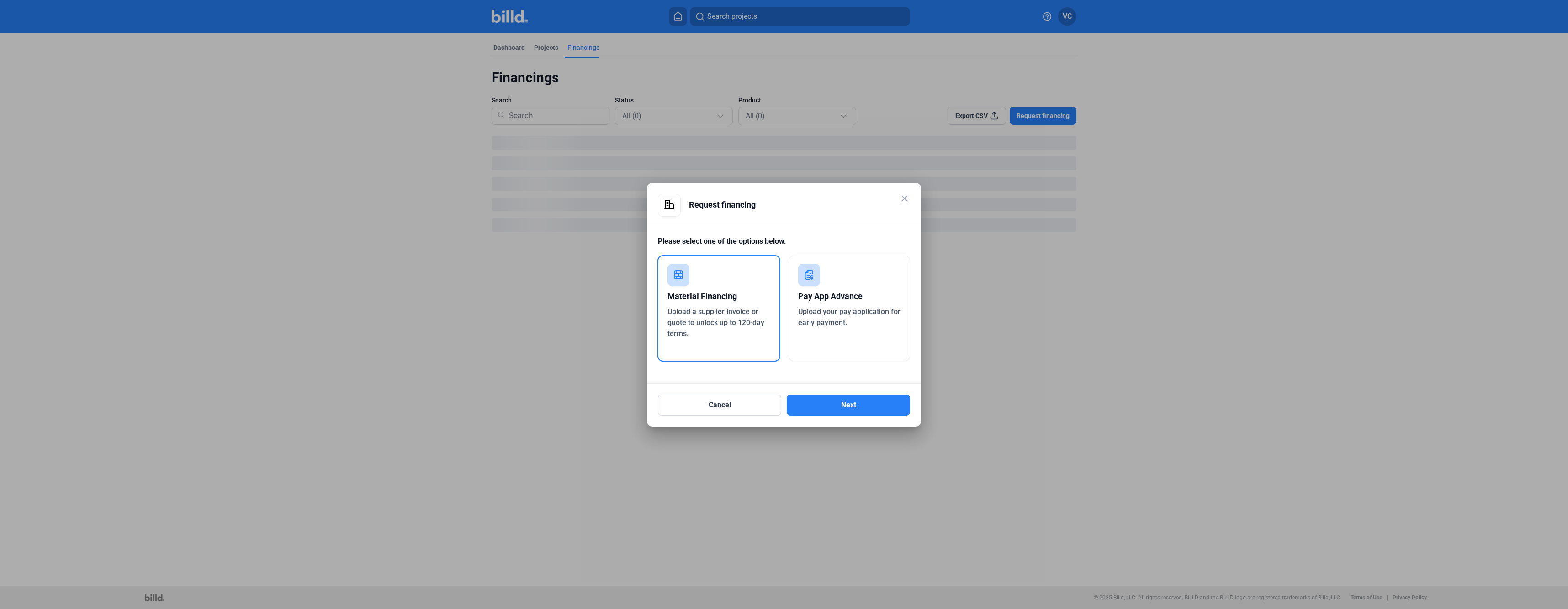
click at [683, 311] on span "Upload a supplier invoice or quote to unlock up to 120-day terms." at bounding box center [715, 323] width 97 height 31
click at [835, 397] on button "Next" at bounding box center [848, 405] width 123 height 21
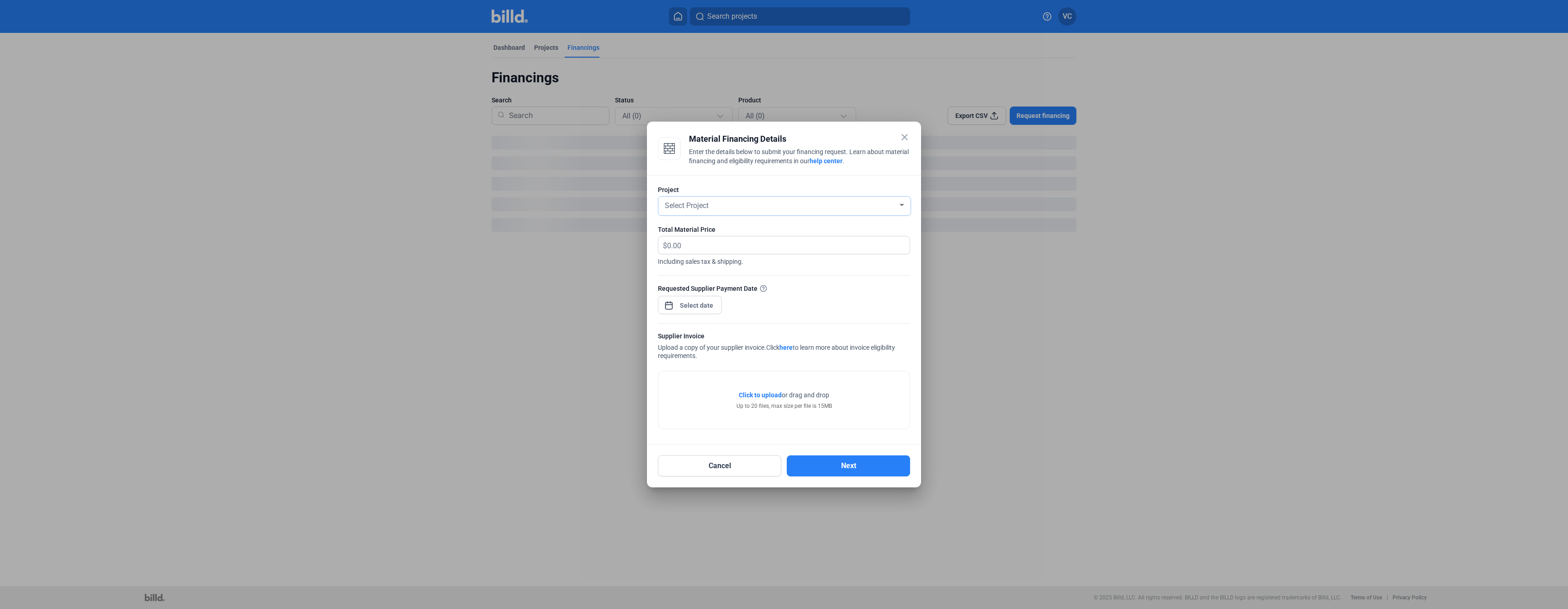
click at [903, 204] on div at bounding box center [901, 204] width 5 height 2
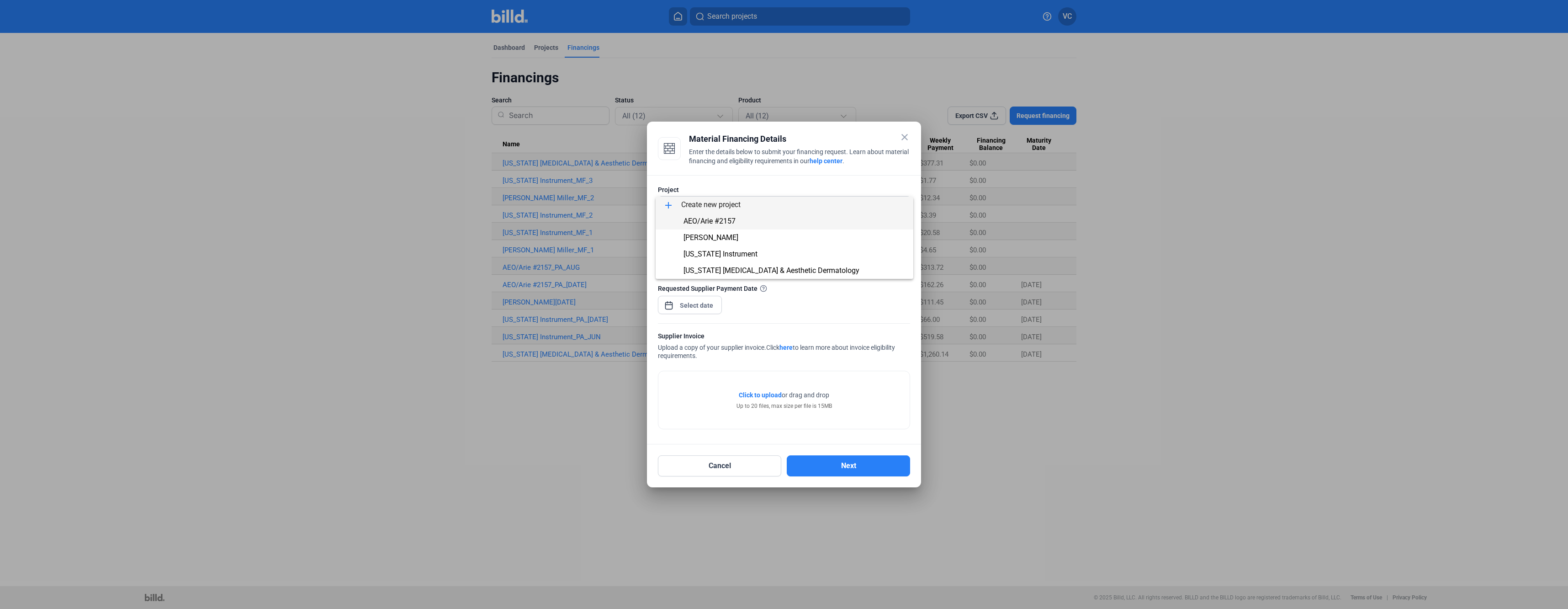
click at [723, 223] on span "AEO/Arie #2157" at bounding box center [709, 221] width 52 height 9
click at [714, 240] on input "text" at bounding box center [783, 245] width 232 height 18
type input "3,765.52"
click at [688, 301] on div "close Material Financing Details Enter the details below to submit your financi…" at bounding box center [784, 304] width 1568 height 609
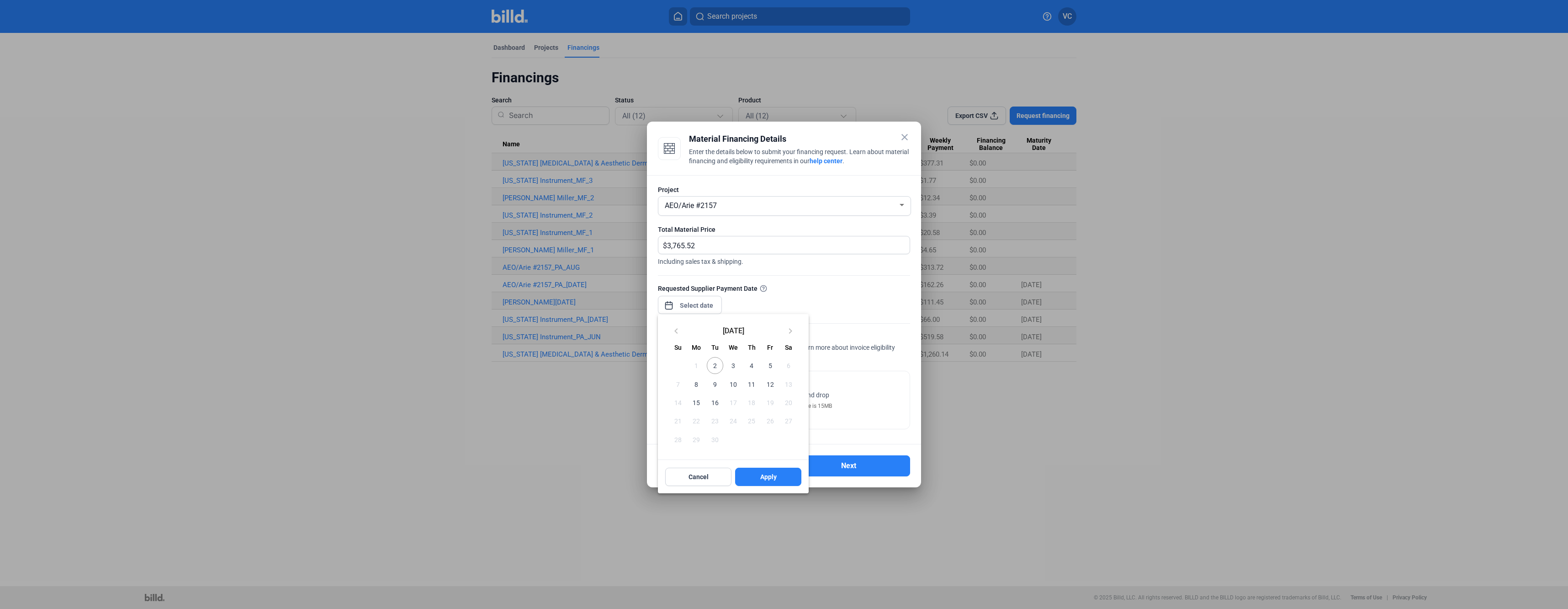
click at [702, 385] on span "8" at bounding box center [696, 384] width 17 height 17
click at [773, 481] on span "Apply" at bounding box center [768, 477] width 17 height 9
type input "[DATE]"
click at [761, 391] on span "Click to upload" at bounding box center [760, 395] width 43 height 7
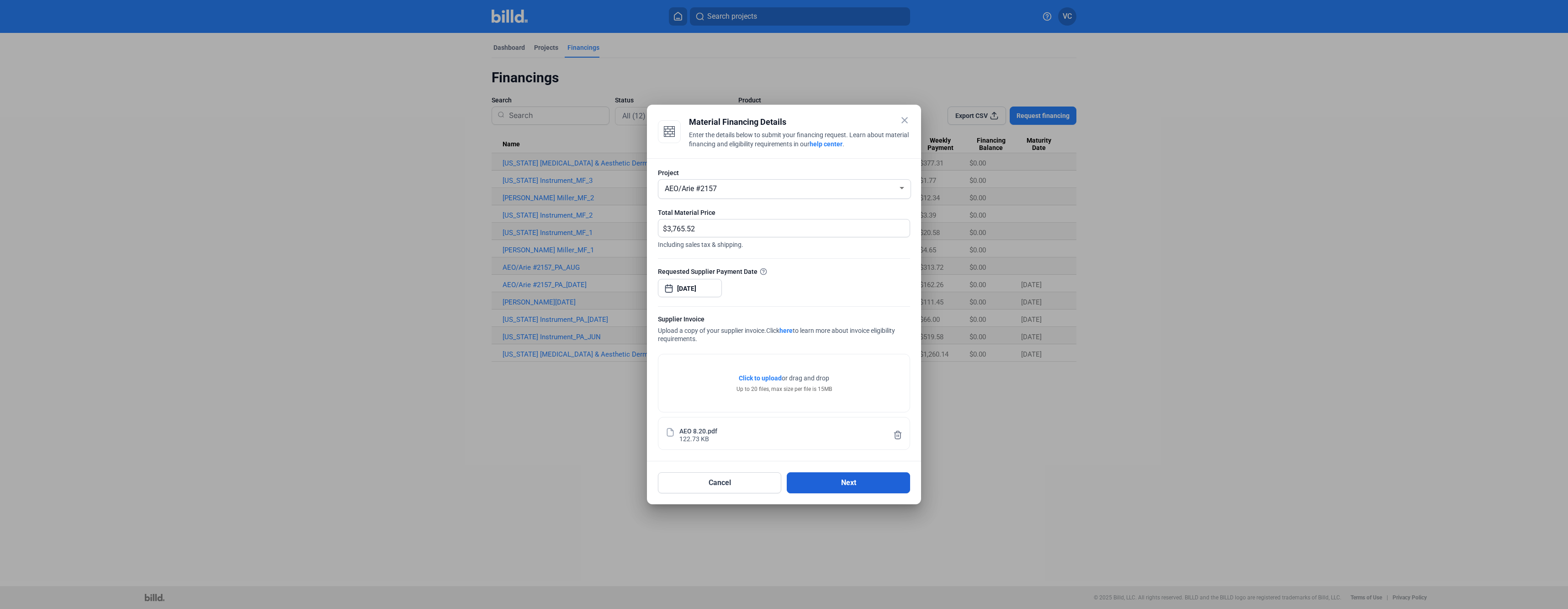
click at [820, 487] on button "Next" at bounding box center [848, 482] width 123 height 21
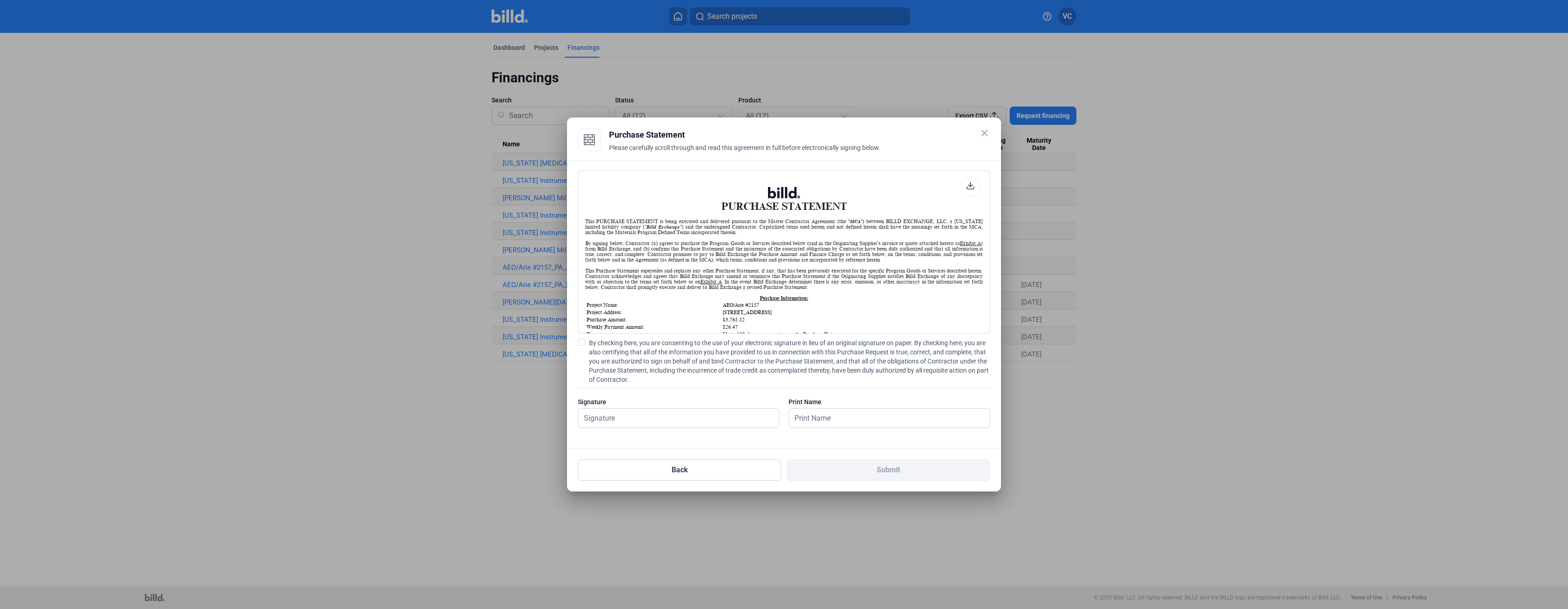
click at [582, 341] on span at bounding box center [581, 342] width 7 height 7
click at [0, 0] on input "By checking here, you are consenting to the use of your electronic signature in…" at bounding box center [0, 0] width 0 height 0
click at [699, 424] on input "text" at bounding box center [674, 418] width 191 height 19
type input "[PERSON_NAME]"
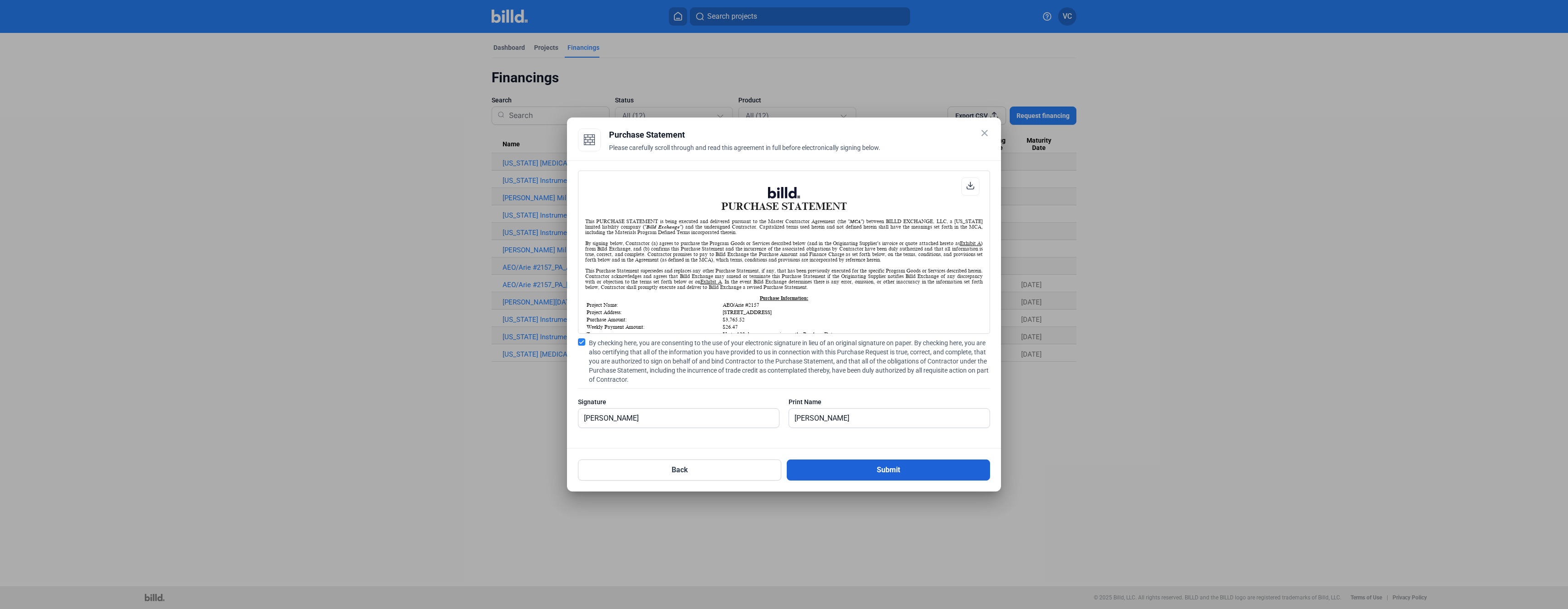
click at [833, 478] on button "Submit" at bounding box center [888, 469] width 204 height 21
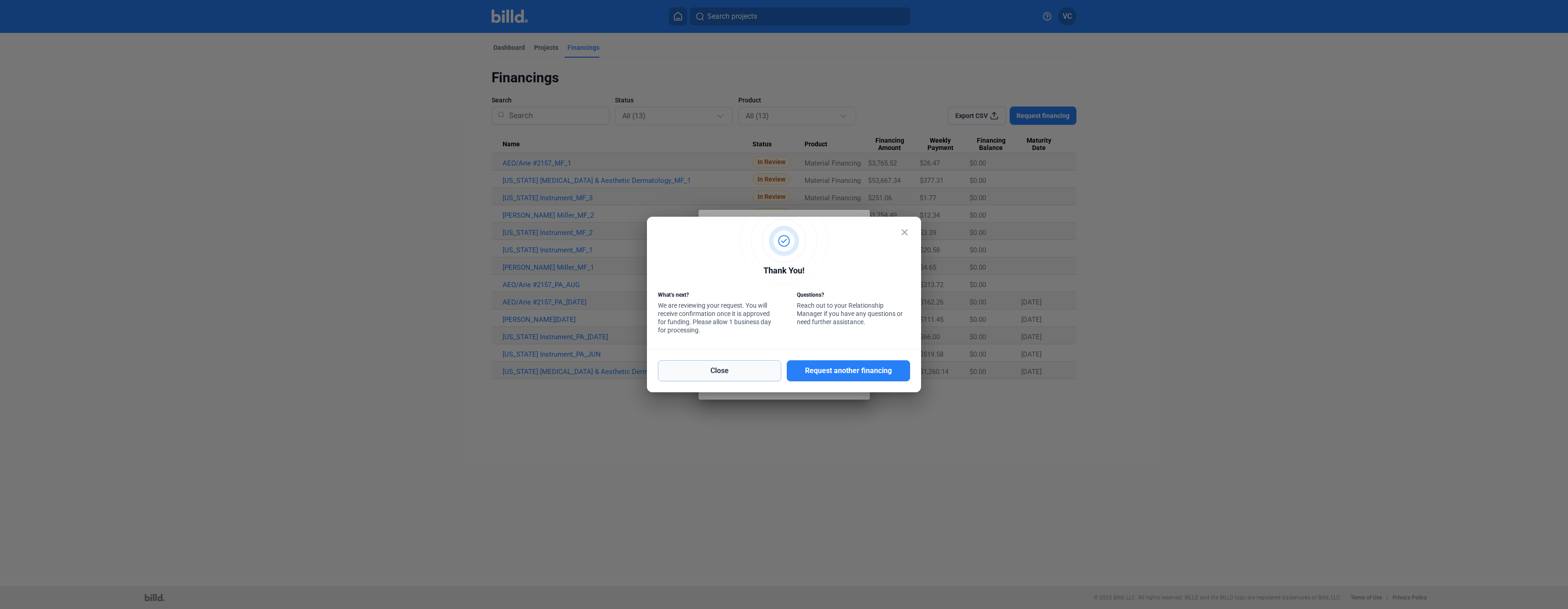
click at [727, 375] on button "Close" at bounding box center [719, 371] width 123 height 21
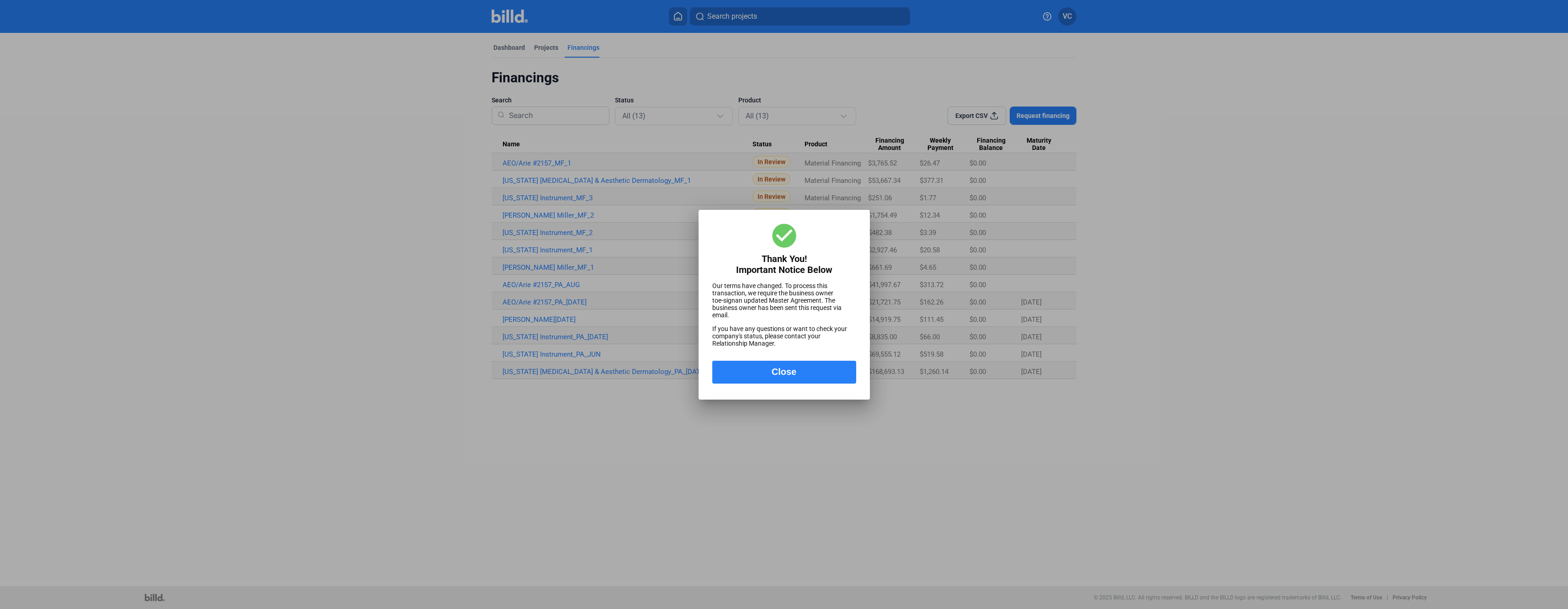
click at [805, 377] on button "Close" at bounding box center [785, 372] width 144 height 23
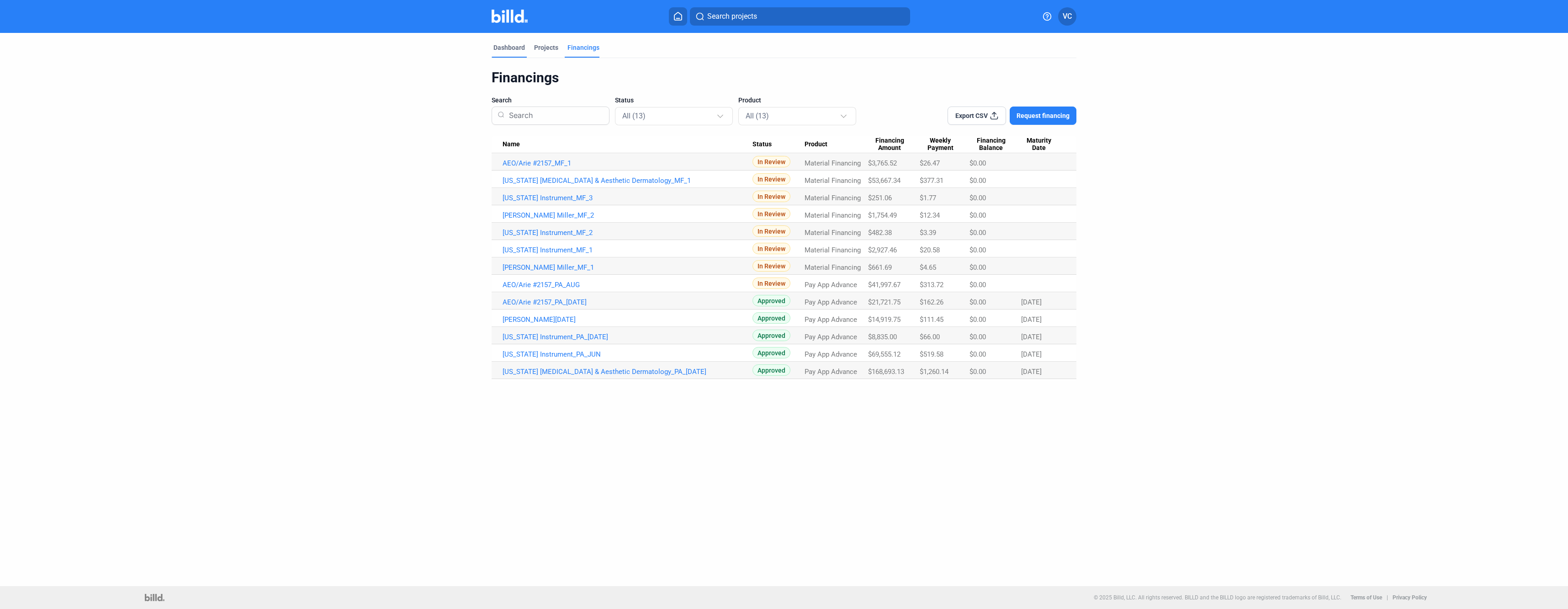
click at [524, 43] on div "Dashboard" at bounding box center [509, 50] width 35 height 15
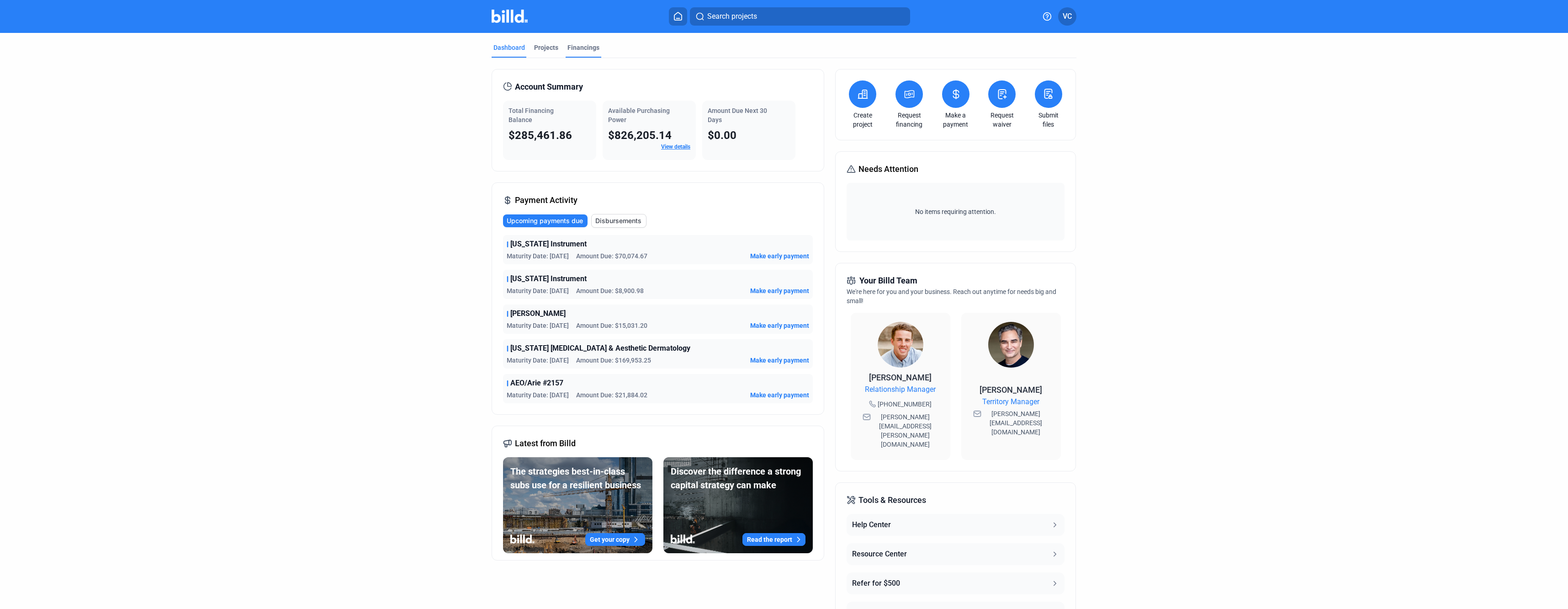
click at [578, 48] on div "Financings" at bounding box center [583, 47] width 32 height 9
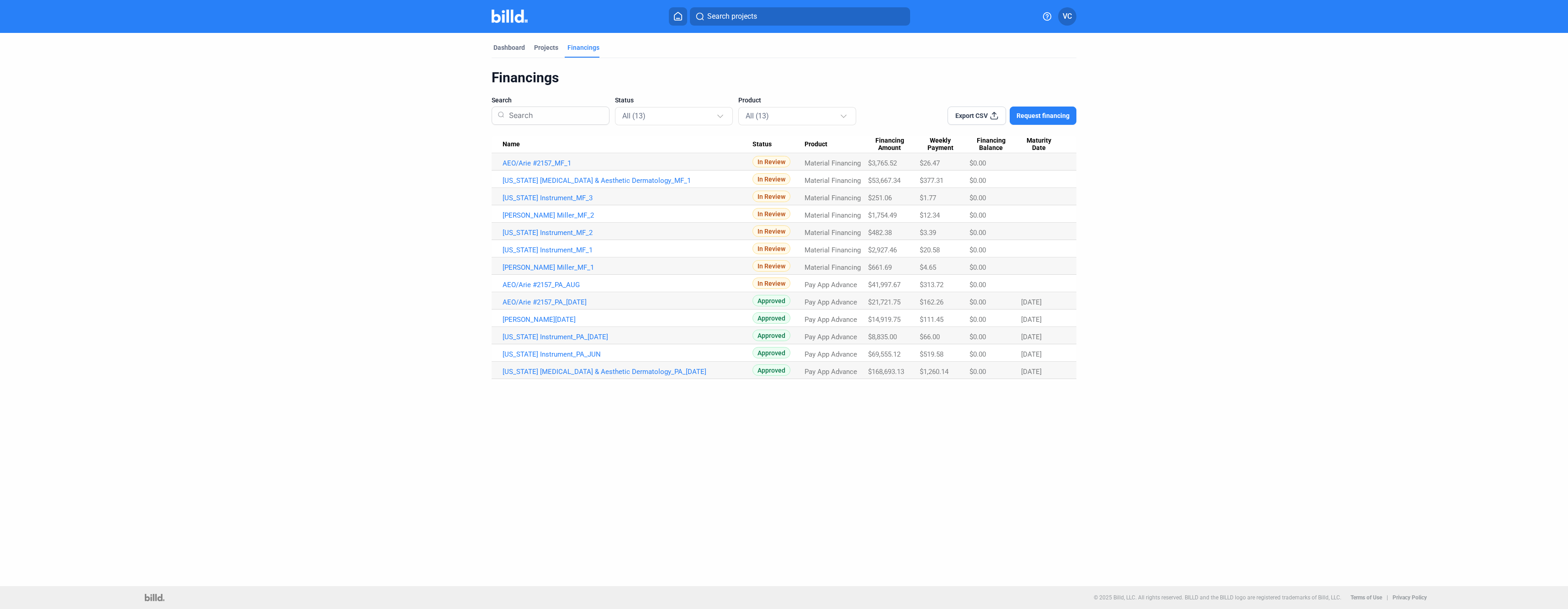
click at [1050, 122] on button "Request financing" at bounding box center [1043, 116] width 67 height 18
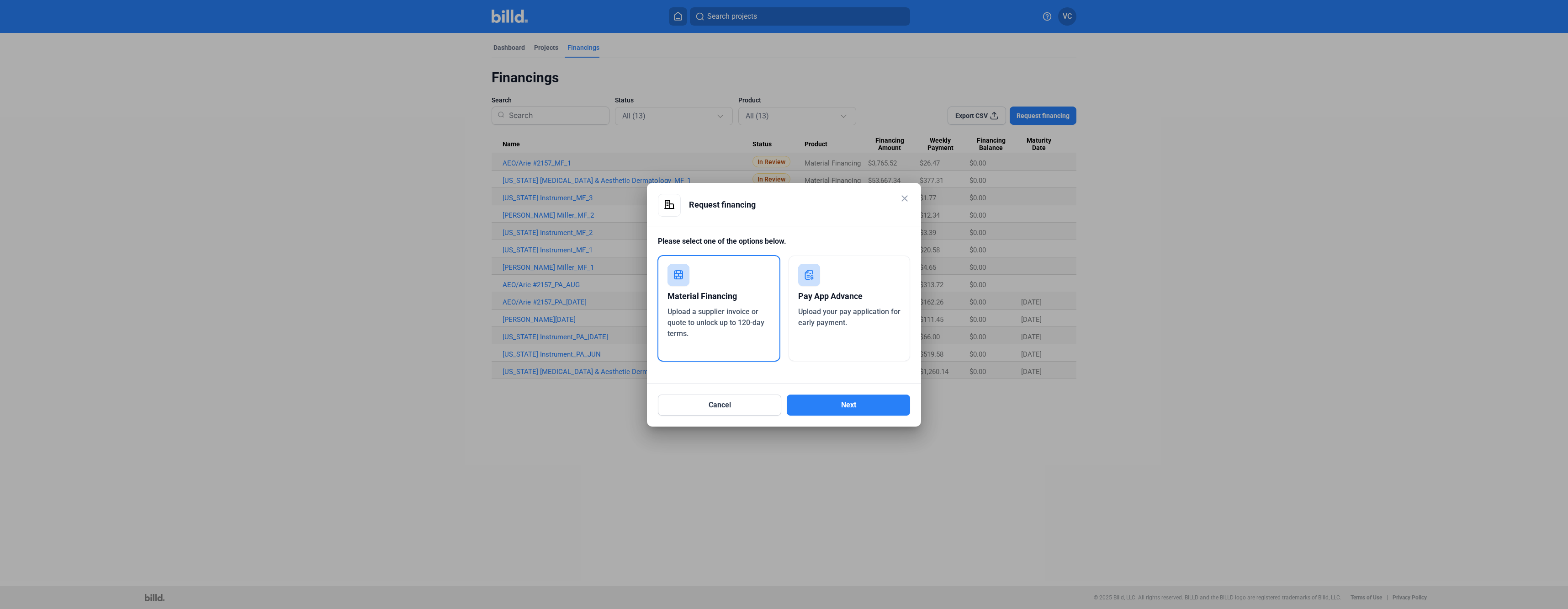
click at [697, 292] on div "Material Financing" at bounding box center [719, 296] width 103 height 20
click at [833, 408] on button "Next" at bounding box center [848, 405] width 123 height 21
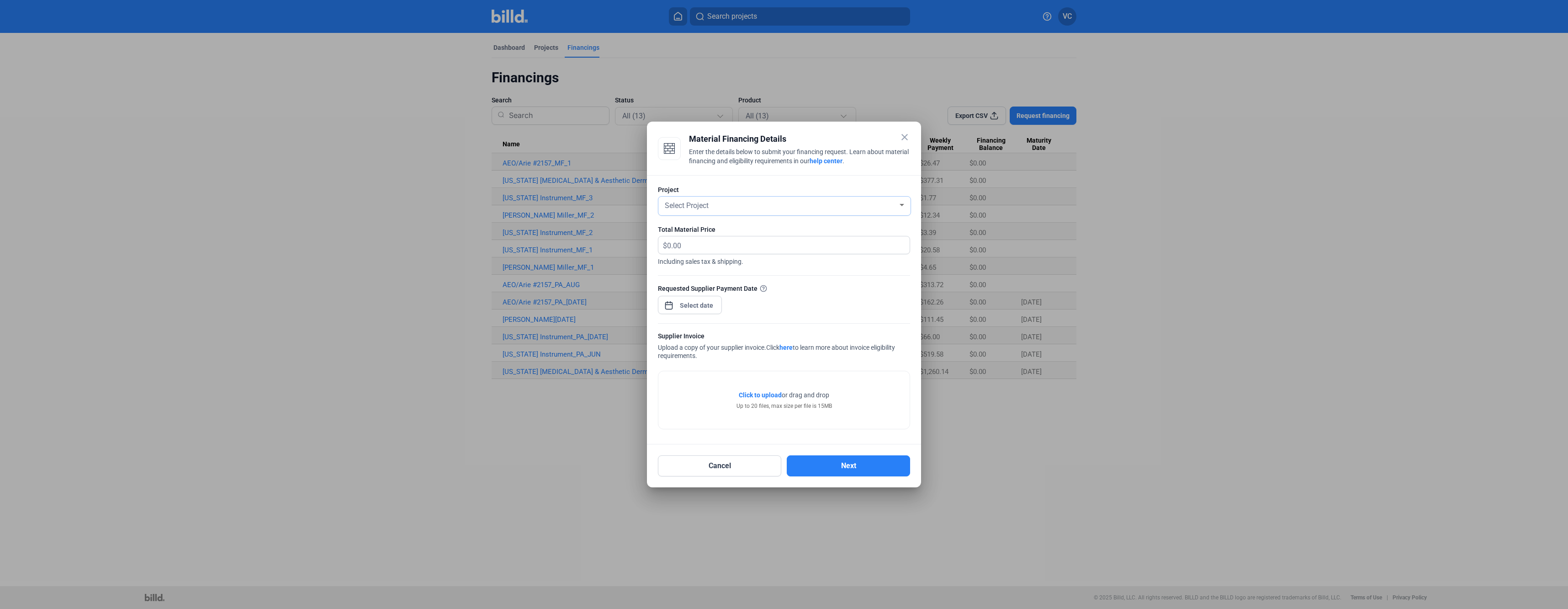
click at [746, 200] on div "Select Project" at bounding box center [781, 204] width 235 height 13
click at [725, 250] on span "[US_STATE] Instrument" at bounding box center [720, 254] width 74 height 9
click at [718, 247] on input "text" at bounding box center [789, 245] width 243 height 18
type input "175.65"
click at [704, 304] on div "close Material Financing Details Enter the details below to submit your financi…" at bounding box center [784, 304] width 1568 height 609
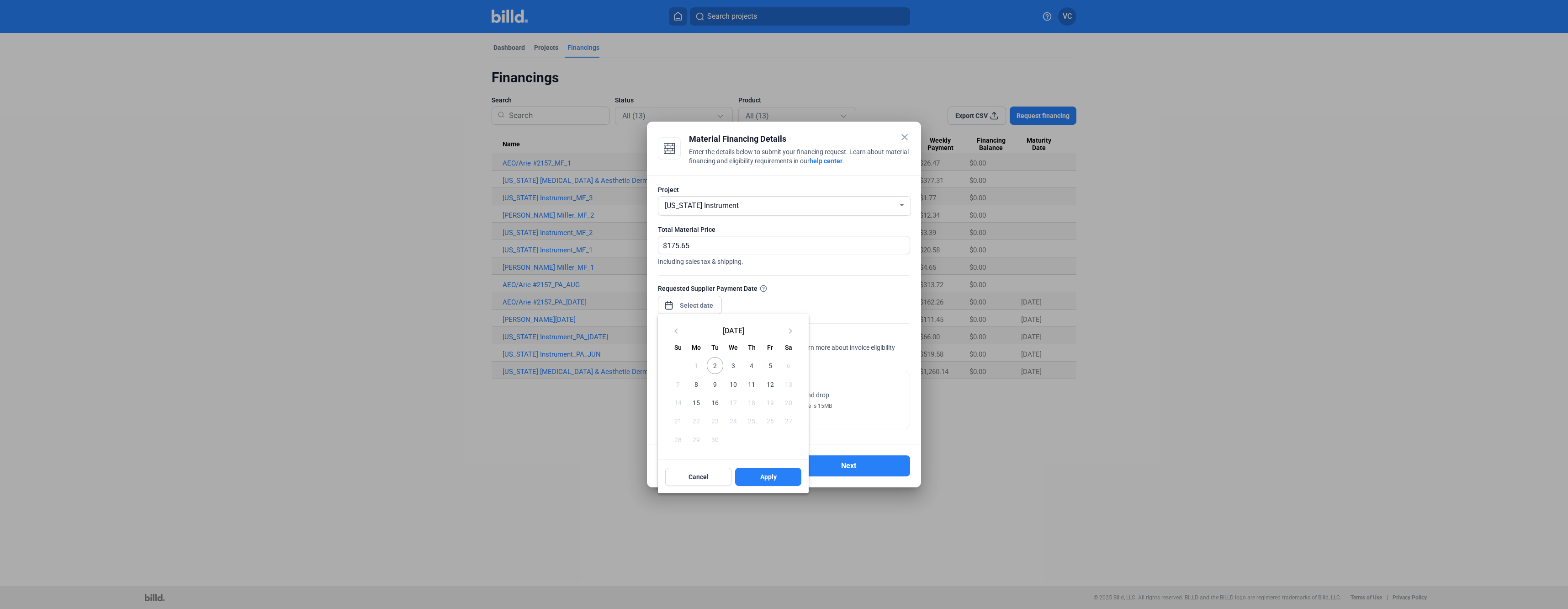
click at [812, 290] on div at bounding box center [784, 304] width 1568 height 609
click at [689, 308] on input at bounding box center [697, 305] width 39 height 11
click at [765, 290] on div at bounding box center [784, 304] width 1568 height 609
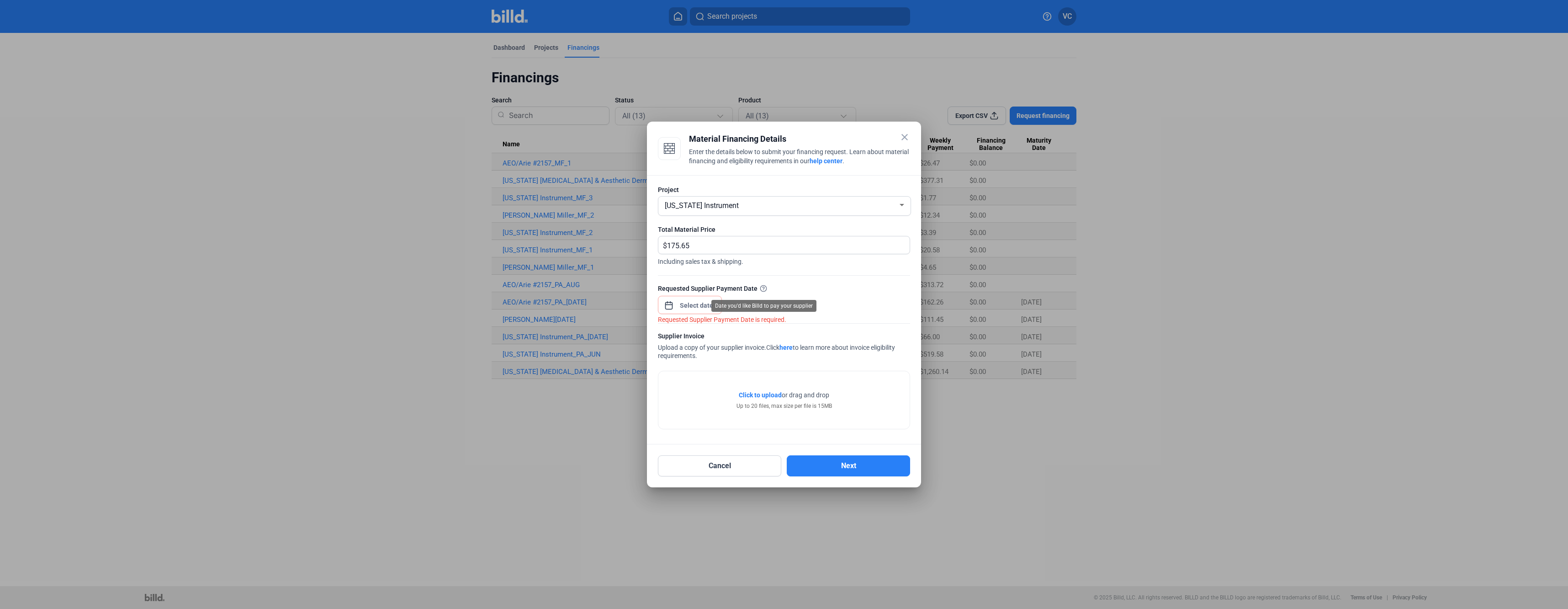
click at [764, 287] on icon at bounding box center [763, 288] width 7 height 7
click at [763, 287] on icon at bounding box center [763, 288] width 7 height 7
click at [751, 317] on icon "Requested Supplier Payment Date is required." at bounding box center [722, 319] width 128 height 7
click at [701, 297] on div at bounding box center [697, 305] width 39 height 17
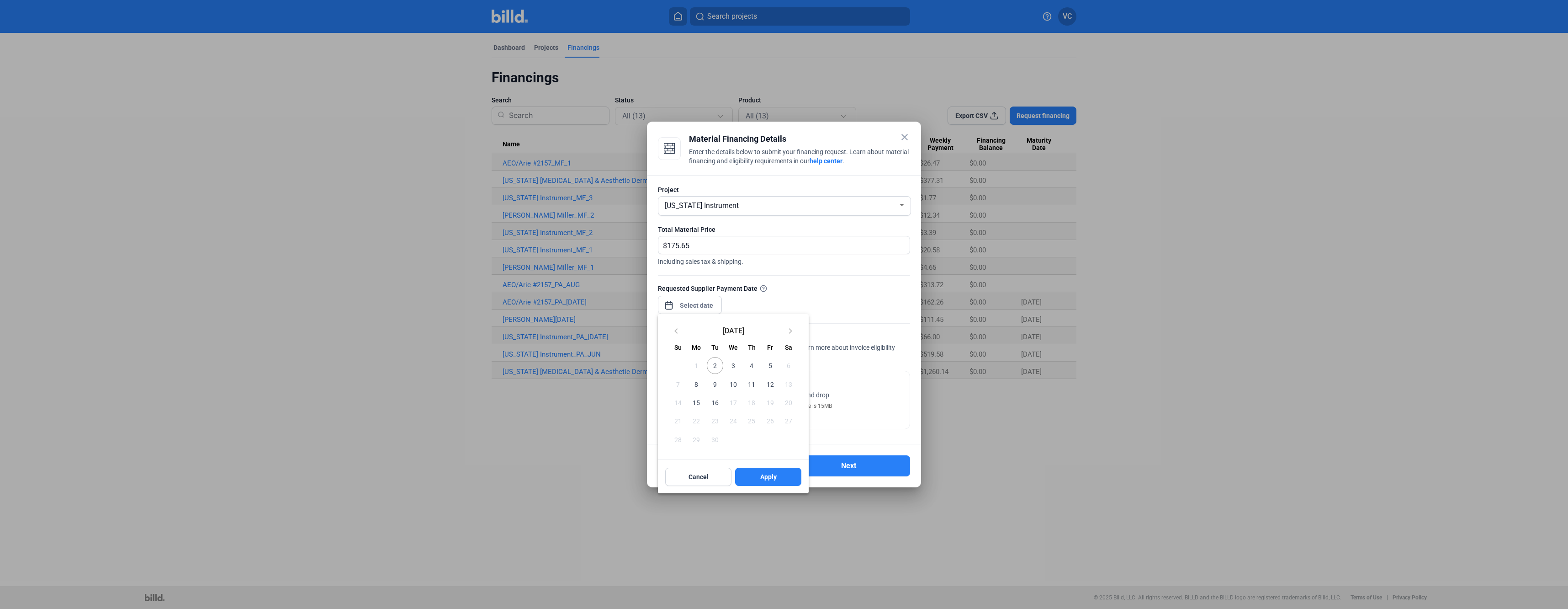
click at [841, 296] on div at bounding box center [784, 304] width 1568 height 609
click at [757, 470] on button "Cancel" at bounding box center [719, 465] width 123 height 21
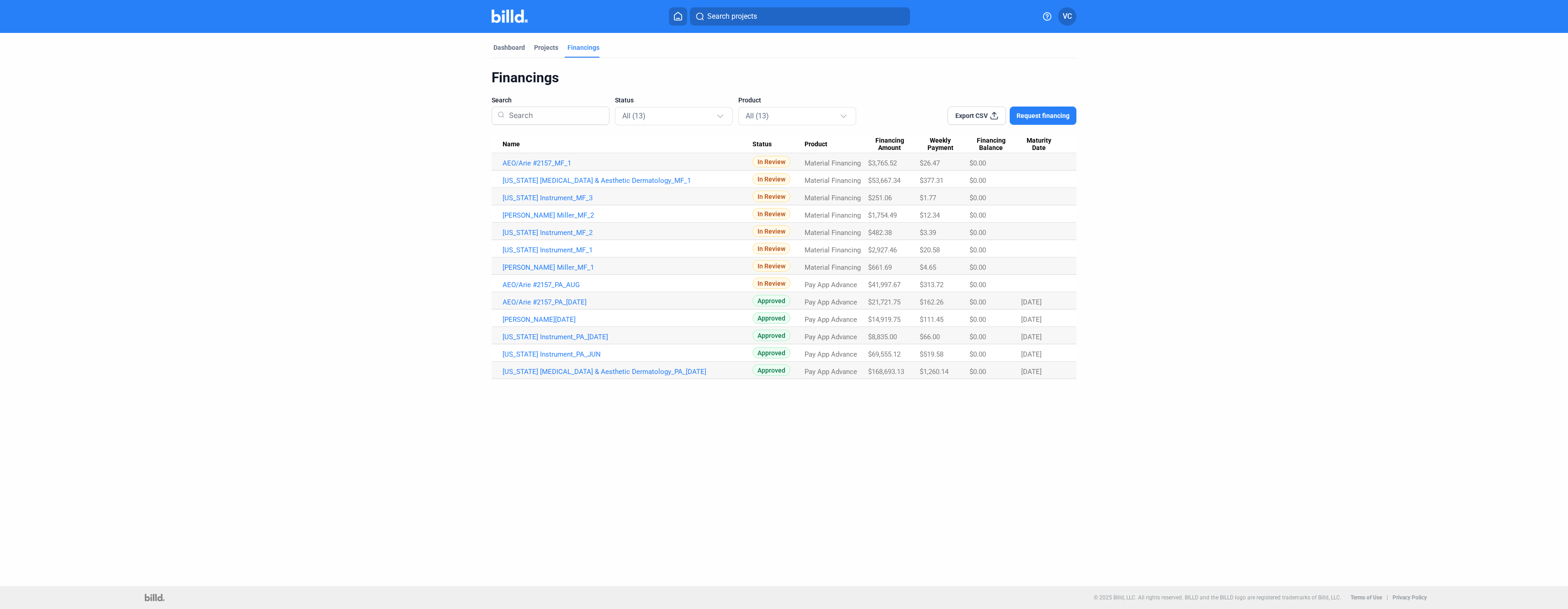
click at [1030, 111] on span "Request financing" at bounding box center [1043, 116] width 53 height 9
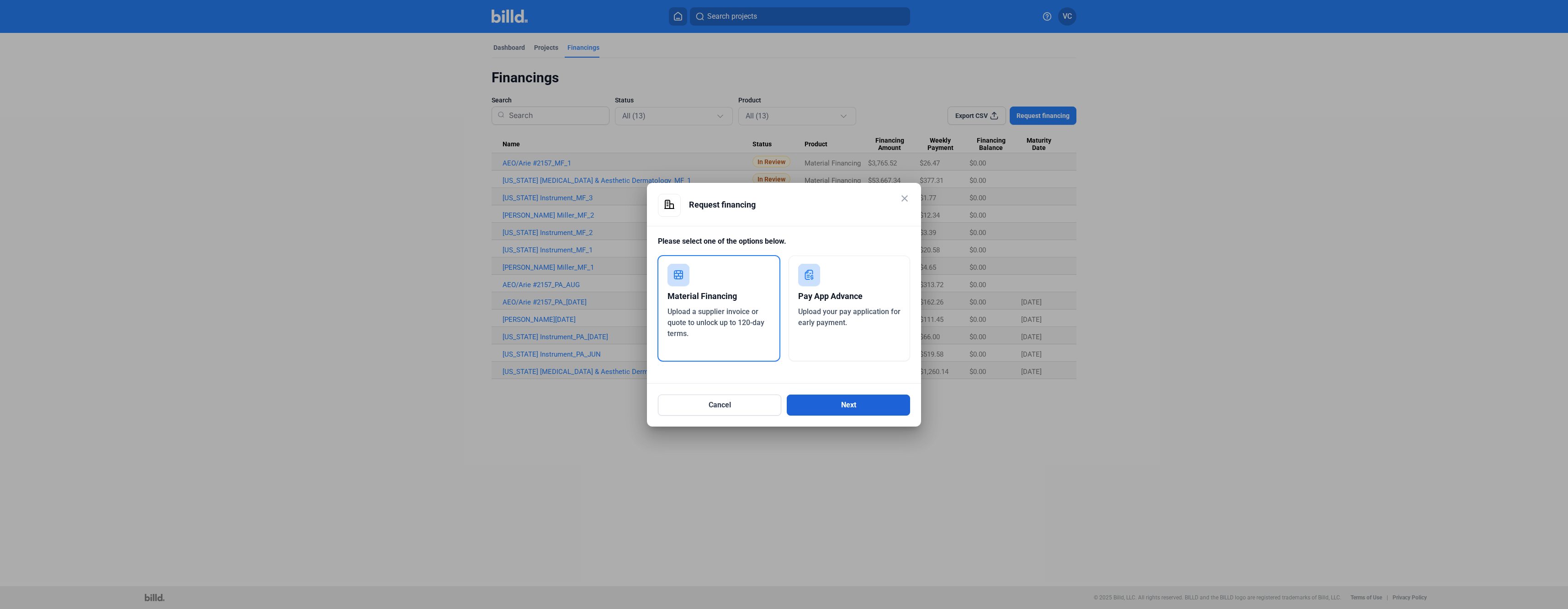
click at [830, 404] on button "Next" at bounding box center [848, 405] width 123 height 21
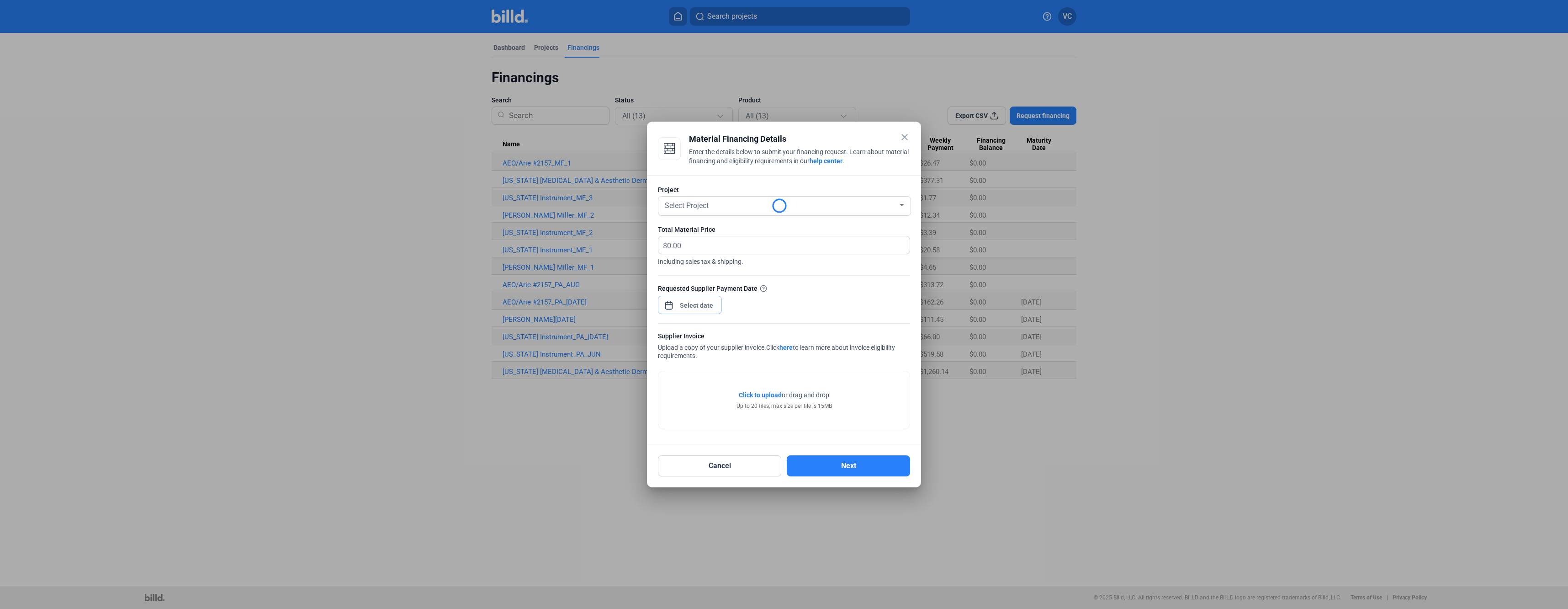
click at [707, 309] on div "close Material Financing Details Enter the details below to submit your financi…" at bounding box center [784, 304] width 1568 height 609
click at [907, 135] on div at bounding box center [784, 304] width 1568 height 609
click at [903, 138] on mat-icon "close" at bounding box center [905, 137] width 11 height 11
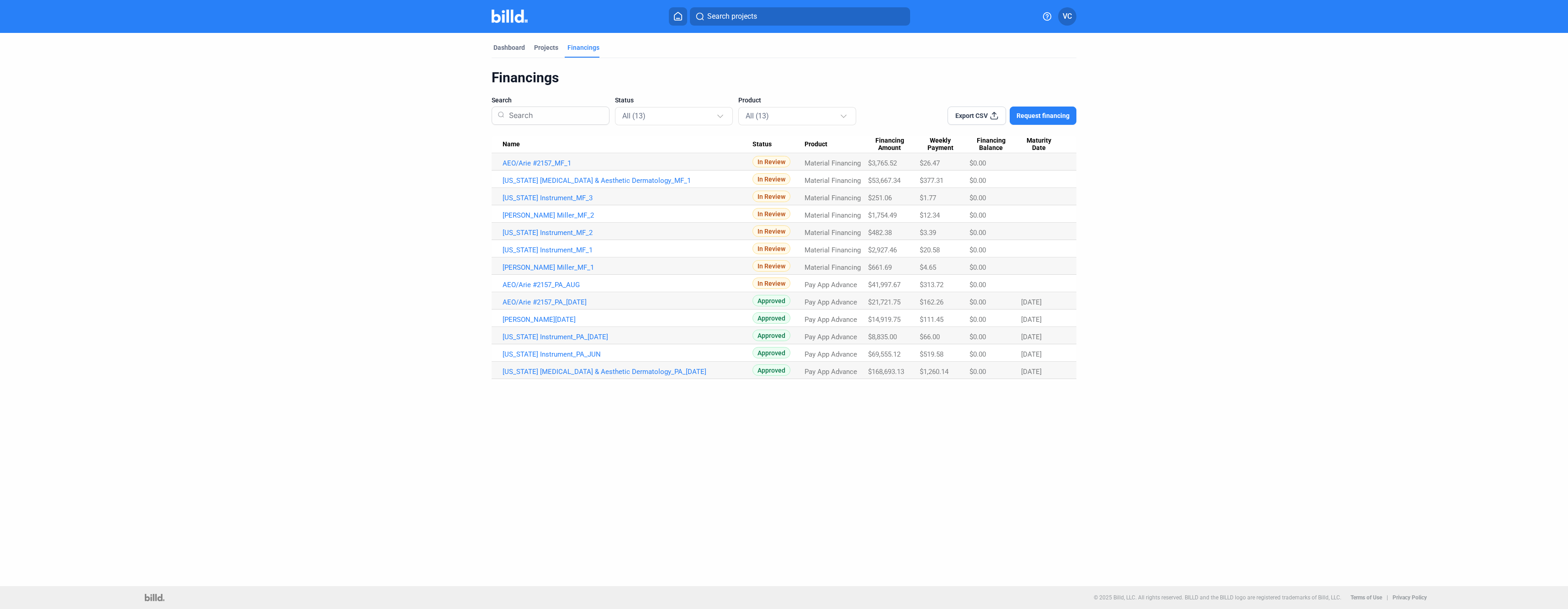
click at [183, 374] on div "Dashboard Projects Financings Financings Search Status All (13) Product All (13…" at bounding box center [784, 309] width 1568 height 554
click at [504, 47] on div "Dashboard" at bounding box center [509, 47] width 31 height 9
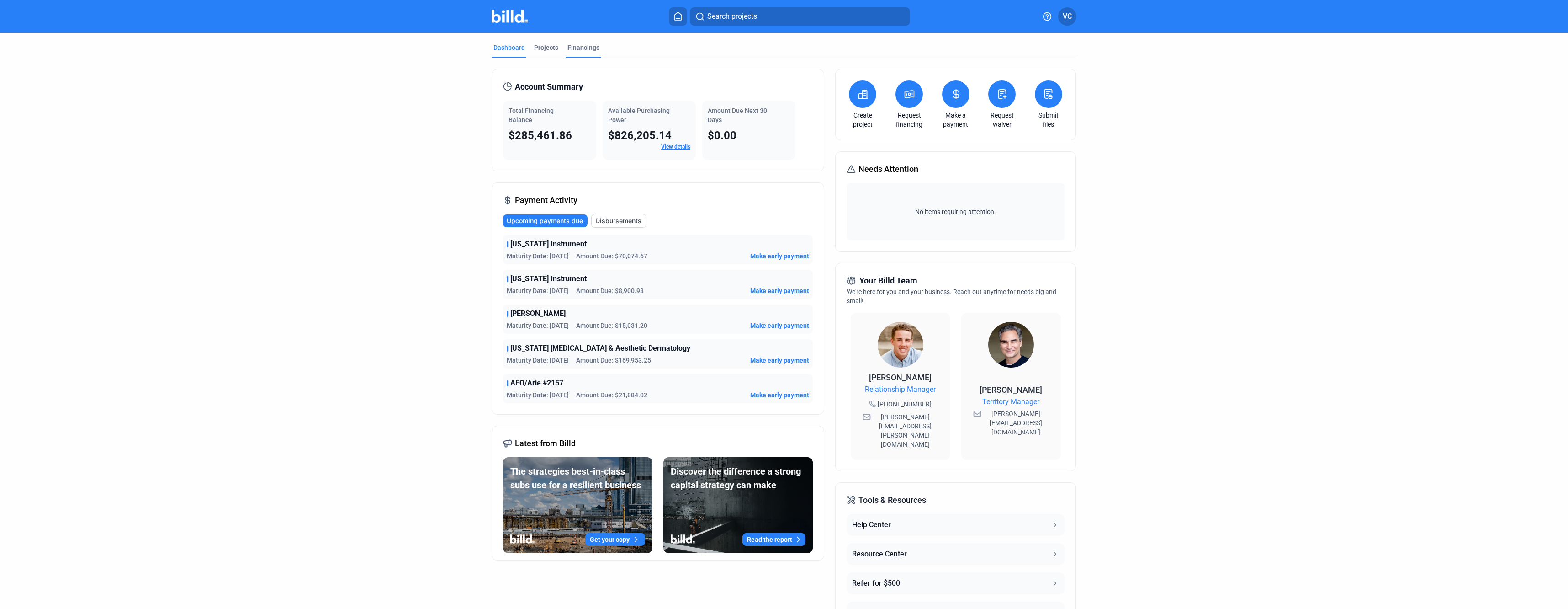
click at [578, 47] on div "Financings" at bounding box center [583, 47] width 32 height 9
